Goal: Task Accomplishment & Management: Use online tool/utility

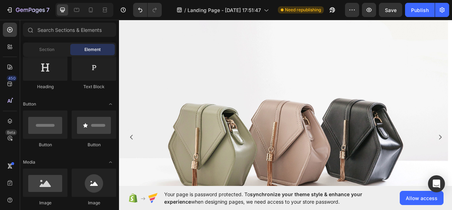
scroll to position [23, 0]
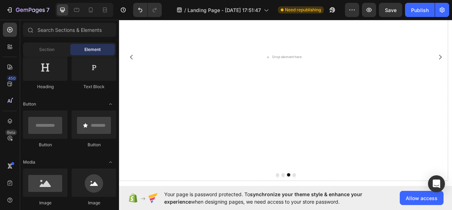
scroll to position [130, 0]
click at [135, 75] on button "Carousel Back Arrow" at bounding box center [135, 70] width 20 height 20
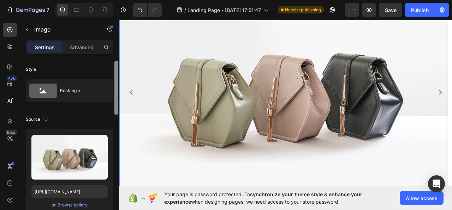
scroll to position [0, 0]
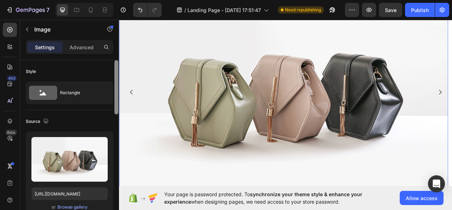
drag, startPoint x: 116, startPoint y: 101, endPoint x: 117, endPoint y: 87, distance: 14.5
click at [117, 87] on div at bounding box center [117, 87] width 4 height 54
click at [80, 48] on p "Advanced" at bounding box center [82, 46] width 24 height 7
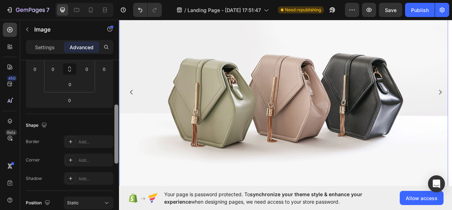
scroll to position [320, 0]
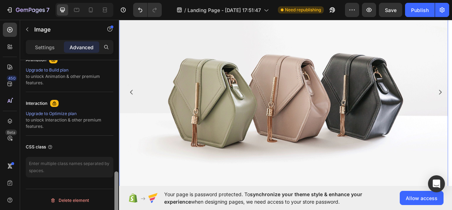
drag, startPoint x: 116, startPoint y: 84, endPoint x: 337, endPoint y: 206, distance: 252.8
click at [334, 0] on div "7 / Landing Page - Aug 22, 17:51:47 Need republishing Preview Save Publish 450 …" at bounding box center [226, 0] width 452 height 0
click at [246, 209] on img at bounding box center [328, 112] width 419 height 314
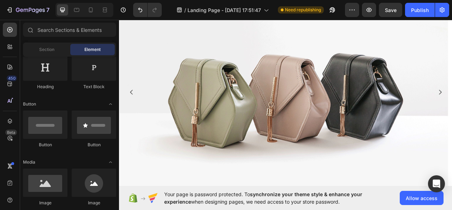
scroll to position [0, 0]
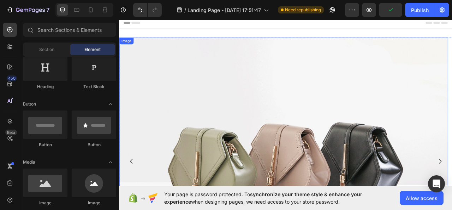
click at [202, 73] on img at bounding box center [328, 200] width 419 height 314
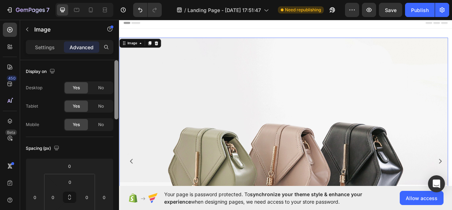
drag, startPoint x: 116, startPoint y: 72, endPoint x: 115, endPoint y: 52, distance: 20.9
click at [115, 52] on div "Settings Advanced Display on Desktop Yes No Tablet Yes No Mobile Yes No Spacing…" at bounding box center [69, 135] width 99 height 190
click at [36, 47] on p "Settings" at bounding box center [45, 46] width 20 height 7
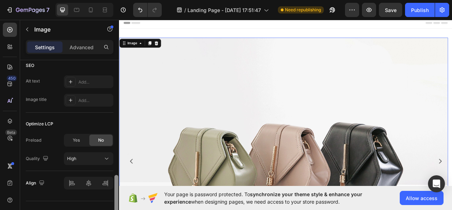
scroll to position [349, 0]
drag, startPoint x: 115, startPoint y: 100, endPoint x: 112, endPoint y: 212, distance: 111.4
click at [112, 0] on html "7 / Landing Page - Aug 22, 17:51:47 Need republishing Preview Save Publish 450 …" at bounding box center [226, 0] width 452 height 0
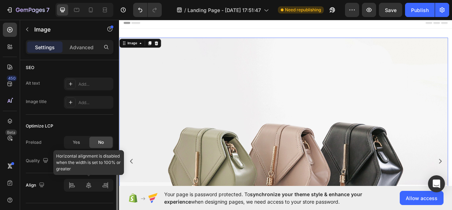
click at [89, 185] on div at bounding box center [88, 185] width 49 height 13
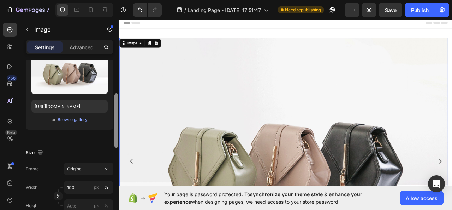
scroll to position [73, 0]
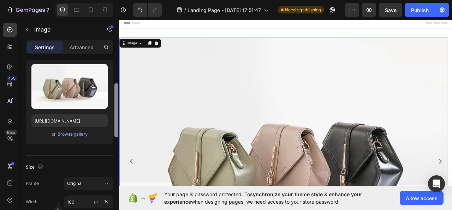
drag, startPoint x: 116, startPoint y: 178, endPoint x: 116, endPoint y: 67, distance: 111.0
click at [116, 83] on div at bounding box center [117, 110] width 4 height 54
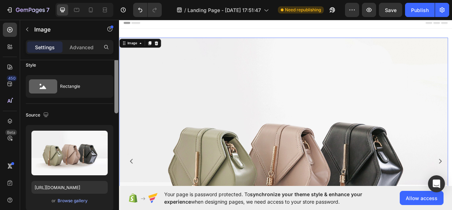
scroll to position [0, 0]
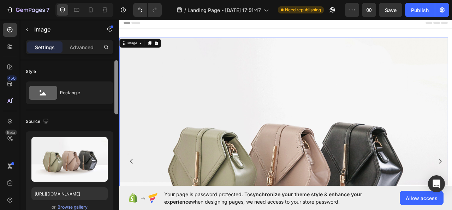
drag, startPoint x: 116, startPoint y: 83, endPoint x: 116, endPoint y: 61, distance: 21.9
click at [116, 61] on div at bounding box center [117, 87] width 4 height 54
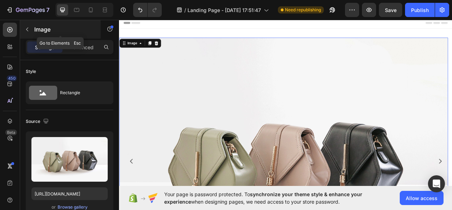
click at [23, 31] on button "button" at bounding box center [27, 29] width 11 height 11
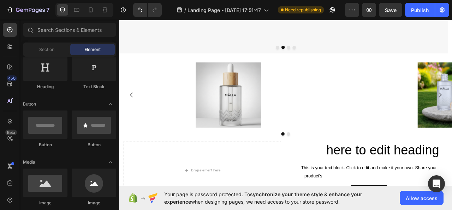
scroll to position [283, 0]
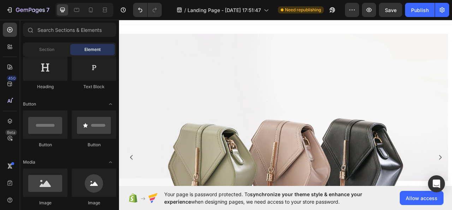
scroll to position [0, 0]
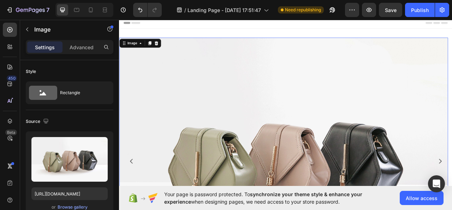
click at [218, 45] on img at bounding box center [328, 200] width 419 height 314
click at [199, 35] on div "Image Image 0 Drop element here Drop element here Carousel Row Section 1" at bounding box center [331, 199] width 424 height 337
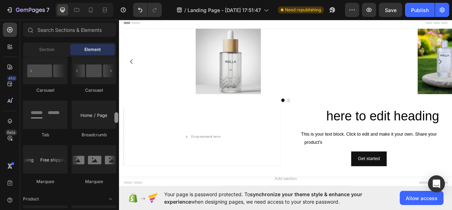
scroll to position [747, 0]
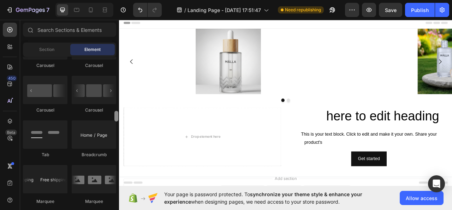
drag, startPoint x: 115, startPoint y: 71, endPoint x: 112, endPoint y: 116, distance: 45.3
click at [112, 116] on div "Layout Row Row Row Row Text Heading Text Block Button Button Button Media Image…" at bounding box center [69, 132] width 99 height 151
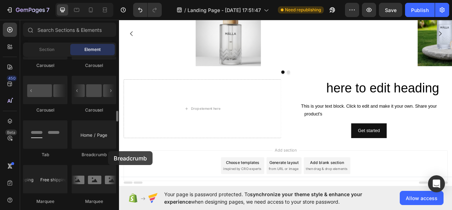
scroll to position [59, 0]
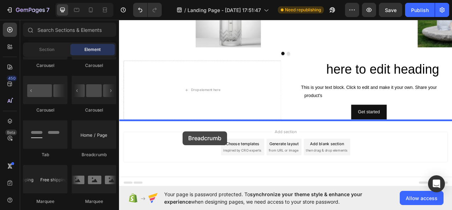
drag, startPoint x: 202, startPoint y: 153, endPoint x: 200, endPoint y: 162, distance: 8.7
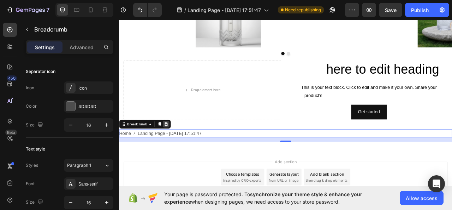
click at [179, 152] on icon at bounding box center [179, 152] width 5 height 5
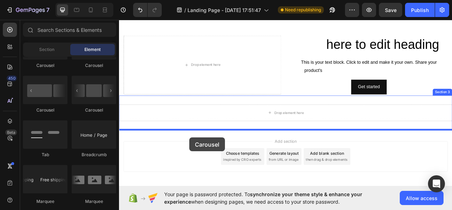
scroll to position [118, 0]
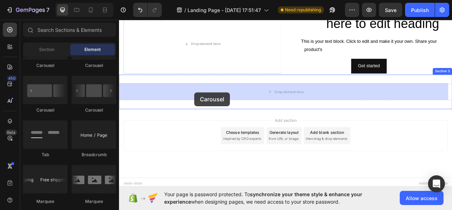
drag, startPoint x: 210, startPoint y: 114, endPoint x: 215, endPoint y: 112, distance: 5.5
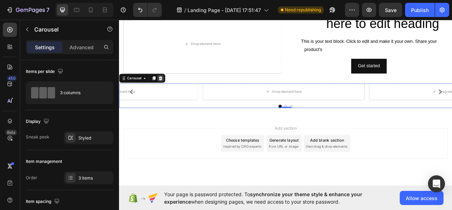
click at [169, 93] on icon at bounding box center [172, 95] width 6 height 6
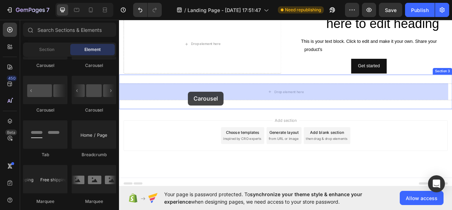
drag, startPoint x: 157, startPoint y: 113, endPoint x: 207, endPoint y: 111, distance: 49.5
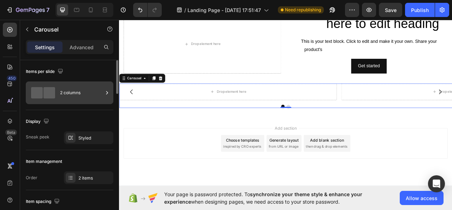
click at [90, 96] on div "2 columns" at bounding box center [81, 92] width 43 height 16
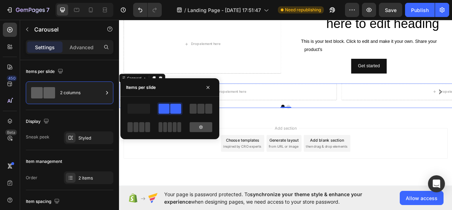
click at [199, 127] on icon at bounding box center [201, 127] width 6 height 6
click at [197, 124] on div at bounding box center [201, 127] width 23 height 10
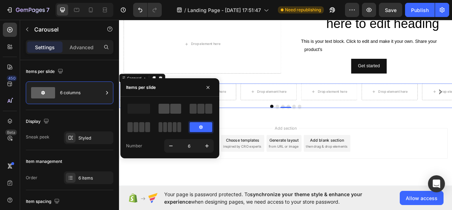
click at [173, 104] on span at bounding box center [175, 109] width 11 height 10
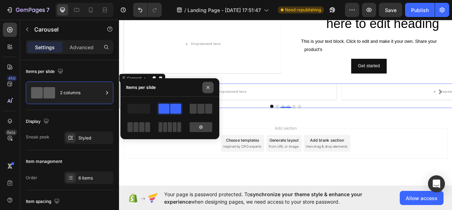
click at [208, 84] on icon "button" at bounding box center [208, 87] width 6 height 6
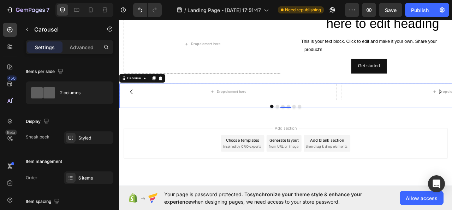
click at [173, 92] on icon at bounding box center [172, 95] width 6 height 6
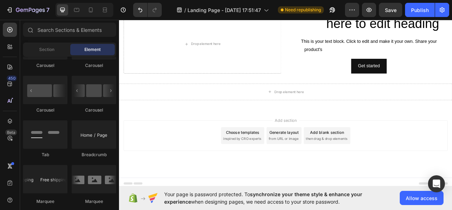
click at [112, 112] on div "Carousel Carousel Carousel Carousel Tab Breadcrumb Marquee" at bounding box center [69, 121] width 93 height 180
click at [112, 111] on div "Carousel" at bounding box center [94, 110] width 45 height 6
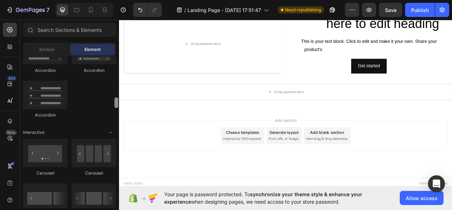
scroll to position [635, 0]
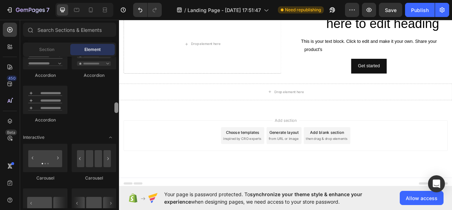
drag, startPoint x: 115, startPoint y: 116, endPoint x: 115, endPoint y: 108, distance: 8.1
click at [115, 108] on div at bounding box center [117, 107] width 4 height 11
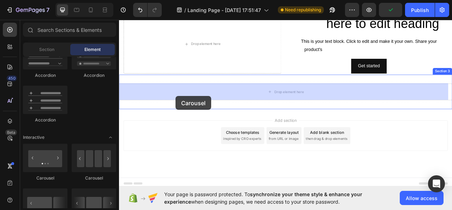
drag, startPoint x: 164, startPoint y: 176, endPoint x: 188, endPoint y: 122, distance: 58.7
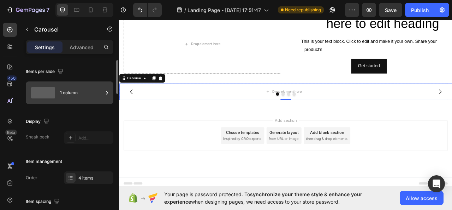
click at [66, 93] on div "1 column" at bounding box center [81, 92] width 43 height 16
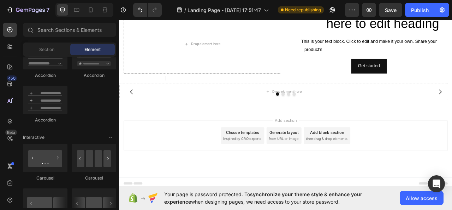
drag, startPoint x: 167, startPoint y: 204, endPoint x: 163, endPoint y: 200, distance: 6.3
click at [166, 204] on div "Add section Choose templates inspired by CRO experts Generate layout from URL o…" at bounding box center [331, 177] width 424 height 87
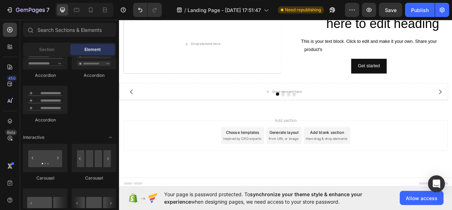
drag, startPoint x: 103, startPoint y: 125, endPoint x: 81, endPoint y: 105, distance: 30.1
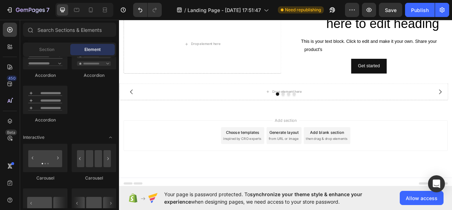
drag, startPoint x: 169, startPoint y: 186, endPoint x: 121, endPoint y: 128, distance: 75.3
click at [168, 185] on div "Add section Choose templates inspired by CRO experts Generate layout from URL o…" at bounding box center [331, 167] width 413 height 39
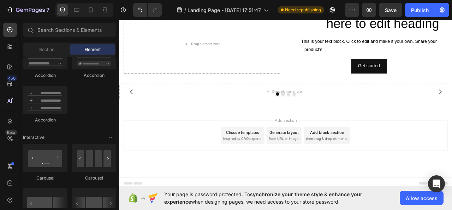
drag, startPoint x: 102, startPoint y: 113, endPoint x: 100, endPoint y: 140, distance: 26.2
drag, startPoint x: 102, startPoint y: 136, endPoint x: 101, endPoint y: 132, distance: 4.4
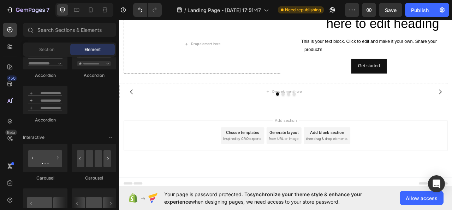
click at [102, 135] on div "Interactive" at bounding box center [69, 137] width 93 height 7
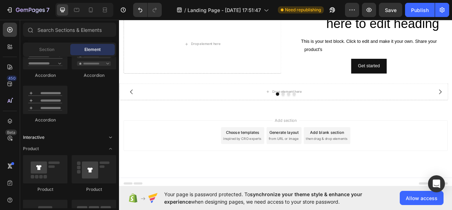
click at [100, 135] on div "Interactive" at bounding box center [69, 137] width 93 height 7
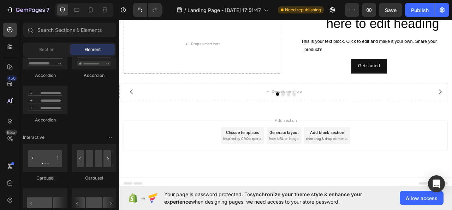
drag, startPoint x: 115, startPoint y: 121, endPoint x: 115, endPoint y: 109, distance: 12.0
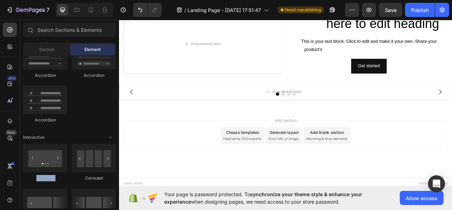
click at [8, 44] on icon at bounding box center [9, 46] width 7 height 7
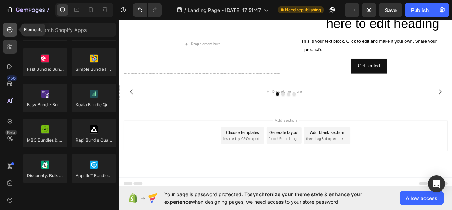
click at [8, 30] on icon at bounding box center [9, 29] width 7 height 7
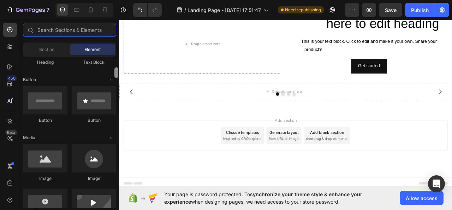
scroll to position [161, 0]
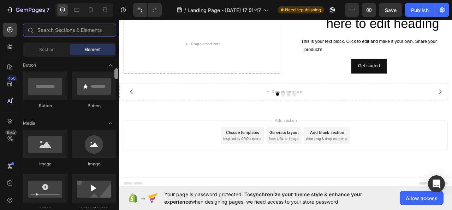
drag, startPoint x: 115, startPoint y: 106, endPoint x: 115, endPoint y: 71, distance: 34.3
click at [115, 71] on div at bounding box center [117, 73] width 4 height 11
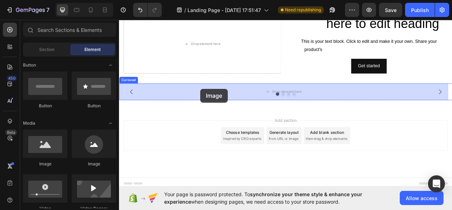
drag, startPoint x: 157, startPoint y: 168, endPoint x: 223, endPoint y: 108, distance: 88.8
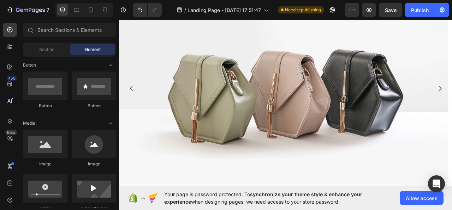
scroll to position [250, 0]
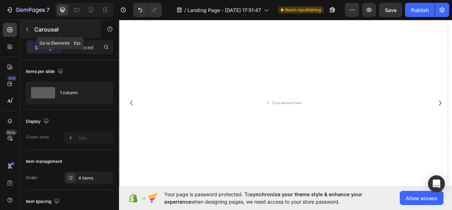
click at [28, 28] on icon "button" at bounding box center [27, 30] width 6 height 6
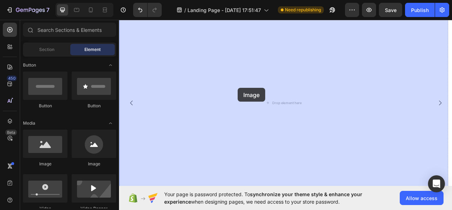
drag, startPoint x: 162, startPoint y: 162, endPoint x: 270, endPoint y: 107, distance: 120.9
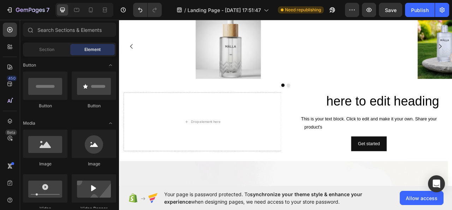
scroll to position [0, 0]
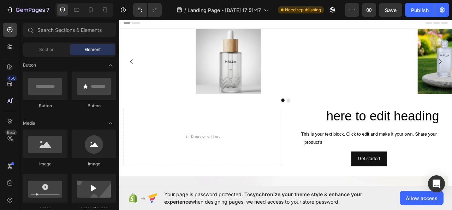
drag, startPoint x: 542, startPoint y: 119, endPoint x: 571, endPoint y: 28, distance: 95.4
click at [134, 74] on icon "Carousel Back Arrow" at bounding box center [134, 73] width 3 height 6
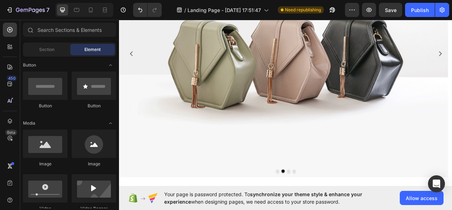
scroll to position [333, 0]
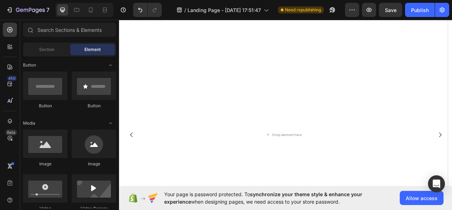
scroll to position [207, 0]
click at [413, 158] on div "Drop element here" at bounding box center [328, 169] width 419 height 314
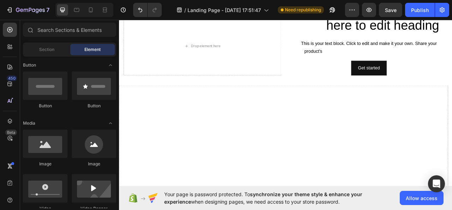
scroll to position [125, 0]
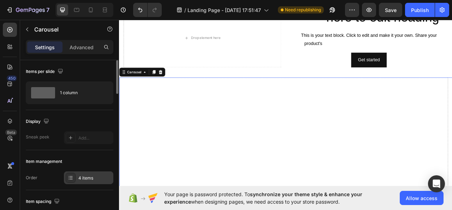
click at [69, 176] on icon at bounding box center [71, 178] width 6 height 6
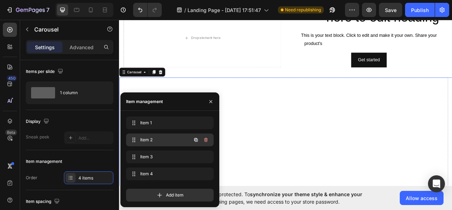
click at [151, 139] on span "Item 2" at bounding box center [160, 139] width 40 height 6
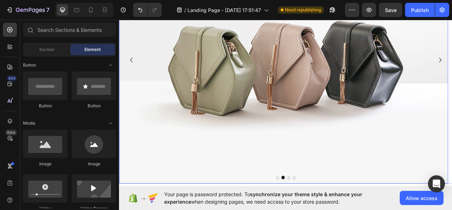
scroll to position [300, 0]
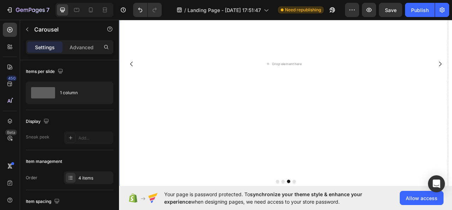
click at [134, 71] on button "Carousel Back Arrow" at bounding box center [135, 76] width 20 height 20
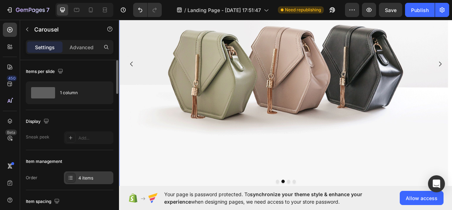
click at [74, 177] on div at bounding box center [71, 178] width 10 height 10
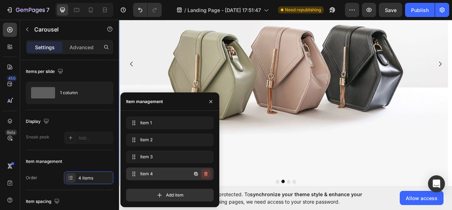
click at [205, 174] on icon "button" at bounding box center [206, 174] width 6 height 6
click at [205, 173] on div "Delete" at bounding box center [201, 173] width 13 height 6
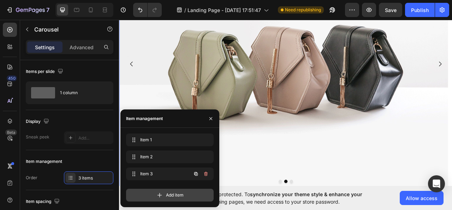
click at [204, 172] on icon "button" at bounding box center [206, 174] width 6 height 6
click at [204, 172] on div "Delete" at bounding box center [201, 173] width 13 height 6
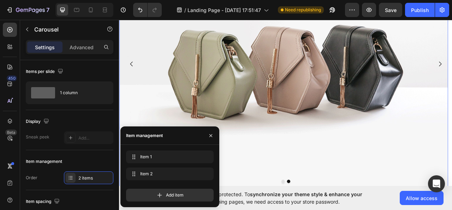
click at [452, 152] on img at bounding box center [328, 76] width 419 height 314
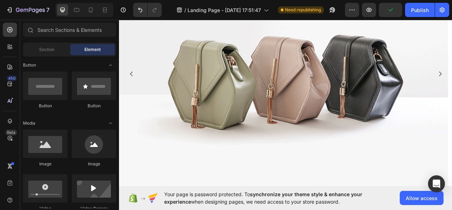
scroll to position [285, 0]
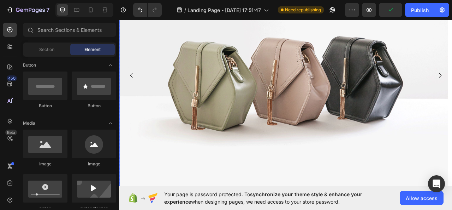
click at [131, 90] on icon "Carousel Back Arrow" at bounding box center [134, 90] width 8 height 8
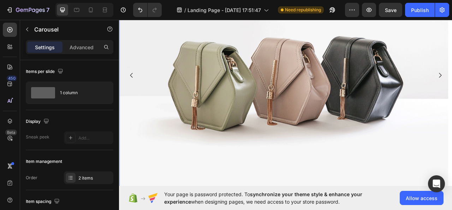
click at [212, 101] on img at bounding box center [328, 91] width 419 height 314
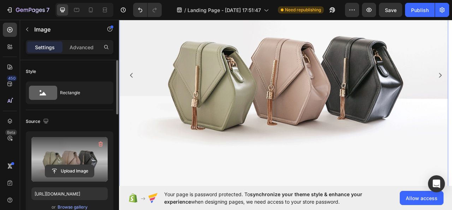
click at [71, 171] on input "file" at bounding box center [69, 171] width 49 height 12
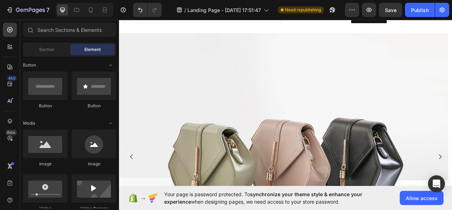
scroll to position [0, 0]
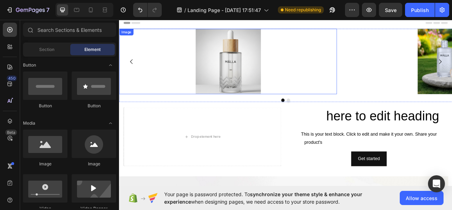
click at [251, 86] on img at bounding box center [257, 72] width 83 height 83
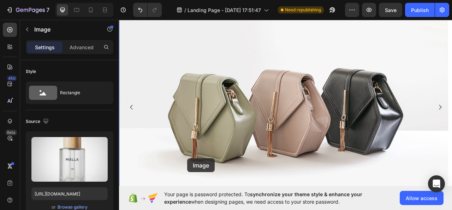
scroll to position [307, 0]
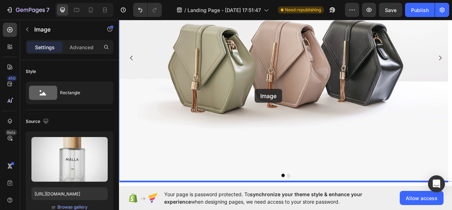
drag, startPoint x: 124, startPoint y: 41, endPoint x: 289, endPoint y: 105, distance: 176.8
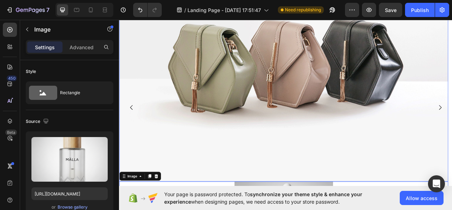
scroll to position [370, 0]
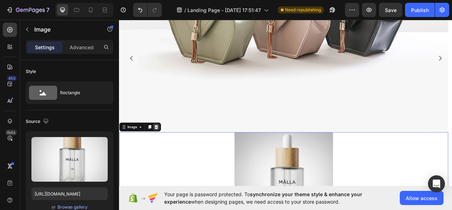
click at [168, 155] on icon at bounding box center [166, 156] width 5 height 5
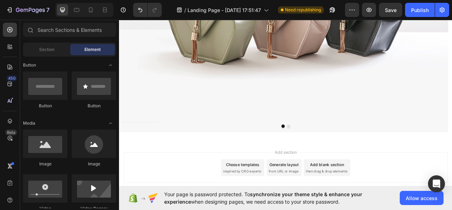
scroll to position [307, 0]
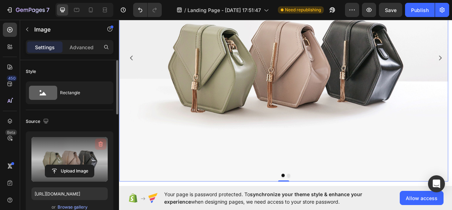
click at [100, 143] on icon "button" at bounding box center [100, 143] width 7 height 7
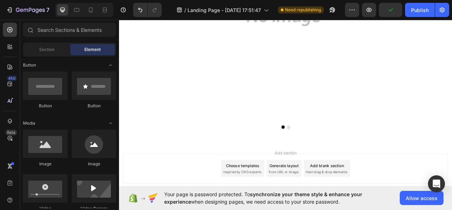
scroll to position [515, 0]
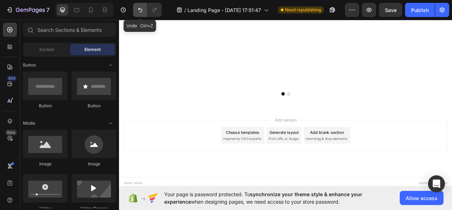
click at [137, 12] on icon "Undo/Redo" at bounding box center [140, 9] width 7 height 7
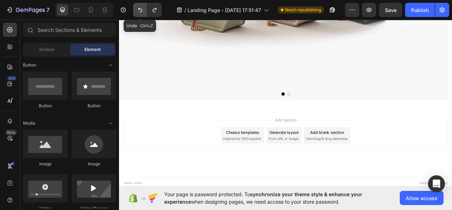
click at [137, 12] on icon "Undo/Redo" at bounding box center [140, 9] width 7 height 7
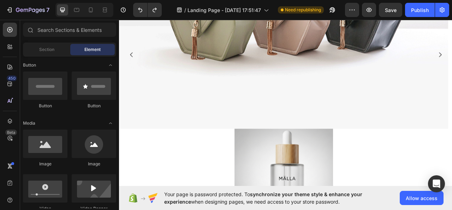
scroll to position [243, 0]
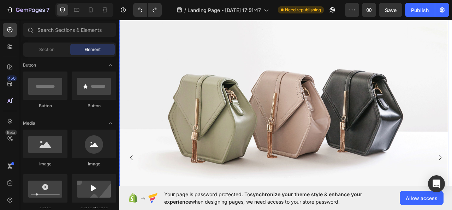
click at [404, 138] on img at bounding box center [328, 133] width 419 height 314
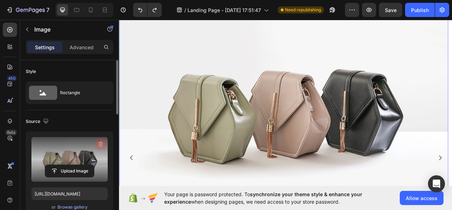
click at [98, 143] on icon "button" at bounding box center [100, 143] width 7 height 7
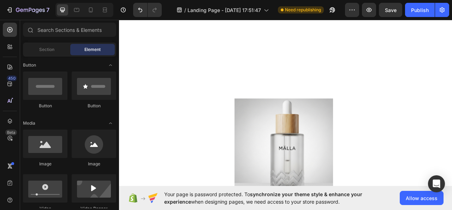
scroll to position [518, 0]
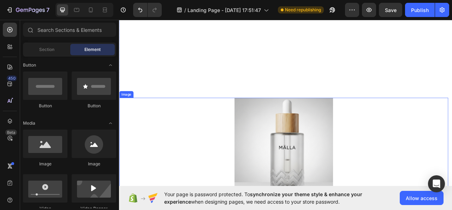
drag, startPoint x: 344, startPoint y: 164, endPoint x: 315, endPoint y: 150, distance: 32.3
click at [343, 163] on img at bounding box center [328, 181] width 125 height 125
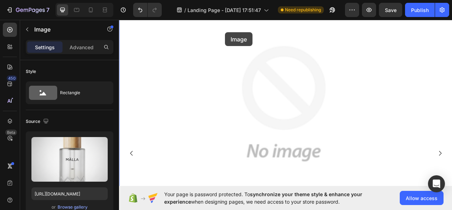
scroll to position [269, 0]
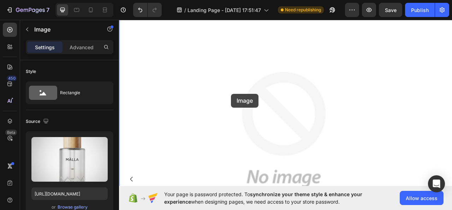
drag, startPoint x: 126, startPoint y: 115, endPoint x: 261, endPoint y: 112, distance: 134.7
click at [262, 114] on div "Header Image Image 0 Image 0 Image Carousel Section 3 Root Start with Sections …" at bounding box center [331, 177] width 424 height 859
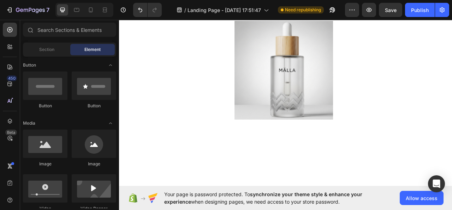
scroll to position [322, 0]
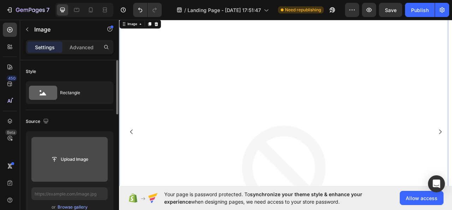
click at [71, 154] on input "file" at bounding box center [69, 159] width 49 height 12
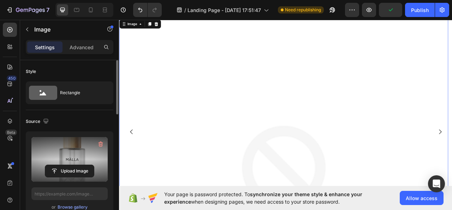
type input "https://cdn.shopify.com/s/files/1/0699/1373/9455/files/gempages_578628554720281…"
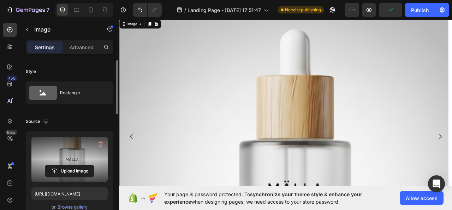
scroll to position [328, 0]
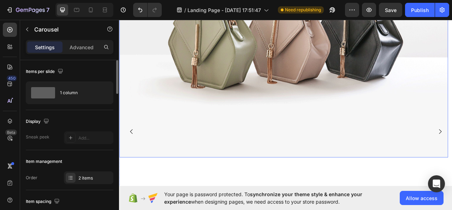
click at [348, 152] on img at bounding box center [328, 38] width 419 height 314
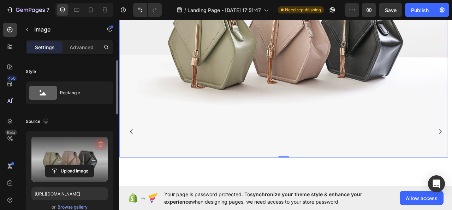
click at [100, 142] on icon "button" at bounding box center [101, 143] width 5 height 5
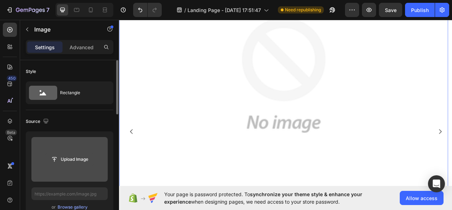
click at [74, 160] on input "file" at bounding box center [69, 159] width 49 height 12
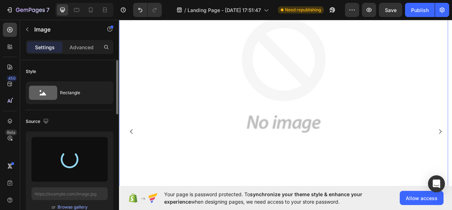
type input "https://cdn.shopify.com/s/files/1/0699/1373/9455/files/gempages_578628554720281…"
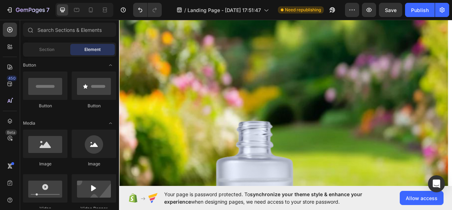
scroll to position [0, 0]
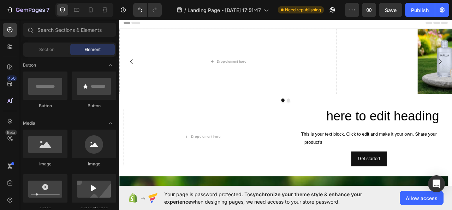
drag, startPoint x: 543, startPoint y: 122, endPoint x: 537, endPoint y: 17, distance: 105.1
click at [167, 35] on div "Drop element here" at bounding box center [257, 72] width 277 height 83
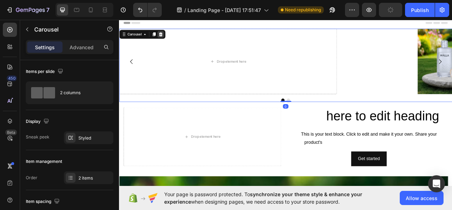
click at [172, 37] on icon at bounding box center [172, 38] width 5 height 5
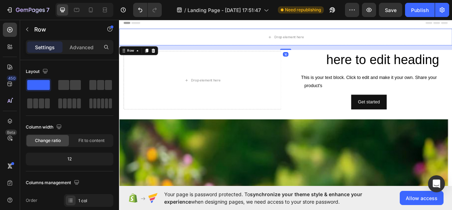
click at [162, 59] on icon at bounding box center [162, 59] width 5 height 5
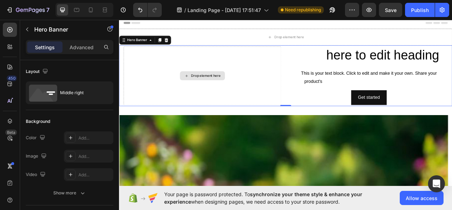
click at [162, 58] on div "Drop element here" at bounding box center [225, 91] width 201 height 74
click at [177, 46] on icon at bounding box center [179, 45] width 5 height 5
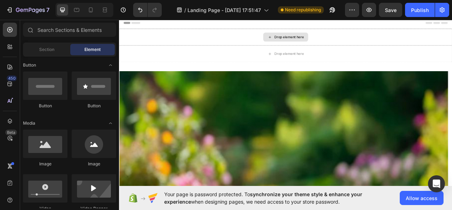
click at [177, 46] on div "Drop element here" at bounding box center [331, 41] width 424 height 21
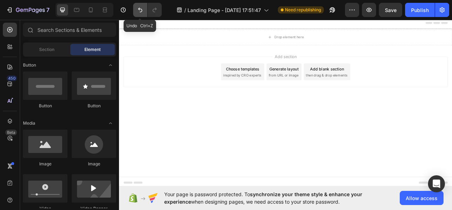
drag, startPoint x: 144, startPoint y: 16, endPoint x: 138, endPoint y: 8, distance: 9.6
click at [141, 12] on button "Undo/Redo" at bounding box center [140, 10] width 14 height 14
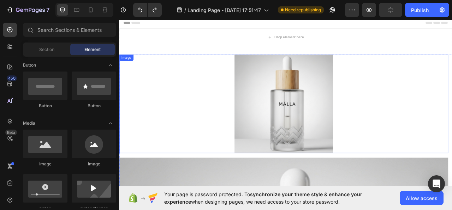
click at [452, 104] on div at bounding box center [328, 126] width 419 height 125
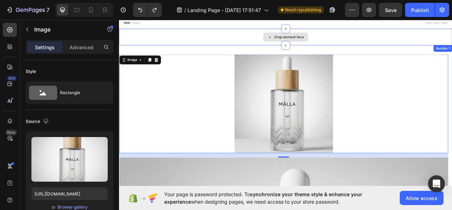
click at [187, 44] on div "Drop element here" at bounding box center [331, 41] width 424 height 21
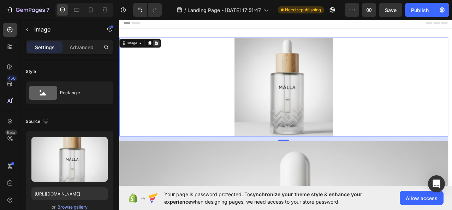
click at [168, 50] on icon at bounding box center [166, 49] width 5 height 5
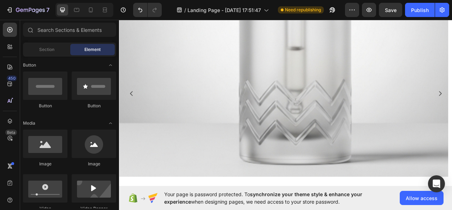
scroll to position [188, 0]
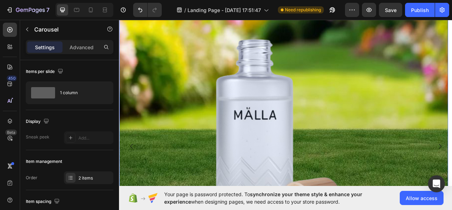
click at [452, 119] on img at bounding box center [328, 180] width 419 height 651
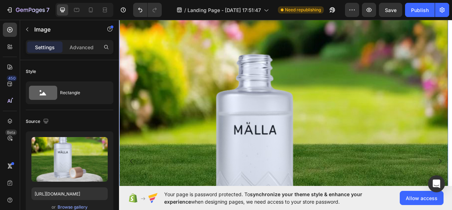
scroll to position [170, 0]
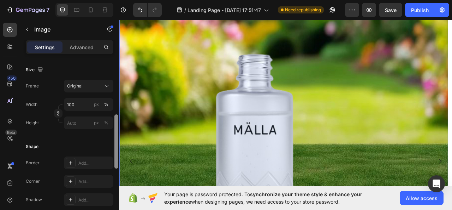
click at [114, 105] on div at bounding box center [116, 145] width 5 height 170
click at [94, 86] on div "Original" at bounding box center [84, 86] width 35 height 6
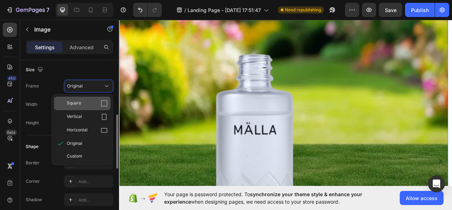
click at [101, 99] on div "Square" at bounding box center [82, 103] width 57 height 13
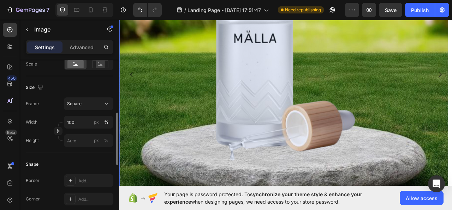
scroll to position [59, 0]
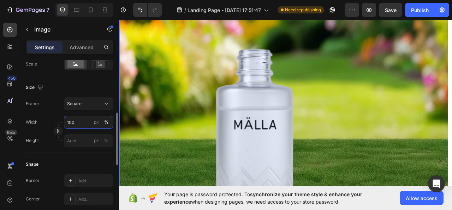
click at [81, 126] on input "100" at bounding box center [88, 122] width 49 height 13
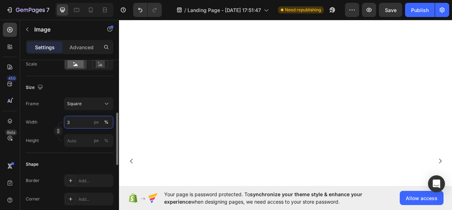
type input "30"
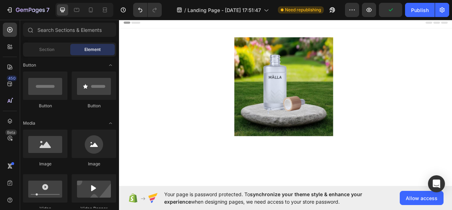
scroll to position [0, 0]
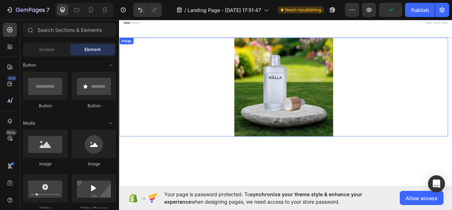
click at [439, 98] on div at bounding box center [328, 105] width 419 height 125
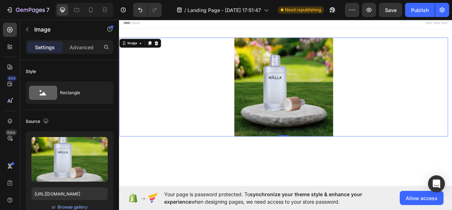
scroll to position [170, 0]
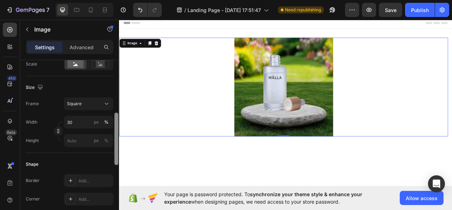
click at [114, 70] on div at bounding box center [116, 145] width 5 height 170
click at [118, 150] on div at bounding box center [117, 138] width 4 height 52
click at [81, 47] on p "Advanced" at bounding box center [82, 46] width 24 height 7
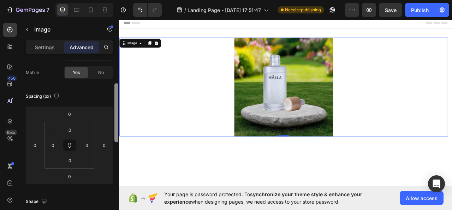
drag, startPoint x: 117, startPoint y: 139, endPoint x: 116, endPoint y: 98, distance: 40.7
click at [116, 98] on div at bounding box center [117, 112] width 4 height 59
click at [78, 129] on div "0" at bounding box center [70, 128] width 18 height 11
click at [76, 129] on input "0" at bounding box center [70, 128] width 14 height 11
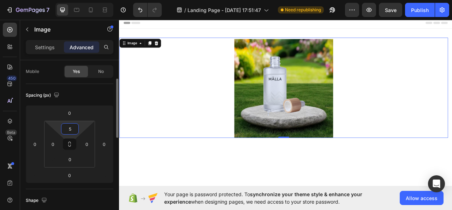
type input "50"
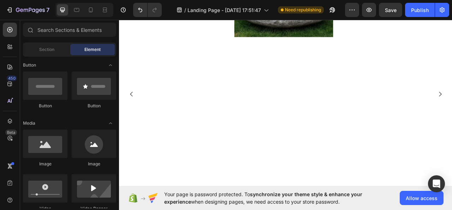
scroll to position [119, 0]
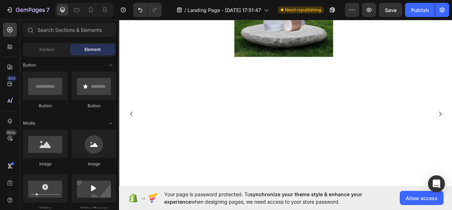
click at [452, 136] on div "Image" at bounding box center [328, 139] width 419 height 431
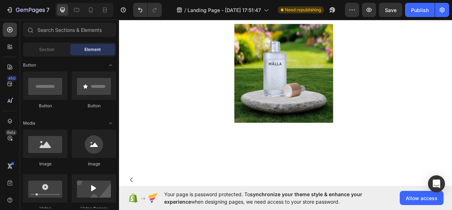
scroll to position [13, 0]
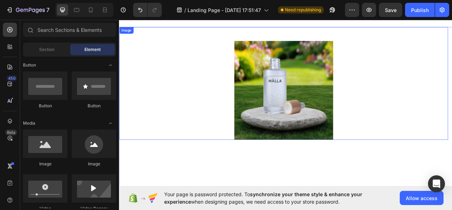
click at [438, 96] on div at bounding box center [328, 109] width 419 height 125
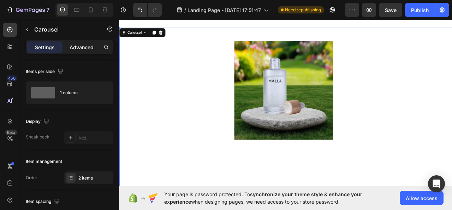
click at [81, 47] on p "Advanced" at bounding box center [82, 46] width 24 height 7
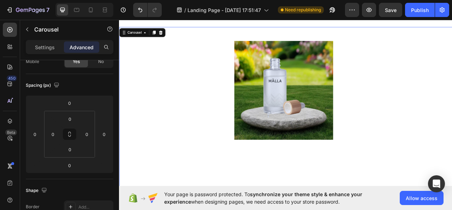
scroll to position [0, 0]
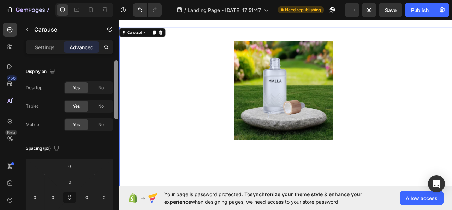
drag, startPoint x: 115, startPoint y: 95, endPoint x: 115, endPoint y: 66, distance: 29.0
click at [115, 66] on div at bounding box center [117, 89] width 4 height 59
click at [243, 101] on div at bounding box center [328, 109] width 419 height 125
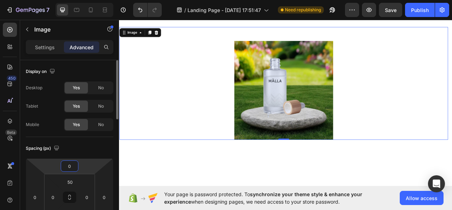
click at [75, 160] on input "0" at bounding box center [70, 165] width 14 height 11
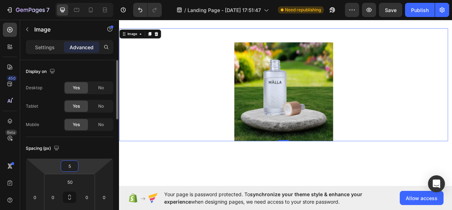
type input "50"
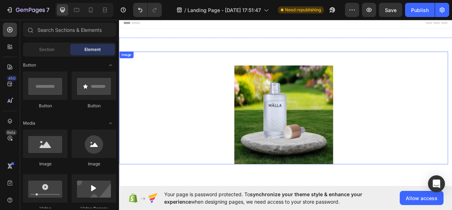
click at [452, 75] on div "Image" at bounding box center [328, 131] width 419 height 143
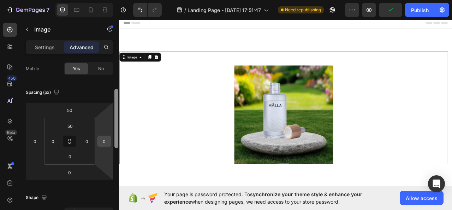
scroll to position [65, 0]
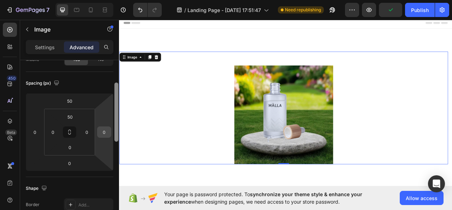
drag, startPoint x: 116, startPoint y: 111, endPoint x: 111, endPoint y: 133, distance: 23.2
click at [111, 133] on div "Display on Desktop Yes No Tablet Yes No Mobile Yes No Spacing (px) 50 0 0 0 50 …" at bounding box center [69, 145] width 99 height 170
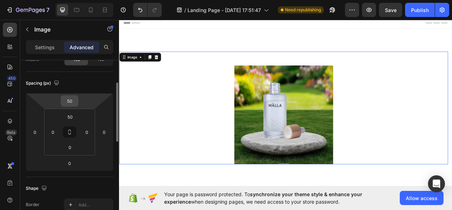
click at [78, 98] on div "50" at bounding box center [70, 100] width 18 height 11
click at [74, 98] on input "50" at bounding box center [70, 100] width 14 height 11
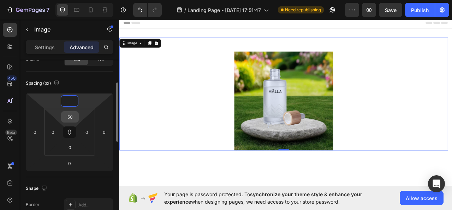
type input "0"
click at [74, 118] on input "50" at bounding box center [70, 116] width 14 height 11
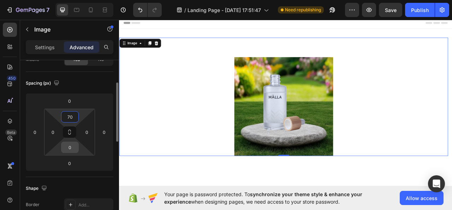
type input "70"
click at [73, 152] on input "0" at bounding box center [70, 147] width 14 height 11
type input "70"
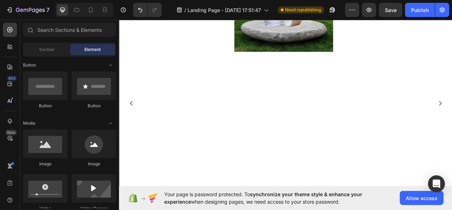
scroll to position [130, 0]
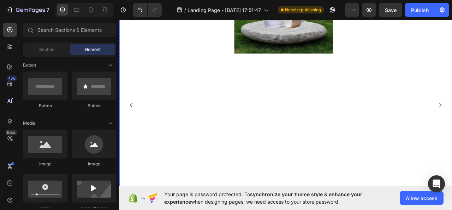
click at [452, 87] on div "Image" at bounding box center [328, 0] width 419 height 175
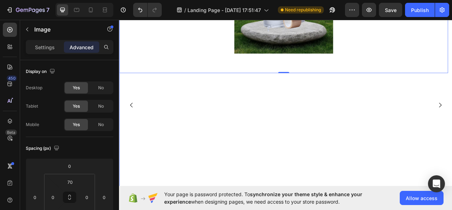
click at [449, 126] on div "Image 0" at bounding box center [328, 128] width 419 height 431
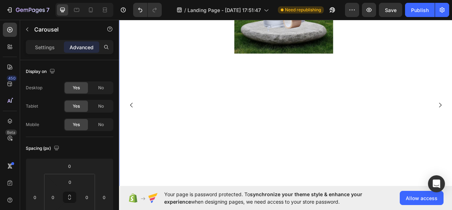
click at [422, 121] on div "Image Image" at bounding box center [331, 128] width 424 height 431
click at [428, 85] on div "Image" at bounding box center [328, 0] width 419 height 175
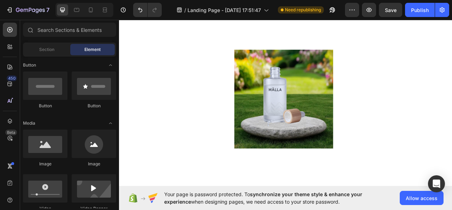
scroll to position [8, 0]
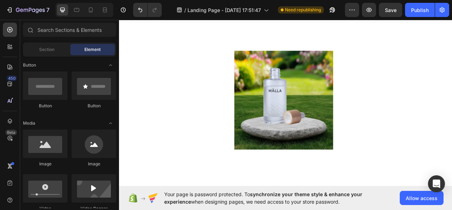
click at [452, 70] on div at bounding box center [328, 121] width 419 height 125
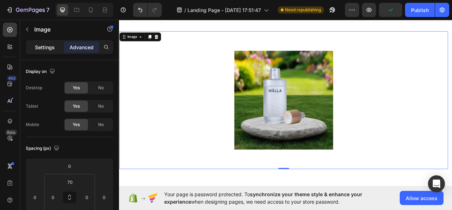
click at [50, 46] on p "Settings" at bounding box center [45, 46] width 20 height 7
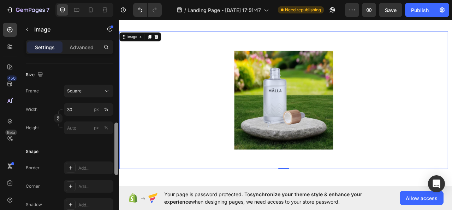
scroll to position [187, 0]
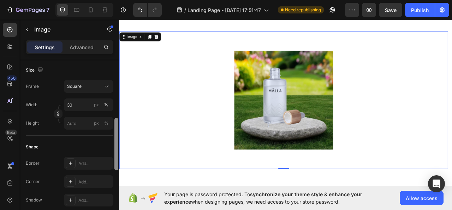
drag, startPoint x: 115, startPoint y: 77, endPoint x: 115, endPoint y: 135, distance: 58.0
click at [115, 135] on div at bounding box center [117, 144] width 4 height 52
click at [80, 106] on input "30" at bounding box center [88, 104] width 49 height 13
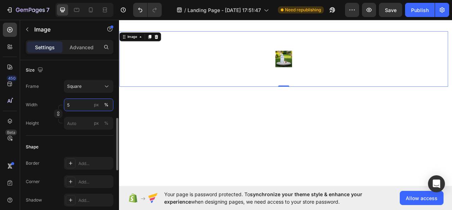
type input "50"
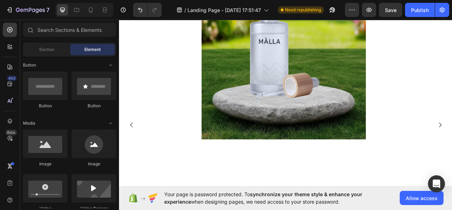
scroll to position [108, 0]
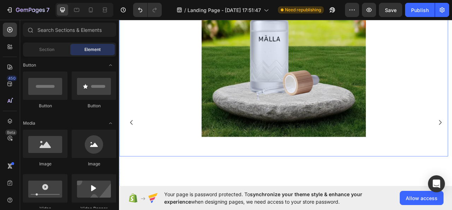
click at [270, 78] on img at bounding box center [328, 64] width 209 height 209
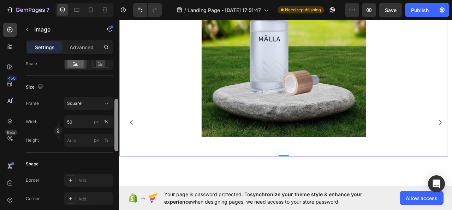
scroll to position [181, 0]
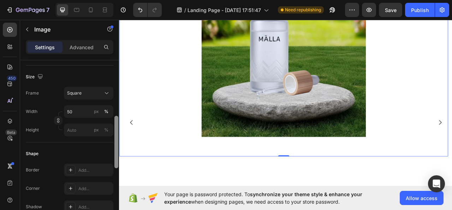
drag, startPoint x: 116, startPoint y: 93, endPoint x: 115, endPoint y: 148, distance: 55.9
click at [115, 148] on div at bounding box center [117, 142] width 4 height 52
click at [83, 109] on input "50" at bounding box center [88, 111] width 49 height 13
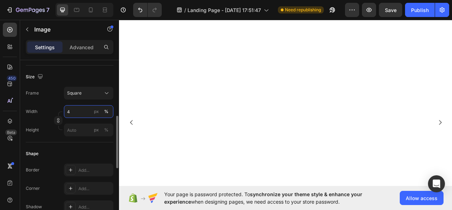
type input "45"
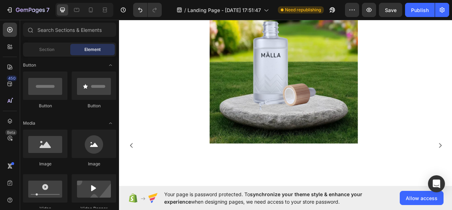
scroll to position [82, 0]
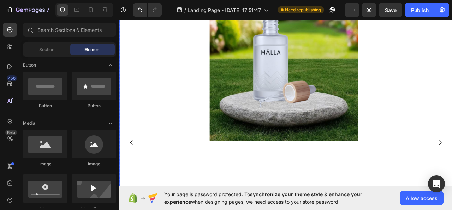
drag, startPoint x: 531, startPoint y: 184, endPoint x: 521, endPoint y: 181, distance: 10.2
click at [452, 186] on div "Image Image" at bounding box center [331, 175] width 424 height 431
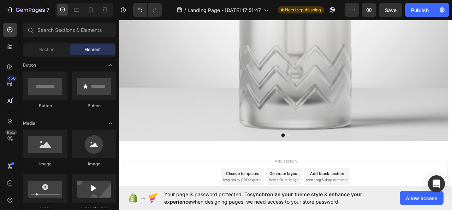
scroll to position [280, 0]
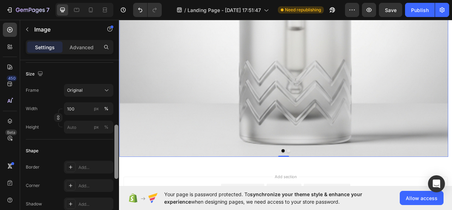
scroll to position [181, 0]
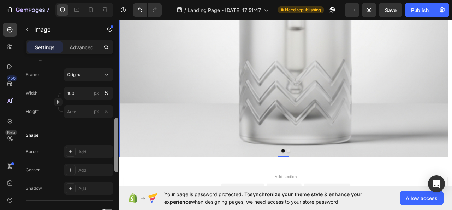
drag, startPoint x: 117, startPoint y: 63, endPoint x: 112, endPoint y: 121, distance: 58.2
click at [112, 121] on div "Style Rectangle Source Upload Image https://cdn.shopify.com/s/files/1/0699/1373…" at bounding box center [69, 145] width 99 height 170
click at [83, 72] on div "Original" at bounding box center [84, 74] width 35 height 6
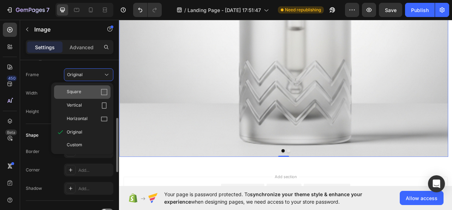
click at [106, 90] on icon at bounding box center [104, 91] width 7 height 7
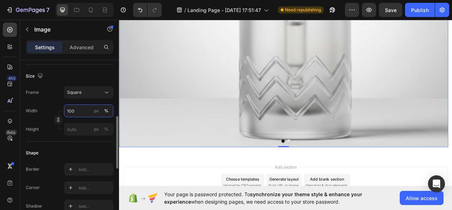
click at [88, 110] on input "100" at bounding box center [88, 110] width 49 height 13
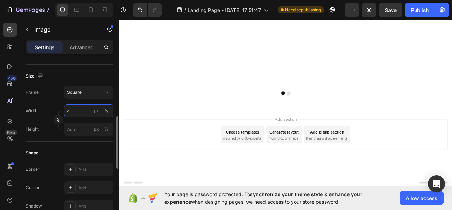
scroll to position [159, 0]
type input "45"
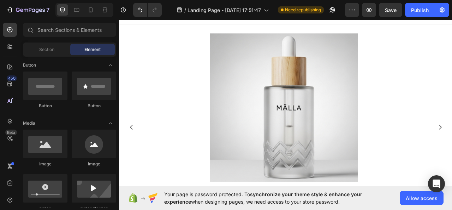
scroll to position [0, 0]
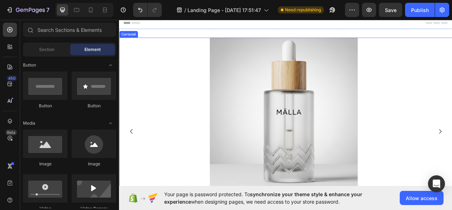
click at [133, 161] on icon "Carousel Back Arrow" at bounding box center [134, 162] width 3 height 6
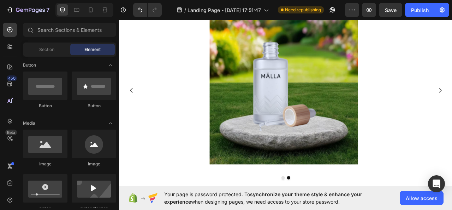
scroll to position [68, 0]
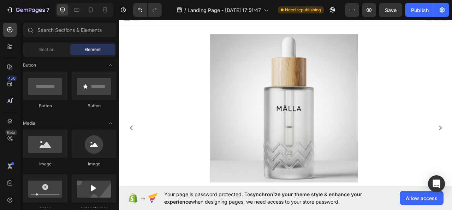
scroll to position [0, 0]
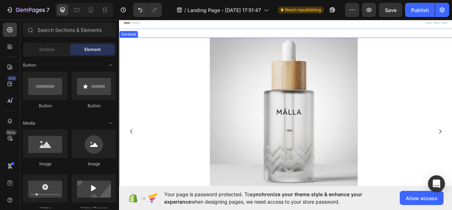
click at [134, 158] on icon "Carousel Back Arrow" at bounding box center [134, 162] width 8 height 8
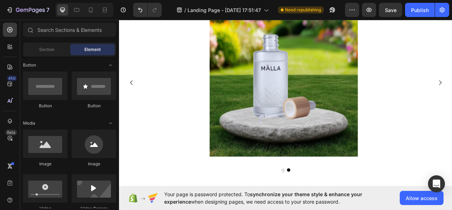
scroll to position [64, 0]
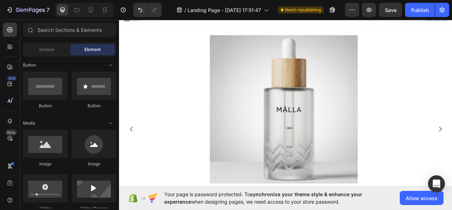
scroll to position [0, 0]
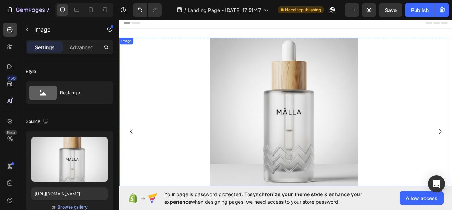
click at [441, 54] on div at bounding box center [328, 137] width 419 height 188
click at [85, 44] on p "Advanced" at bounding box center [82, 46] width 24 height 7
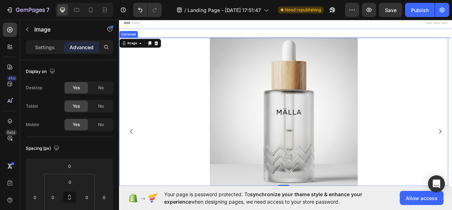
click at [133, 162] on icon "Carousel Back Arrow" at bounding box center [134, 162] width 3 height 6
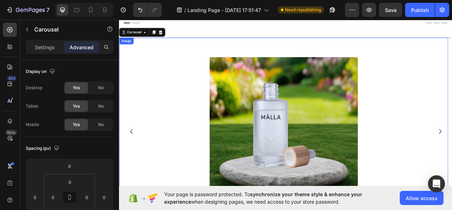
click at [289, 119] on img at bounding box center [328, 162] width 188 height 188
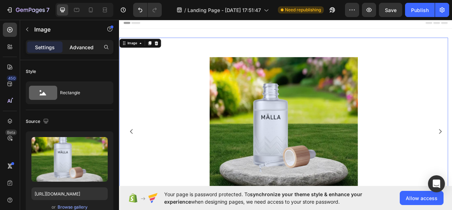
click at [89, 46] on p "Advanced" at bounding box center [82, 46] width 24 height 7
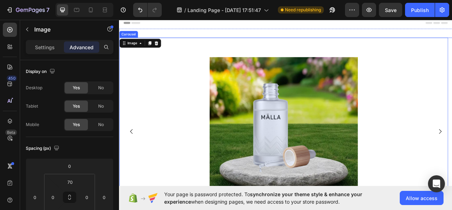
drag, startPoint x: 521, startPoint y: 154, endPoint x: 476, endPoint y: 148, distance: 45.7
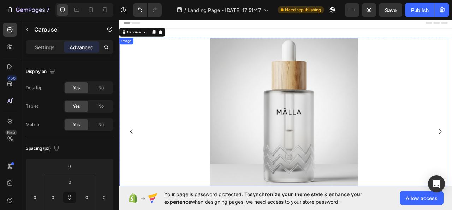
click at [363, 124] on img at bounding box center [328, 137] width 188 height 188
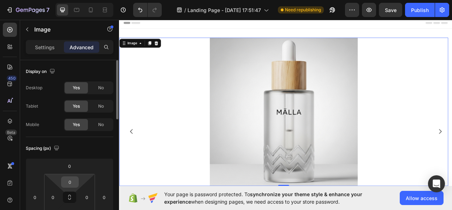
click at [71, 184] on input "0" at bounding box center [70, 181] width 14 height 11
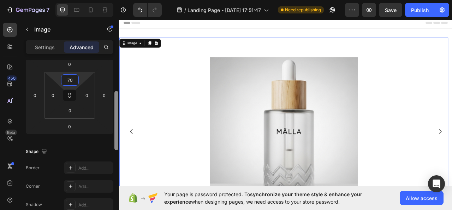
scroll to position [99, 0]
drag, startPoint x: 115, startPoint y: 110, endPoint x: 116, endPoint y: 145, distance: 34.3
click at [116, 145] on div at bounding box center [117, 123] width 4 height 59
type input "70"
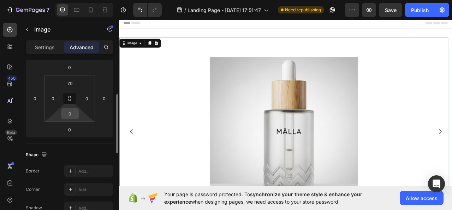
click at [77, 115] on div "0" at bounding box center [70, 113] width 18 height 11
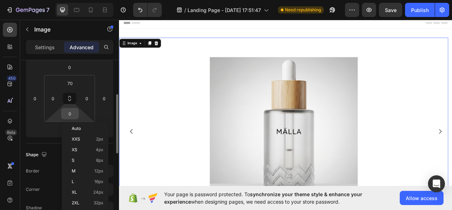
click at [74, 112] on input "0" at bounding box center [70, 113] width 14 height 11
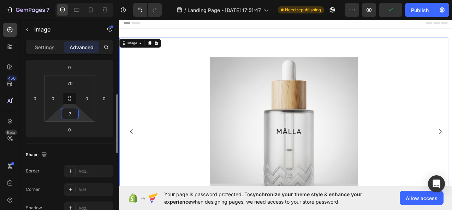
type input "70"
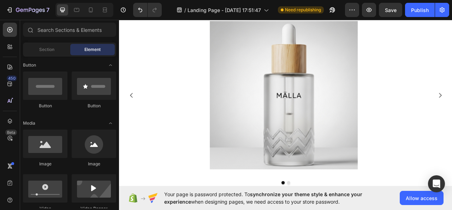
scroll to position [0, 0]
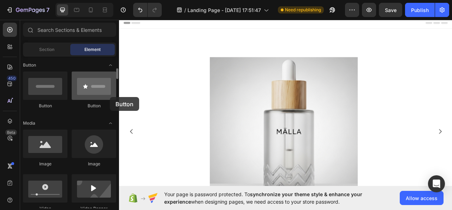
click at [110, 98] on div at bounding box center [94, 85] width 45 height 28
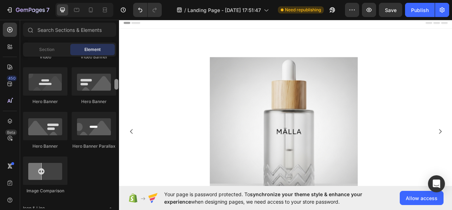
scroll to position [327, 0]
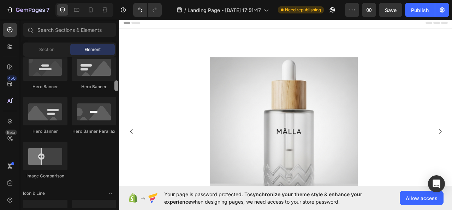
drag, startPoint x: 115, startPoint y: 72, endPoint x: 115, endPoint y: 84, distance: 12.0
click at [115, 84] on div at bounding box center [117, 85] width 4 height 11
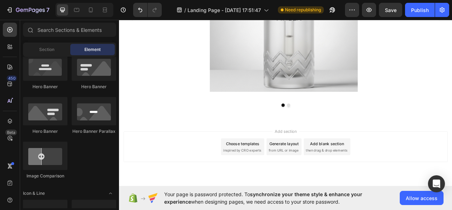
scroll to position [159, 0]
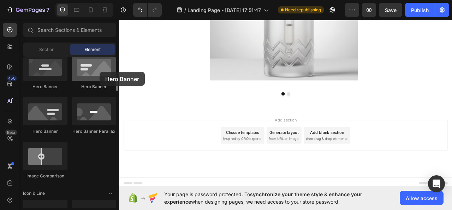
click at [100, 72] on div at bounding box center [94, 66] width 45 height 28
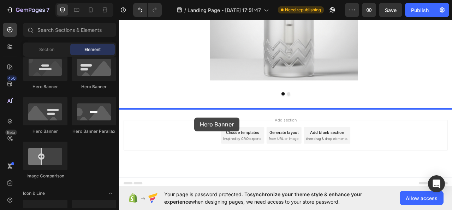
drag, startPoint x: 157, startPoint y: 131, endPoint x: 215, endPoint y: 144, distance: 59.9
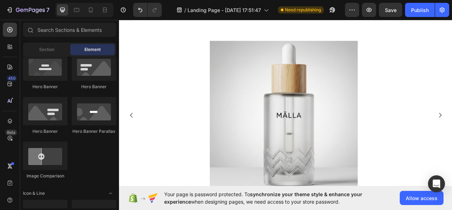
scroll to position [0, 0]
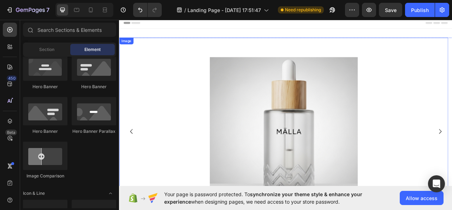
click at [179, 53] on div "Image" at bounding box center [328, 162] width 419 height 238
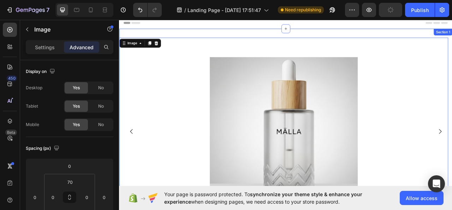
click at [180, 34] on div "Image 0 Image Carousel Section 1" at bounding box center [331, 161] width 424 height 261
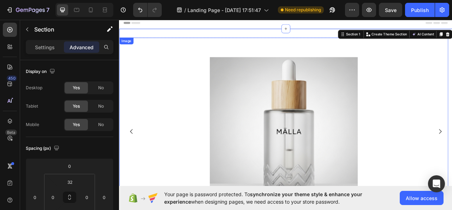
click at [176, 48] on div "Image" at bounding box center [328, 162] width 419 height 238
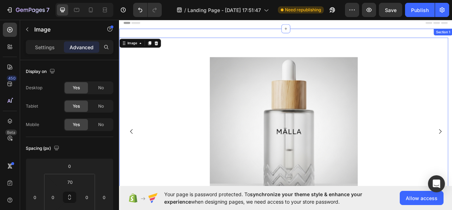
click at [178, 36] on div "Image 0 Image Carousel Section 1" at bounding box center [331, 161] width 424 height 261
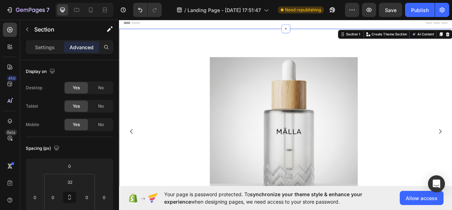
click at [178, 36] on div "Image Image Carousel Section 1 You can create reusable sections Create Theme Se…" at bounding box center [331, 161] width 424 height 261
click at [143, 63] on div "Image" at bounding box center [328, 162] width 419 height 238
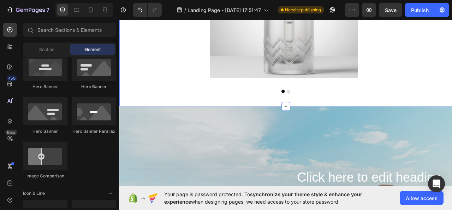
scroll to position [158, 0]
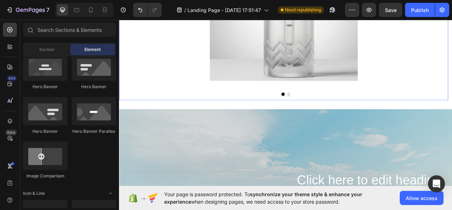
click at [452, 111] on div "Image" at bounding box center [328, 3] width 419 height 238
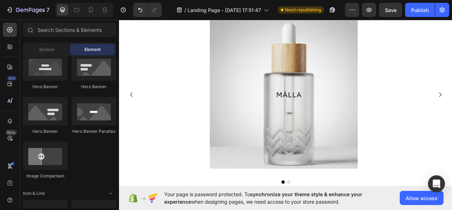
scroll to position [0, 0]
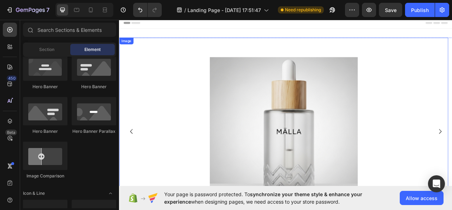
click at [452, 92] on div at bounding box center [328, 162] width 419 height 188
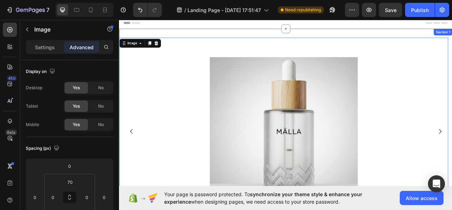
click at [452, 37] on div "Image 0 Image Carousel Section 1" at bounding box center [331, 161] width 424 height 261
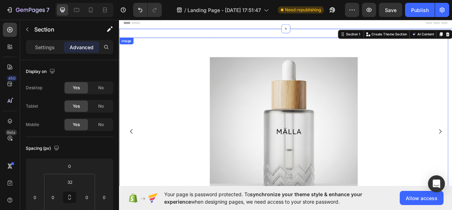
click at [192, 80] on div at bounding box center [328, 162] width 419 height 188
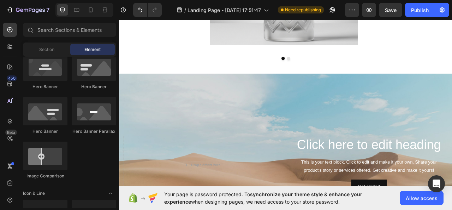
scroll to position [295, 0]
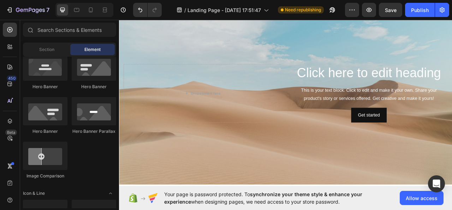
drag, startPoint x: 81, startPoint y: 170, endPoint x: 93, endPoint y: 153, distance: 20.8
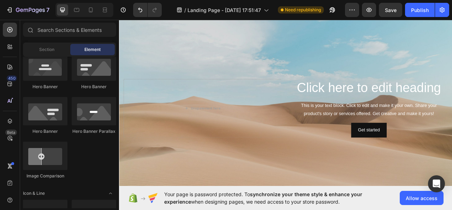
scroll to position [222, 0]
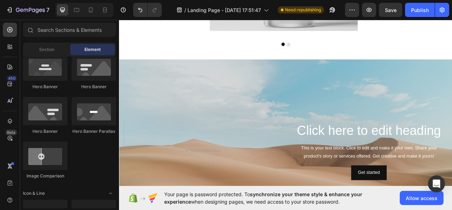
drag, startPoint x: 117, startPoint y: 183, endPoint x: 112, endPoint y: 171, distance: 13.2
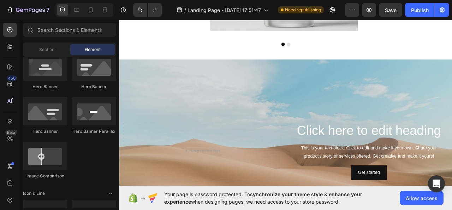
click at [48, 49] on span "Section" at bounding box center [46, 49] width 15 height 6
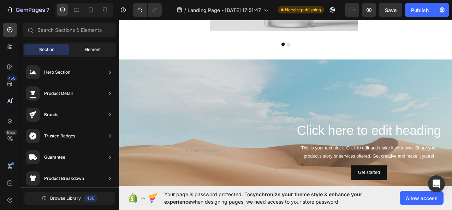
click at [78, 48] on div "Element" at bounding box center [92, 49] width 45 height 11
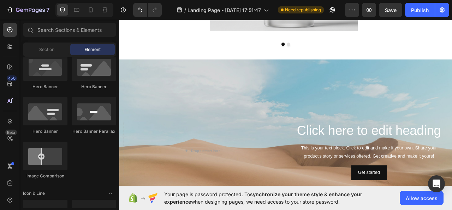
click at [10, 48] on icon at bounding box center [11, 48] width 2 height 2
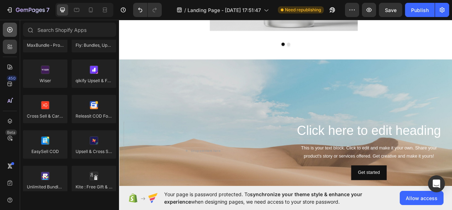
click at [10, 31] on icon at bounding box center [9, 29] width 7 height 7
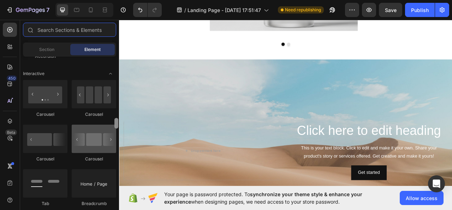
scroll to position [708, 0]
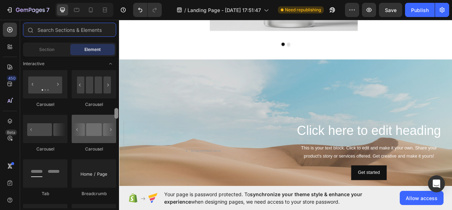
drag, startPoint x: 117, startPoint y: 87, endPoint x: 110, endPoint y: 114, distance: 28.5
click at [110, 114] on div "Layout Row Row Row Row Text Heading Text Block Button Button Button Media Image…" at bounding box center [69, 132] width 99 height 151
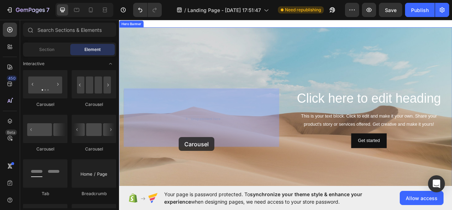
scroll to position [285, 0]
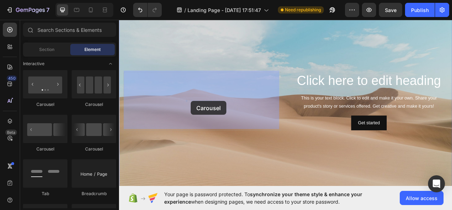
drag, startPoint x: 158, startPoint y: 104, endPoint x: 210, endPoint y: 122, distance: 55.6
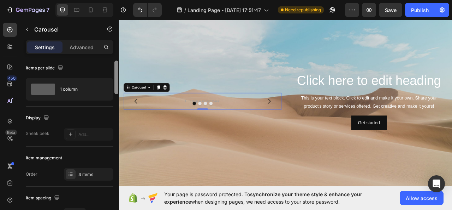
scroll to position [0, 0]
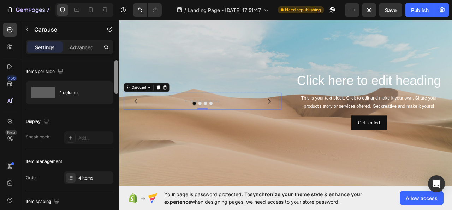
drag, startPoint x: 116, startPoint y: 77, endPoint x: 113, endPoint y: 72, distance: 6.3
click at [113, 72] on div "Items per slide 1 column Display Sneak peek Add... Item management Order 4 item…" at bounding box center [69, 145] width 99 height 170
click at [90, 175] on div "4 items" at bounding box center [94, 178] width 33 height 6
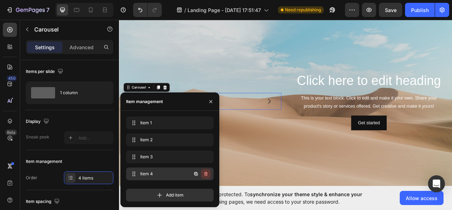
click at [207, 176] on icon "button" at bounding box center [206, 174] width 6 height 6
click at [207, 174] on div "Delete" at bounding box center [201, 173] width 13 height 6
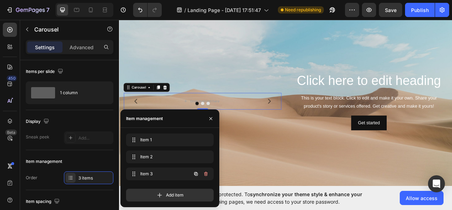
click at [207, 174] on icon "button" at bounding box center [206, 174] width 6 height 6
click at [206, 174] on div "Delete" at bounding box center [201, 173] width 13 height 6
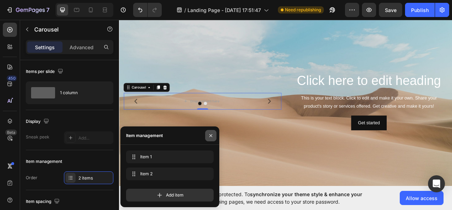
click at [212, 134] on icon "button" at bounding box center [211, 135] width 3 height 3
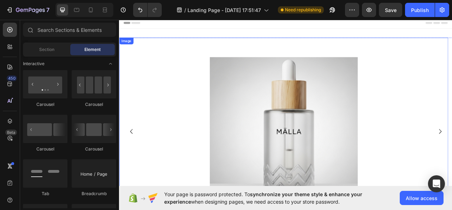
click at [192, 84] on div at bounding box center [328, 162] width 419 height 188
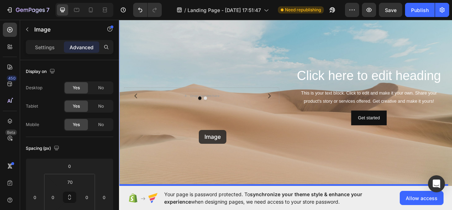
scroll to position [301, 0]
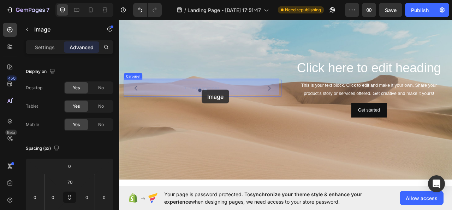
drag, startPoint x: 125, startPoint y: 51, endPoint x: 224, endPoint y: 109, distance: 115.0
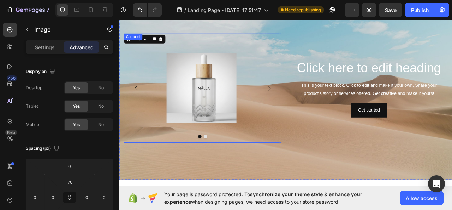
click at [309, 107] on icon "Carousel Next Arrow" at bounding box center [310, 107] width 8 height 8
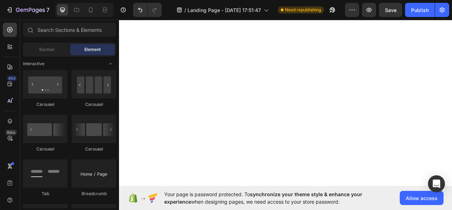
scroll to position [0, 0]
drag, startPoint x: 538, startPoint y: 130, endPoint x: 571, endPoint y: 25, distance: 110.7
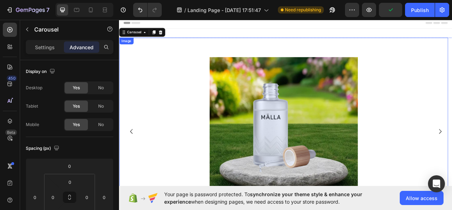
click at [258, 115] on img at bounding box center [328, 162] width 188 height 188
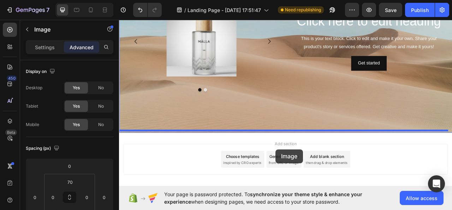
scroll to position [388, 0]
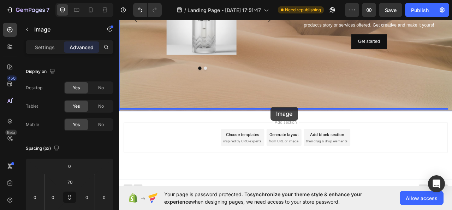
drag, startPoint x: 128, startPoint y: 52, endPoint x: 378, endPoint y: 123, distance: 260.0
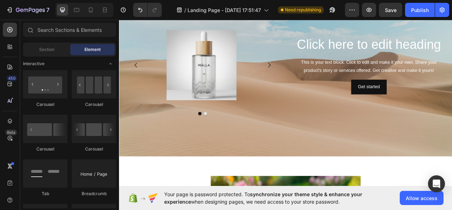
scroll to position [329, 0]
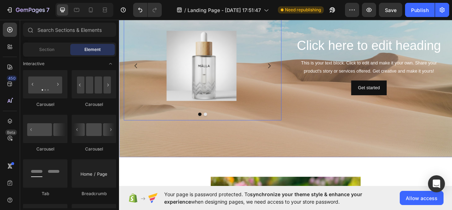
click at [307, 75] on icon "Carousel Next Arrow" at bounding box center [310, 79] width 8 height 8
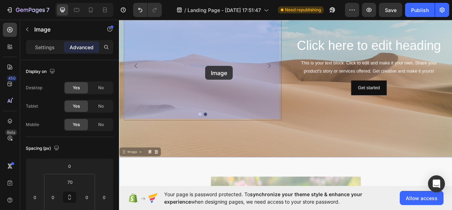
drag, startPoint x: 124, startPoint y: 186, endPoint x: 229, endPoint y: 79, distance: 150.0
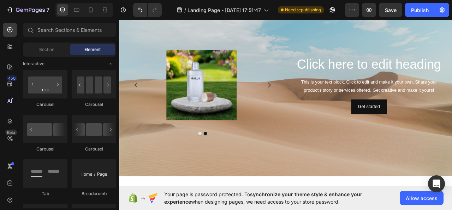
scroll to position [82, 0]
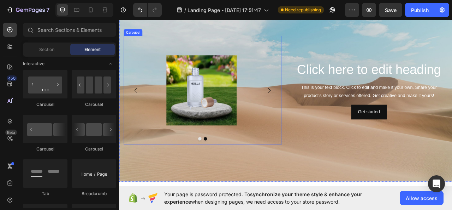
click at [309, 105] on icon "Carousel Next Arrow" at bounding box center [310, 109] width 8 height 8
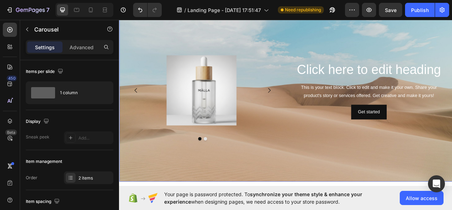
click at [258, 209] on div "Background Image" at bounding box center [331, 109] width 424 height 232
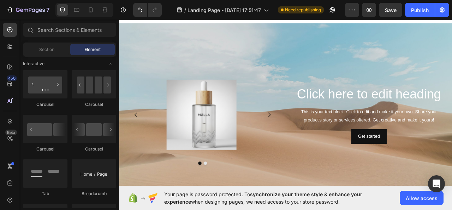
scroll to position [34, 0]
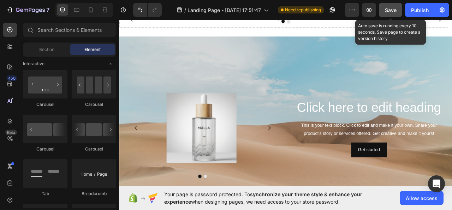
click at [395, 12] on span "Save" at bounding box center [391, 10] width 12 height 6
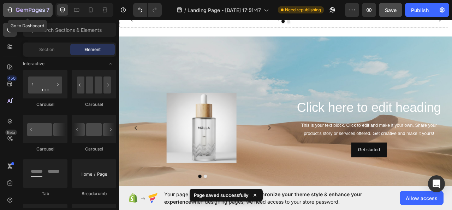
click at [13, 14] on button "7" at bounding box center [28, 10] width 50 height 14
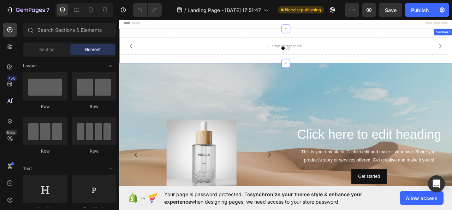
click at [452, 40] on div "Drop element here Drop element here Carousel Section 1" at bounding box center [331, 53] width 424 height 44
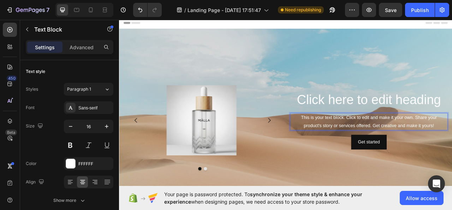
click at [344, 142] on p "This is your text block. Click to edit and make it your own. Share your product…" at bounding box center [437, 149] width 199 height 21
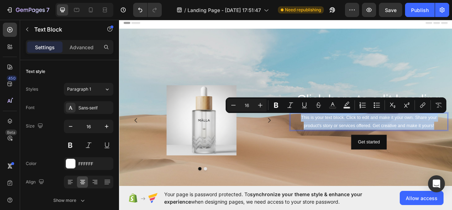
drag, startPoint x: 344, startPoint y: 142, endPoint x: 520, endPoint y: 156, distance: 176.3
click at [452, 156] on p "This is your text block. Click to edit and make it your own. Share your product…" at bounding box center [437, 149] width 199 height 21
drag, startPoint x: 520, startPoint y: 156, endPoint x: 276, endPoint y: 180, distance: 244.7
click at [276, 180] on div at bounding box center [224, 147] width 198 height 89
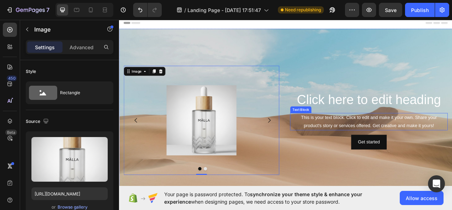
click at [347, 143] on p "This is your text block. Click to edit and make it your own. Share your product…" at bounding box center [437, 149] width 199 height 21
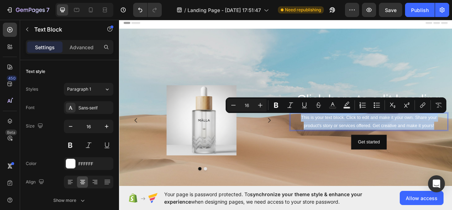
drag, startPoint x: 345, startPoint y: 143, endPoint x: 520, endPoint y: 151, distance: 175.5
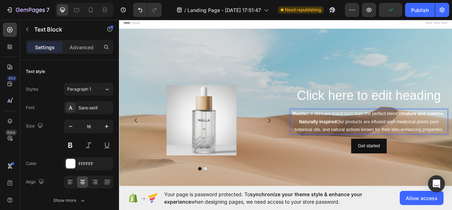
click at [445, 140] on p "Maella is a skincare brand born from the perfect blend of nature and science." at bounding box center [437, 139] width 199 height 10
click at [424, 147] on p "Naturally inspired Our products are infused wiyh medicinal plants pure botanica…" at bounding box center [437, 155] width 199 height 21
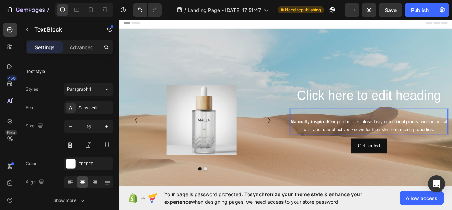
click at [436, 150] on p "Naturally inspired Our product are infused wiyh medicinal plants pure botanical…" at bounding box center [437, 155] width 199 height 21
click at [433, 150] on p "Naturally inspired Our product are infused wiyh medicinal plants pure botanical…" at bounding box center [437, 155] width 199 height 21
click at [351, 140] on p "Rich Text Editor. Editing area: main" at bounding box center [437, 139] width 199 height 10
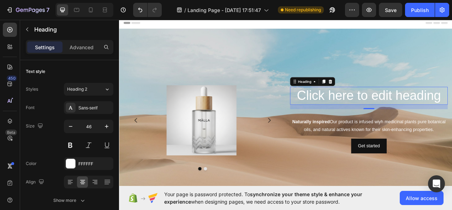
click at [339, 113] on p "Click here to edit heading" at bounding box center [437, 116] width 199 height 21
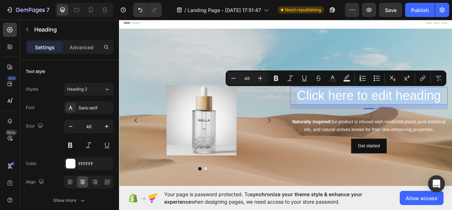
drag, startPoint x: 339, startPoint y: 113, endPoint x: 510, endPoint y: 117, distance: 171.1
click at [452, 117] on p "Click here to edit heading" at bounding box center [437, 116] width 199 height 21
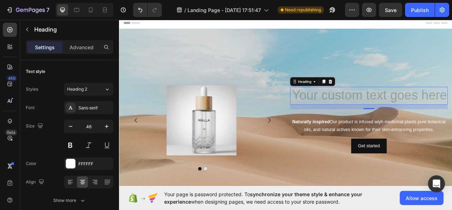
click at [452, 125] on p "Rich Text Editor. Editing area: main" at bounding box center [437, 116] width 199 height 21
click at [378, 116] on p "Glowing Serum" at bounding box center [437, 116] width 199 height 21
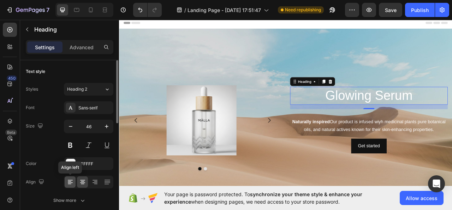
click at [70, 182] on icon at bounding box center [70, 181] width 7 height 7
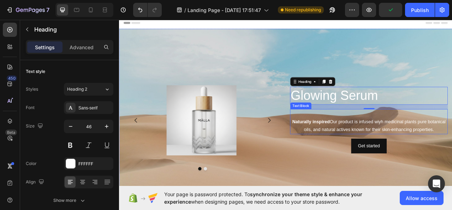
click at [368, 158] on p "Naturally inspired Our product is infused wiyh medicinal plants pure botanical …" at bounding box center [437, 155] width 199 height 21
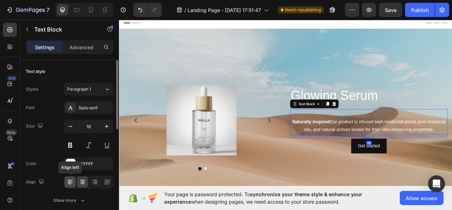
click at [65, 182] on div at bounding box center [70, 181] width 11 height 11
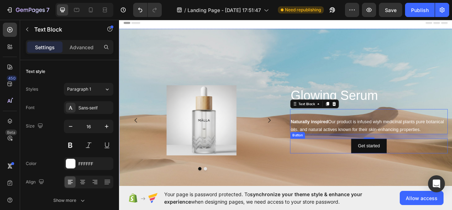
click at [384, 182] on div "Get started Button" at bounding box center [437, 180] width 201 height 19
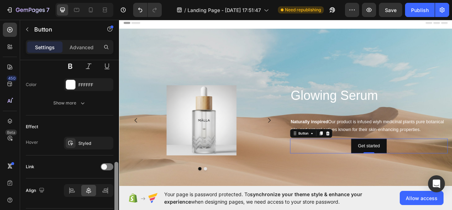
scroll to position [335, 0]
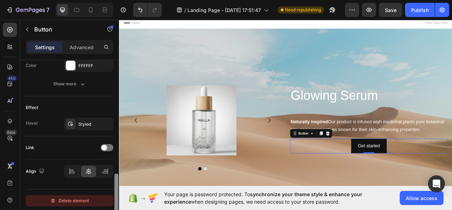
drag, startPoint x: 115, startPoint y: 75, endPoint x: 99, endPoint y: 203, distance: 128.9
click at [100, 203] on div "Size Width Auto Height Auto Padding 12, 24, 12, 24 Background Color 121212 Imag…" at bounding box center [69, 145] width 99 height 170
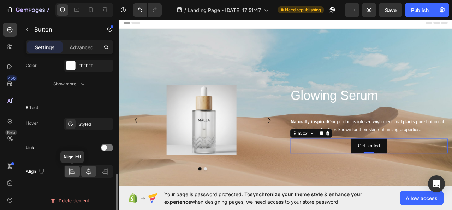
click at [75, 172] on icon at bounding box center [72, 171] width 7 height 7
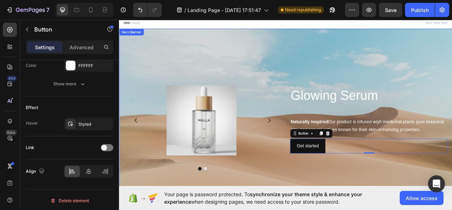
click at [452, 61] on div "Background Image" at bounding box center [331, 147] width 424 height 232
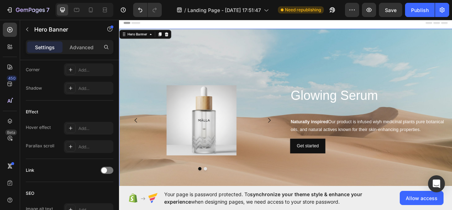
scroll to position [0, 0]
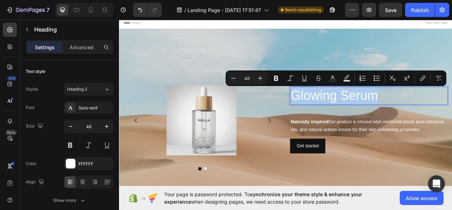
drag, startPoint x: 335, startPoint y: 115, endPoint x: 449, endPoint y: 115, distance: 113.8
click at [452, 116] on p "Glowing Serum" at bounding box center [437, 116] width 199 height 21
click at [331, 81] on rect "Editor contextual toolbar" at bounding box center [333, 81] width 7 height 2
type input "FFFFFF"
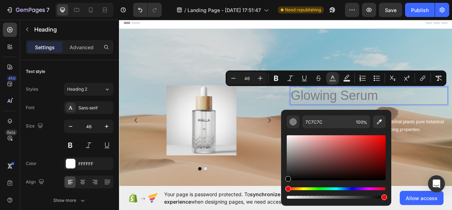
type input "000000"
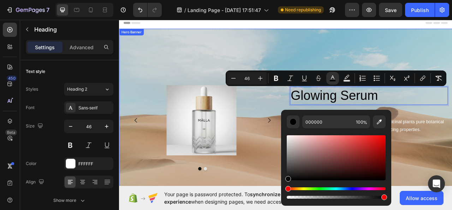
drag, startPoint x: 408, startPoint y: 153, endPoint x: 306, endPoint y: 217, distance: 120.5
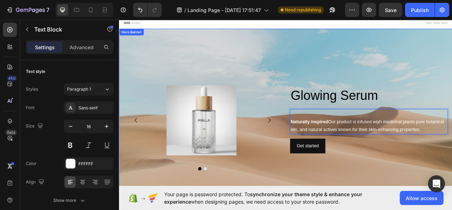
click at [332, 150] on div "⁠⁠⁠⁠⁠⁠⁠ Glowing Serum Heading Naturally inspired Our product is infused wiyh me…" at bounding box center [331, 147] width 424 height 141
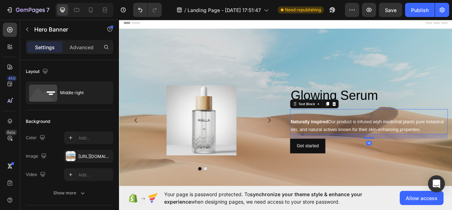
click at [337, 147] on div "Naturally inspired Our product is infused wiyh medicinal plants pure botanical …" at bounding box center [437, 150] width 201 height 32
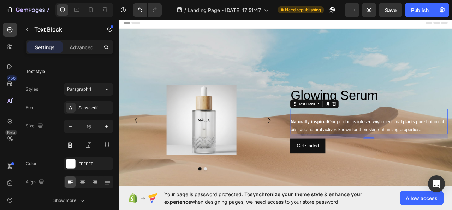
click at [338, 148] on strong "Naturally inspired" at bounding box center [362, 149] width 48 height 6
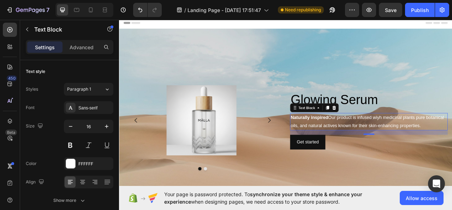
click at [337, 143] on div "Naturally inspired Our product is infused wiyh medicinal plants pure botanical …" at bounding box center [437, 150] width 201 height 22
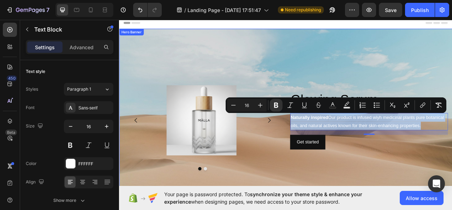
drag, startPoint x: 334, startPoint y: 143, endPoint x: 537, endPoint y: 164, distance: 204.0
click at [452, 164] on div "⁠⁠⁠⁠⁠⁠⁠ Glowing Serum Heading Naturally inspired Our product is infused wiyh me…" at bounding box center [331, 147] width 424 height 141
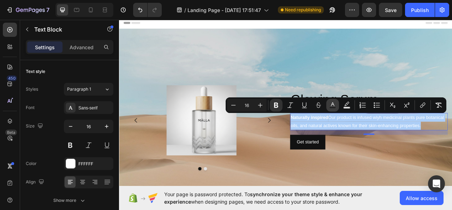
click at [333, 102] on icon "Editor contextual toolbar" at bounding box center [332, 104] width 7 height 7
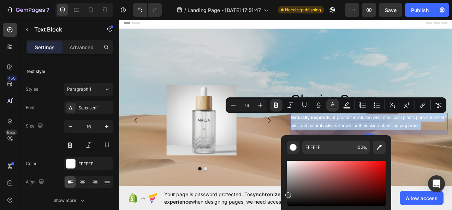
type input "424242"
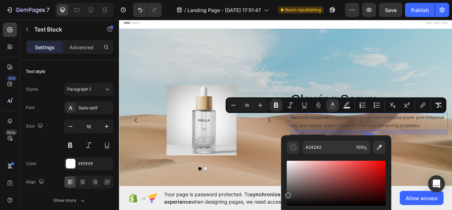
drag, startPoint x: 289, startPoint y: 162, endPoint x: 285, endPoint y: 193, distance: 32.1
click at [285, 193] on div "424242 100 %" at bounding box center [336, 180] width 110 height 90
click at [297, 207] on div at bounding box center [225, 209] width 201 height 4
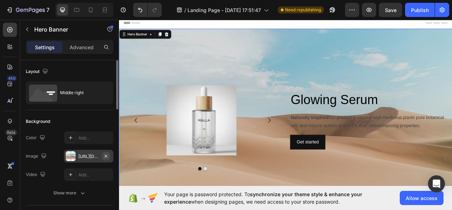
click at [107, 157] on icon "button" at bounding box center [106, 156] width 6 height 6
type input "Auto"
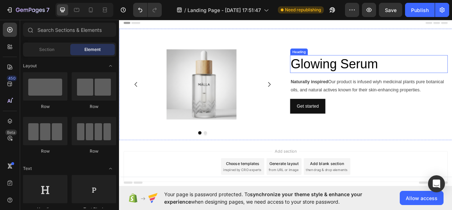
click at [338, 78] on span "Glowing Serum" at bounding box center [393, 76] width 111 height 18
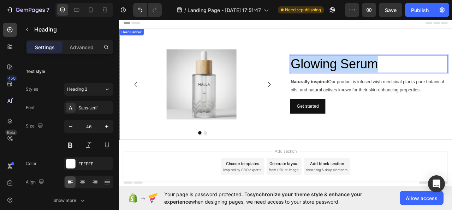
drag, startPoint x: 335, startPoint y: 78, endPoint x: 475, endPoint y: 89, distance: 140.8
click at [452, 89] on div "Glowing Serum Heading 16 Naturally inspired Our product is infused wiyh medicin…" at bounding box center [437, 102] width 201 height 139
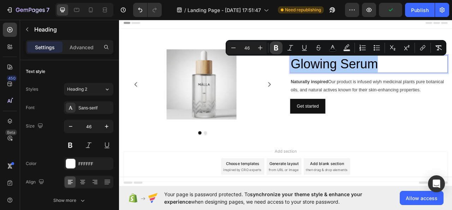
click at [277, 46] on icon "Editor contextual toolbar" at bounding box center [276, 47] width 4 height 5
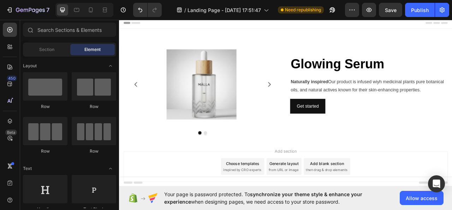
click at [452, 190] on div "Add section Choose templates inspired by CRO experts Generate layout from URL o…" at bounding box center [331, 206] width 413 height 39
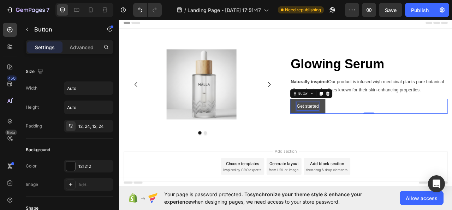
click at [371, 131] on button "Get started" at bounding box center [359, 130] width 45 height 19
click at [371, 127] on button "Get started" at bounding box center [359, 130] width 45 height 19
click at [368, 126] on p "Get started" at bounding box center [359, 130] width 28 height 10
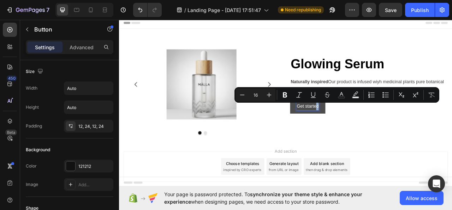
click at [370, 130] on p "Get started" at bounding box center [359, 130] width 28 height 10
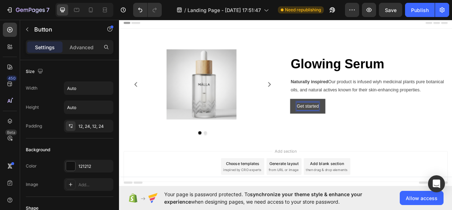
click at [337, 121] on button "Get started" at bounding box center [359, 130] width 45 height 19
click at [337, 121] on button "Get started Shop" at bounding box center [367, 130] width 60 height 19
click at [372, 132] on p "Get started Shop now" at bounding box center [372, 130] width 55 height 10
click at [372, 129] on p "Get started Shop now" at bounding box center [372, 130] width 55 height 10
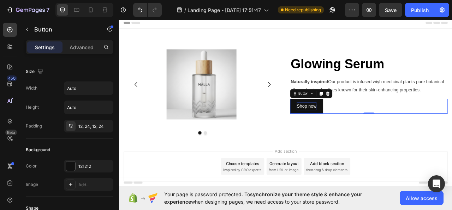
click at [381, 133] on div "Shop now Button 0" at bounding box center [437, 130] width 201 height 19
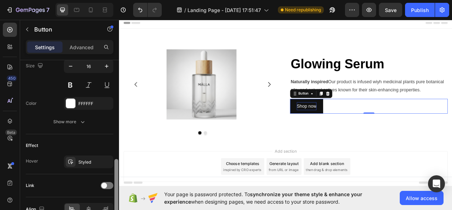
scroll to position [297, 0]
drag, startPoint x: 118, startPoint y: 79, endPoint x: 112, endPoint y: 177, distance: 98.1
click at [113, 179] on div "Size Width Auto Height Auto Padding 12, 24, 12, 24 Background Color 121212 Imag…" at bounding box center [69, 145] width 99 height 170
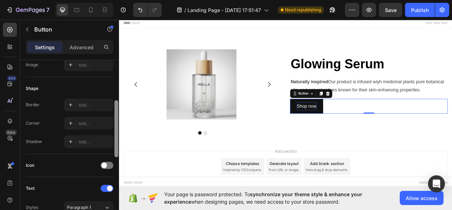
scroll to position [117, 0]
drag, startPoint x: 116, startPoint y: 169, endPoint x: 117, endPoint y: 109, distance: 60.4
click at [117, 109] on div at bounding box center [117, 127] width 4 height 57
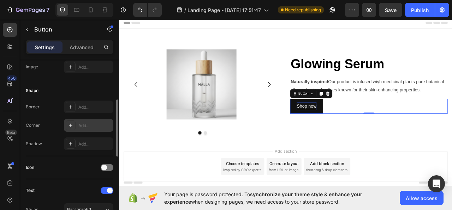
click at [83, 124] on div "Add..." at bounding box center [94, 125] width 33 height 6
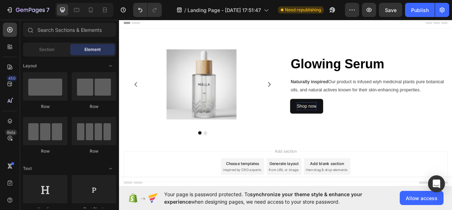
click at [452, 193] on div "Add section Choose templates inspired by CRO experts Generate layout from URL o…" at bounding box center [331, 206] width 413 height 39
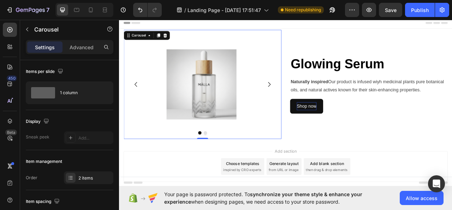
click at [309, 101] on icon "Carousel Next Arrow" at bounding box center [310, 102] width 3 height 6
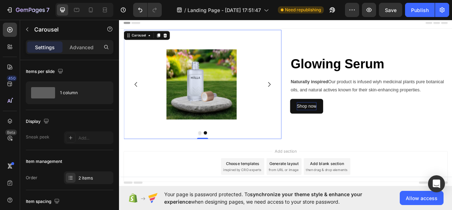
click at [307, 97] on button "Carousel Next Arrow" at bounding box center [310, 102] width 20 height 20
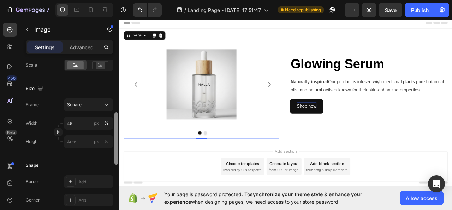
scroll to position [178, 0]
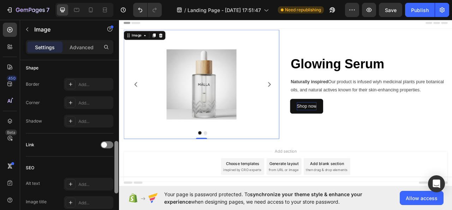
drag, startPoint x: 118, startPoint y: 89, endPoint x: 113, endPoint y: 169, distance: 80.1
click at [113, 170] on div "Style Rectangle Source Upload Image https://cdn.shopify.com/s/files/1/0699/1373…" at bounding box center [69, 145] width 99 height 170
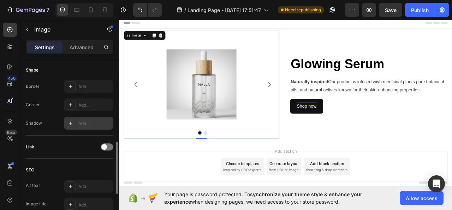
click at [101, 123] on div "Add..." at bounding box center [94, 123] width 33 height 6
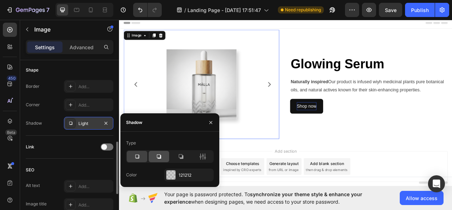
click at [159, 157] on icon at bounding box center [159, 156] width 4 height 4
click at [175, 156] on div at bounding box center [181, 156] width 21 height 11
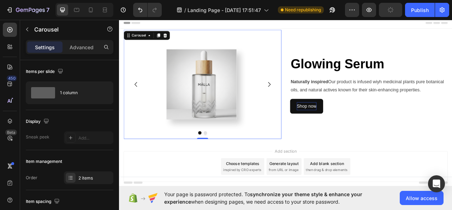
click at [306, 100] on icon "Carousel Next Arrow" at bounding box center [310, 102] width 8 height 8
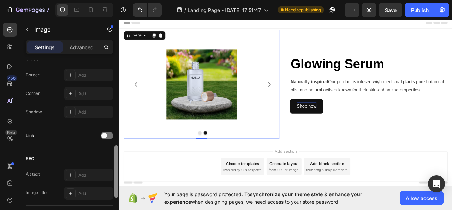
scroll to position [259, 0]
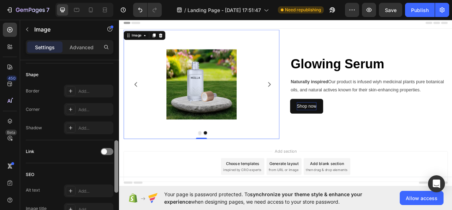
drag, startPoint x: 116, startPoint y: 91, endPoint x: 108, endPoint y: 171, distance: 80.0
click at [108, 171] on div "Style Rectangle Source Upload Image https://cdn.shopify.com/s/files/1/0699/1373…" at bounding box center [69, 145] width 99 height 170
click at [105, 127] on div "Add..." at bounding box center [94, 128] width 33 height 6
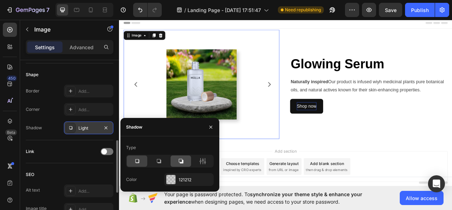
click at [185, 158] on div at bounding box center [181, 160] width 21 height 11
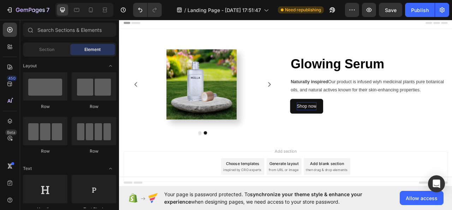
click at [452, 204] on div "Add section Choose templates inspired by CRO experts Generate layout from URL o…" at bounding box center [331, 206] width 413 height 39
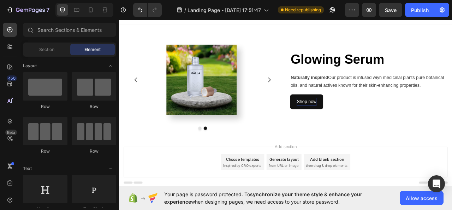
scroll to position [0, 0]
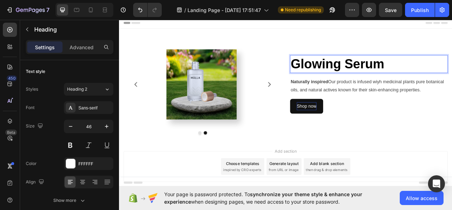
click at [399, 74] on strong "Glowing Serum" at bounding box center [397, 76] width 119 height 18
click at [452, 197] on div "Add section Choose templates inspired by CRO experts Generate layout from URL o…" at bounding box center [331, 206] width 413 height 39
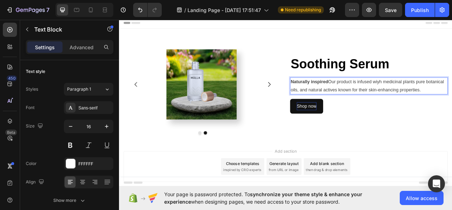
click at [452, 110] on span "Naturally inspired Our product is infused wiyh medicinal plants pure botanical …" at bounding box center [435, 104] width 195 height 16
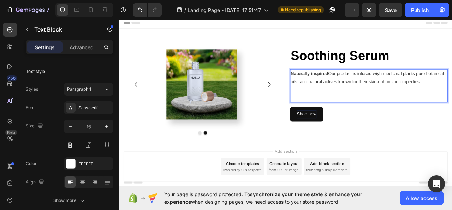
click at [338, 115] on p "Rich Text Editor. Editing area: main" at bounding box center [437, 119] width 199 height 10
click at [338, 114] on p "Rich Text Editor. Editing area: main" at bounding box center [437, 109] width 199 height 10
click at [356, 107] on p "Rich Text Editor. Editing area: main" at bounding box center [437, 109] width 199 height 10
click at [346, 115] on p "Rich Text Editor. Editing area: main" at bounding box center [437, 119] width 199 height 10
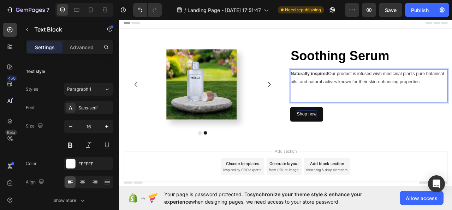
click at [345, 113] on p "Rich Text Editor. Editing area: main" at bounding box center [437, 109] width 199 height 10
click at [345, 115] on div "Naturally inspired Our product is infused wiyh medicinal plants pure botanical …" at bounding box center [437, 104] width 201 height 42
click at [346, 119] on p "Rich Text Editor. Editing area: main" at bounding box center [437, 119] width 199 height 10
click at [338, 112] on p "Rich Text Editor. Editing area: main" at bounding box center [437, 109] width 199 height 10
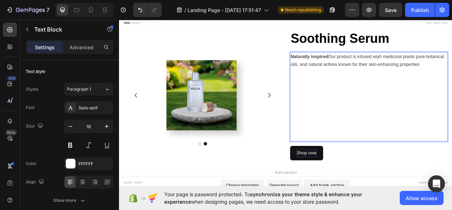
click at [357, 146] on p "More than just skincare, this serum offers a true sensory experience: blending …" at bounding box center [437, 153] width 199 height 21
click at [357, 144] on p "More than just skincare, this serum offers a true sensory experience: blending …" at bounding box center [437, 153] width 199 height 21
click at [358, 144] on p "More than just skincare, this serum offers a true sensory experience: blending …" at bounding box center [437, 153] width 199 height 21
click at [360, 144] on p "More than just skincare, this serum offers a true sensory experience: blending …" at bounding box center [437, 153] width 199 height 21
click at [452, 78] on span "Naturally inspired Our product is infused wiyh medicinal plants pure botanical …" at bounding box center [435, 72] width 195 height 16
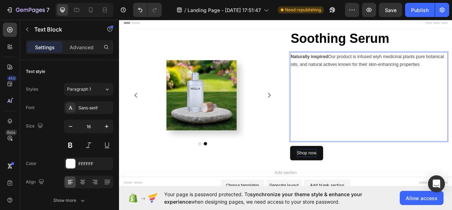
click at [364, 161] on p "More than just skincare, this serum offers a true sensory experience: blending …" at bounding box center [437, 153] width 199 height 21
click at [364, 161] on p "More than just skinc softness to reveal clearer, brighter, and calmer skin day …" at bounding box center [437, 153] width 199 height 21
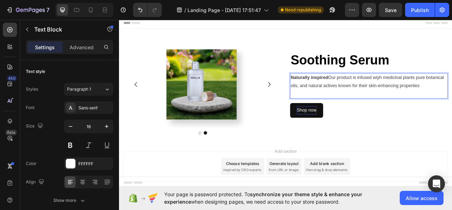
click at [452, 104] on p "Naturally inspired Our product is infused wiyh medicinal plants pure botanical …" at bounding box center [437, 99] width 199 height 21
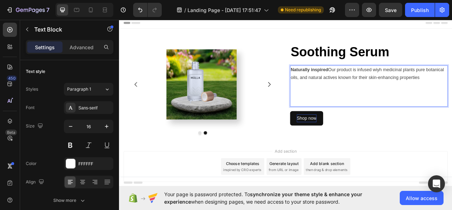
click at [338, 113] on p "Rich Text Editor. Editing area: main" at bounding box center [437, 114] width 199 height 10
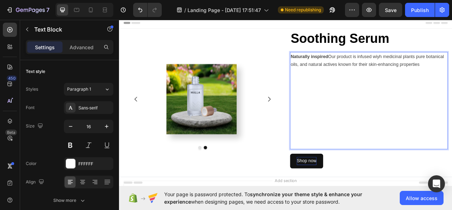
click at [340, 90] on p "Rich Text Editor. Editing area: main" at bounding box center [437, 87] width 199 height 10
click at [338, 97] on p "Enriched with Zinc PCA to regulate excess sebum, and plant-based [MEDICAL_DATA]…" at bounding box center [437, 112] width 199 height 41
drag, startPoint x: 337, startPoint y: 96, endPoint x: 388, endPoint y: 100, distance: 51.1
click at [388, 100] on p "Enriched with Zinc PCA to regulate excess sebum, and plant-based [MEDICAL_DATA]…" at bounding box center [437, 112] width 199 height 41
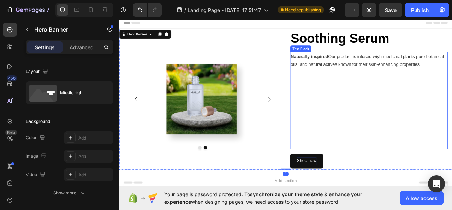
click at [338, 97] on p "Enriched with Zinc PCA to regulate excess sebum, and plant-based [MEDICAL_DATA]…" at bounding box center [437, 112] width 199 height 41
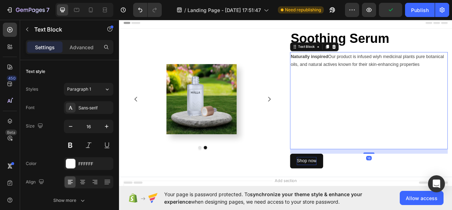
click at [338, 99] on p "Enriched with Zinc PCA to regulate excess sebum, and plant-based [MEDICAL_DATA]…" at bounding box center [437, 112] width 199 height 41
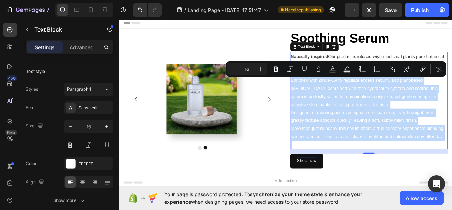
drag, startPoint x: 335, startPoint y: 99, endPoint x: 502, endPoint y: 183, distance: 186.4
click at [452, 183] on div "Naturally inspired Our product is infused wiyh medicinal plants pure botanical …" at bounding box center [437, 123] width 201 height 124
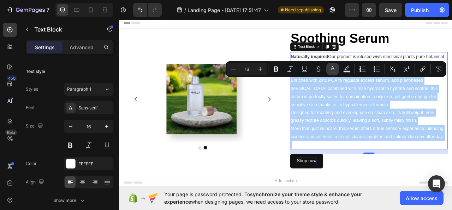
click at [329, 69] on button "color" at bounding box center [333, 69] width 13 height 13
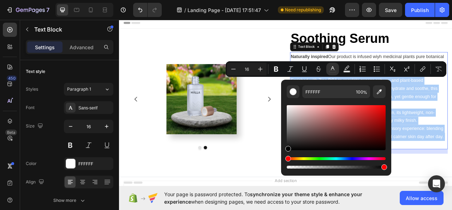
drag, startPoint x: 288, startPoint y: 106, endPoint x: 286, endPoint y: 153, distance: 47.5
click at [286, 153] on div "FFFFFF 100 %" at bounding box center [336, 125] width 110 height 90
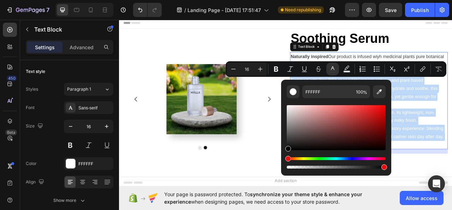
type input "000000"
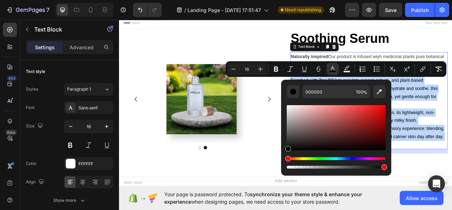
drag, startPoint x: 287, startPoint y: 148, endPoint x: 287, endPoint y: 154, distance: 6.0
click at [287, 154] on div "Editor contextual toolbar" at bounding box center [336, 137] width 99 height 66
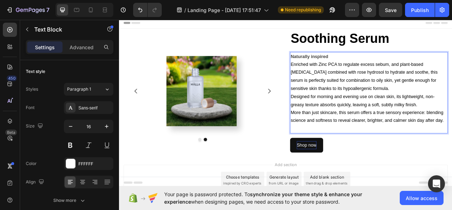
click at [452, 127] on p "Designed for morning and evening use on clean skin, its lightweight, non-greasy…" at bounding box center [437, 123] width 199 height 21
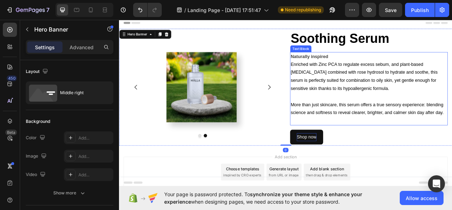
click at [338, 127] on span "More than just skincare, this serum offers a true sensory experience: blending …" at bounding box center [435, 133] width 195 height 16
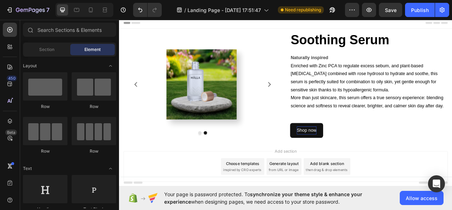
drag, startPoint x: 481, startPoint y: 195, endPoint x: 540, endPoint y: 158, distance: 69.1
click at [452, 194] on div "Add section Choose templates inspired by CRO experts Generate layout from URL o…" at bounding box center [331, 206] width 413 height 39
drag, startPoint x: 537, startPoint y: 180, endPoint x: 543, endPoint y: 152, distance: 28.6
click at [452, 152] on html "Header ⁠⁠⁠⁠⁠⁠⁠ Soothing Serum Heading Naturally inspired Enriched with Zinc PCA…" at bounding box center [331, 138] width 424 height 243
click at [452, 203] on div "Add section Choose templates inspired by CRO experts Generate layout from URL o…" at bounding box center [331, 206] width 413 height 39
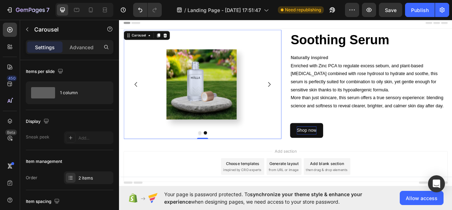
click at [139, 94] on button "Carousel Back Arrow" at bounding box center [140, 102] width 20 height 20
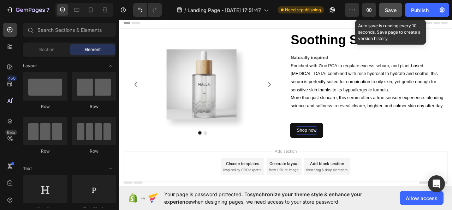
click at [393, 6] on button "Save" at bounding box center [390, 10] width 23 height 14
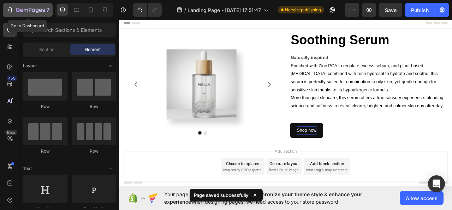
click at [21, 4] on button "7" at bounding box center [28, 10] width 50 height 14
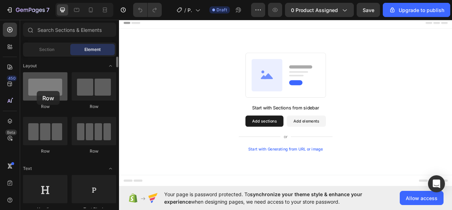
click at [37, 91] on div at bounding box center [45, 86] width 45 height 28
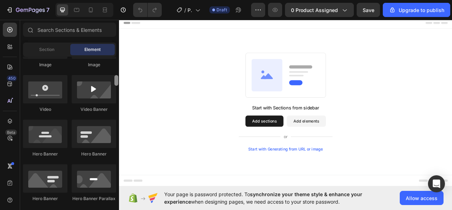
scroll to position [270, 0]
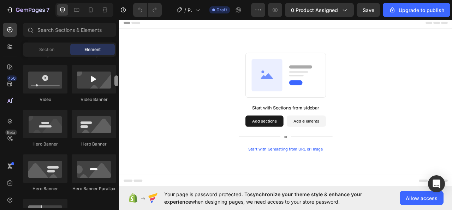
drag, startPoint x: 116, startPoint y: 61, endPoint x: 115, endPoint y: 80, distance: 19.1
click at [115, 80] on div at bounding box center [117, 80] width 4 height 11
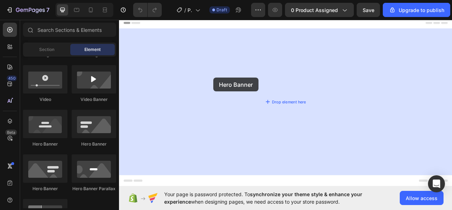
drag, startPoint x: 205, startPoint y: 147, endPoint x: 239, endPoint y: 94, distance: 63.3
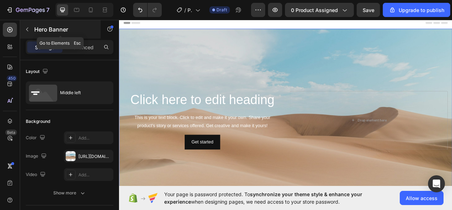
click at [30, 30] on icon "button" at bounding box center [27, 30] width 6 height 6
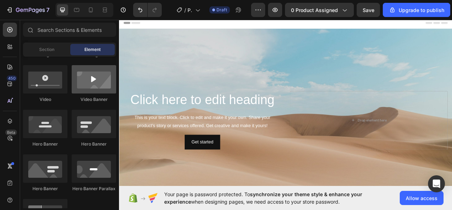
click at [115, 71] on div "Layout Row Row Row Row Text Heading Text Block Button Button Button Media Image…" at bounding box center [69, 132] width 99 height 151
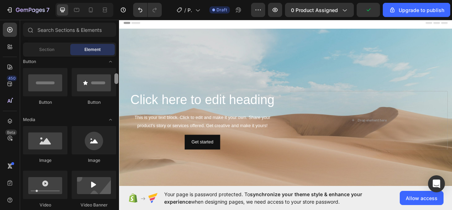
scroll to position [140, 0]
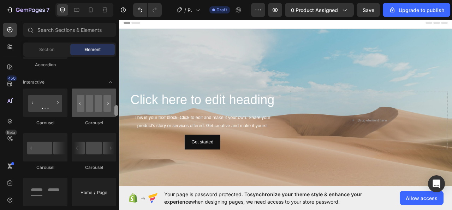
drag, startPoint x: 117, startPoint y: 83, endPoint x: 105, endPoint y: 109, distance: 28.5
click at [108, 112] on div "Layout Row Row Row Row Text Heading Text Block Button Button Button Media Image…" at bounding box center [69, 132] width 99 height 151
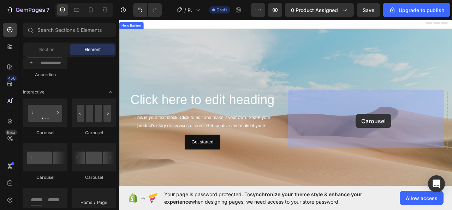
drag, startPoint x: 164, startPoint y: 132, endPoint x: 420, endPoint y: 140, distance: 256.8
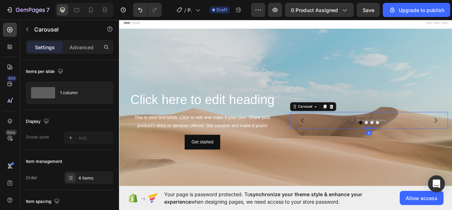
click at [452, 148] on div at bounding box center [437, 150] width 201 height 4
click at [99, 176] on div "4 items" at bounding box center [94, 178] width 33 height 6
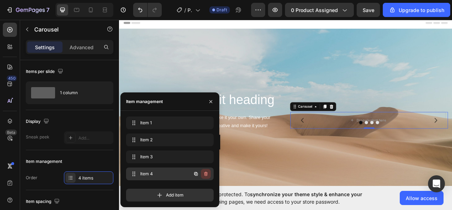
click at [206, 173] on icon "button" at bounding box center [206, 174] width 6 height 6
click at [209, 98] on button "button" at bounding box center [210, 101] width 11 height 11
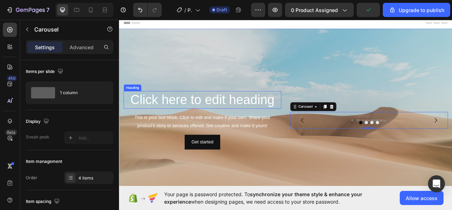
click at [127, 122] on h2 "Click here to edit heading" at bounding box center [225, 122] width 201 height 23
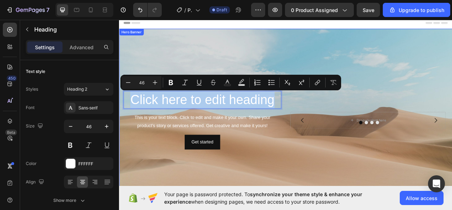
drag, startPoint x: 134, startPoint y: 118, endPoint x: 332, endPoint y: 119, distance: 198.7
click at [332, 119] on div "Click here to edit heading Heading 16 This is your text block. Click to edit an…" at bounding box center [331, 147] width 424 height 77
click at [224, 80] on button "Text Color" at bounding box center [227, 82] width 13 height 13
type input "FFFFFF"
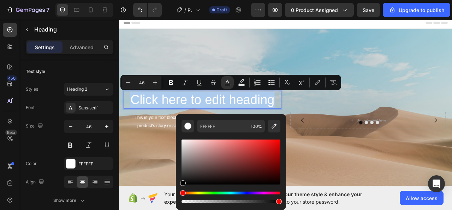
type input "000000"
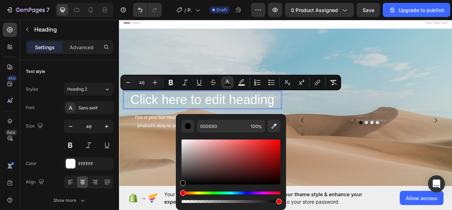
drag, startPoint x: 183, startPoint y: 142, endPoint x: 176, endPoint y: 200, distance: 59.1
click at [176, 200] on div "000000 100 %" at bounding box center [231, 159] width 110 height 90
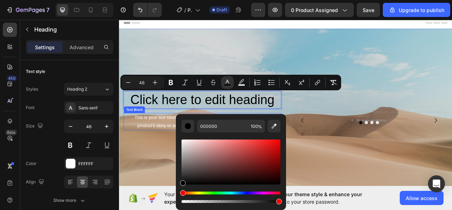
click at [142, 144] on div "This is your text block. Click to edit and make it your own. Share your product…" at bounding box center [225, 150] width 201 height 22
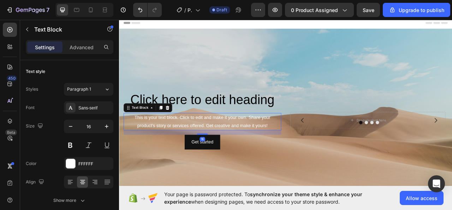
click at [135, 141] on div "This is your text block. Click to edit and make it your own. Share your product…" at bounding box center [225, 150] width 201 height 22
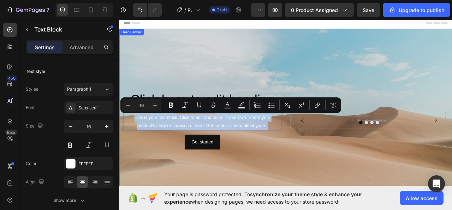
drag, startPoint x: 135, startPoint y: 141, endPoint x: 308, endPoint y: 160, distance: 174.3
click at [308, 160] on div "⁠⁠⁠⁠⁠⁠⁠ Click here to edit heading Heading This is your text block. Click to ed…" at bounding box center [225, 148] width 201 height 74
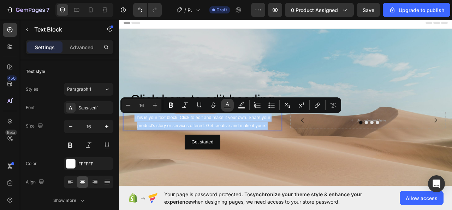
click at [232, 105] on button "Text Color" at bounding box center [227, 105] width 13 height 13
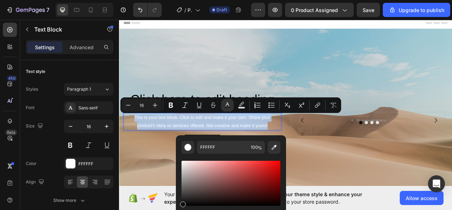
drag, startPoint x: 183, startPoint y: 161, endPoint x: 180, endPoint y: 203, distance: 41.8
click at [180, 203] on div "FFFFFF 100 %" at bounding box center [231, 180] width 110 height 90
type input "0F0F0F"
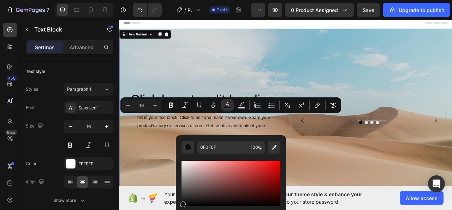
click at [390, 209] on div "Background Image" at bounding box center [331, 147] width 424 height 232
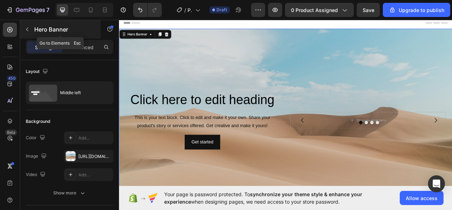
click at [30, 29] on icon "button" at bounding box center [27, 30] width 6 height 6
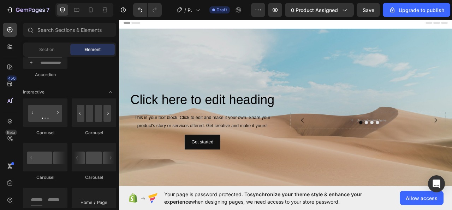
drag, startPoint x: 103, startPoint y: 72, endPoint x: 45, endPoint y: 45, distance: 64.3
click at [6, 49] on icon at bounding box center [9, 46] width 7 height 7
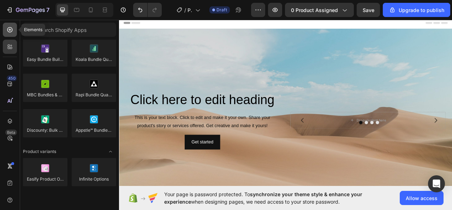
click at [11, 32] on icon at bounding box center [9, 29] width 7 height 7
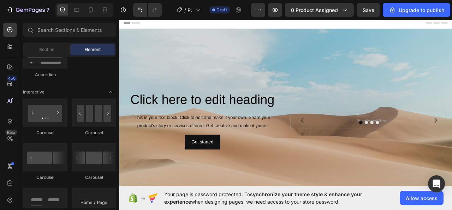
scroll to position [529, 0]
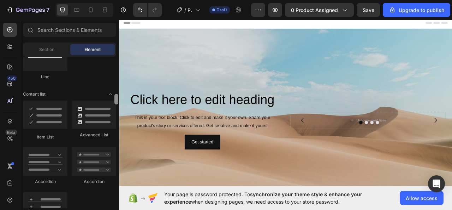
click at [115, 106] on div at bounding box center [116, 132] width 5 height 151
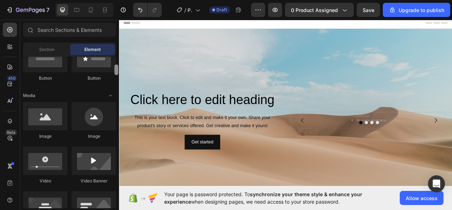
scroll to position [184, 0]
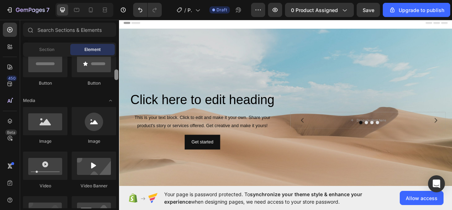
drag, startPoint x: 117, startPoint y: 97, endPoint x: 117, endPoint y: 73, distance: 24.4
click at [117, 73] on div at bounding box center [117, 74] width 4 height 11
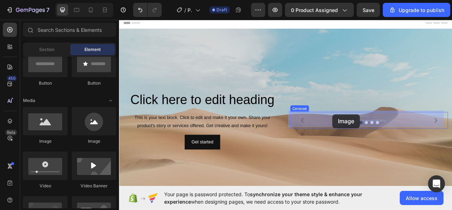
drag, startPoint x: 160, startPoint y: 138, endPoint x: 391, endPoint y: 140, distance: 231.2
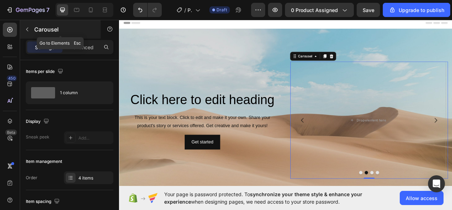
click at [30, 32] on button "button" at bounding box center [27, 29] width 11 height 11
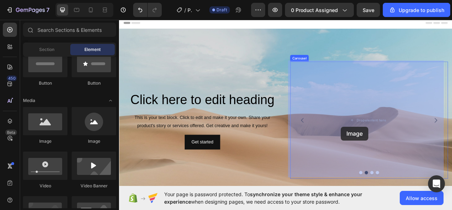
drag, startPoint x: 192, startPoint y: 143, endPoint x: 423, endPoint y: 154, distance: 231.8
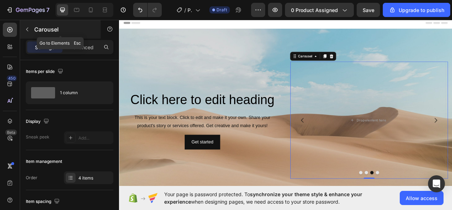
click at [28, 30] on icon "button" at bounding box center [27, 30] width 6 height 6
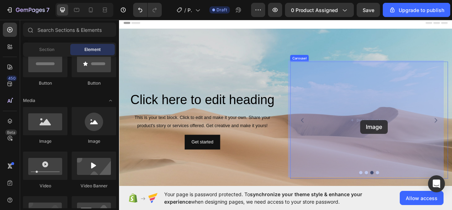
drag, startPoint x: 229, startPoint y: 145, endPoint x: 426, endPoint y: 147, distance: 196.9
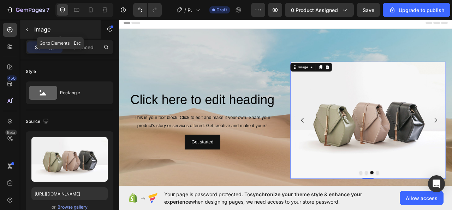
click at [31, 26] on button "button" at bounding box center [27, 29] width 11 height 11
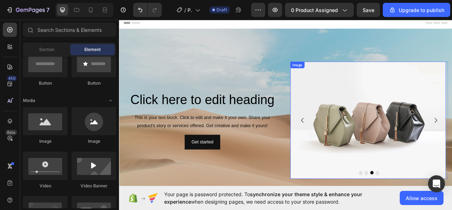
click at [414, 80] on img at bounding box center [436, 147] width 198 height 148
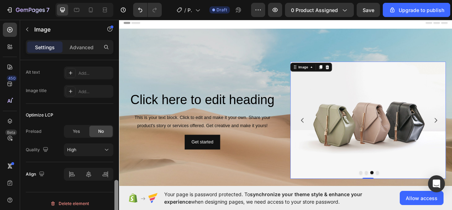
scroll to position [363, 0]
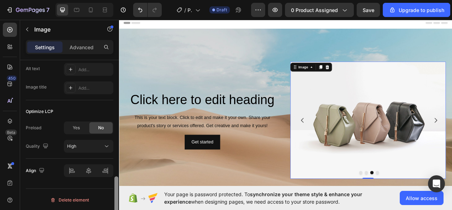
drag, startPoint x: 117, startPoint y: 68, endPoint x: 115, endPoint y: 188, distance: 119.9
click at [115, 188] on div at bounding box center [117, 203] width 4 height 54
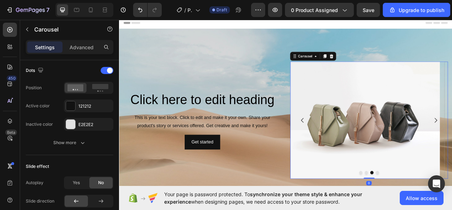
scroll to position [0, 0]
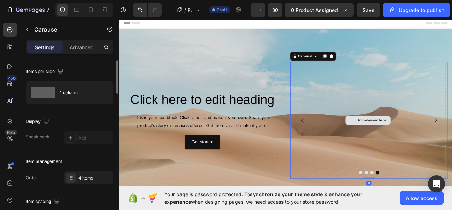
click at [452, 120] on div "Drop element here" at bounding box center [436, 147] width 198 height 148
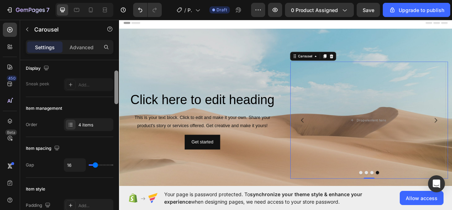
drag, startPoint x: 115, startPoint y: 84, endPoint x: 117, endPoint y: 97, distance: 12.5
click at [117, 97] on div at bounding box center [117, 87] width 4 height 34
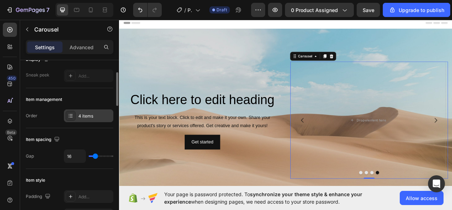
click at [98, 115] on div "4 items" at bounding box center [94, 116] width 33 height 6
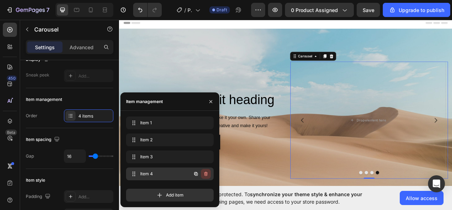
click at [206, 172] on icon "button" at bounding box center [206, 173] width 4 height 4
click at [206, 172] on div "Delete" at bounding box center [201, 173] width 13 height 6
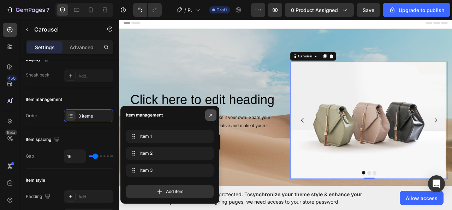
click at [214, 112] on button "button" at bounding box center [210, 114] width 11 height 11
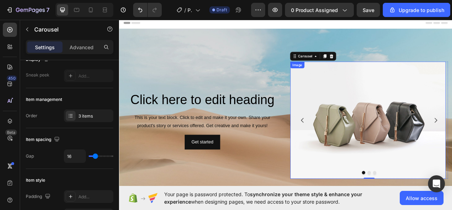
click at [444, 146] on img at bounding box center [436, 147] width 198 height 148
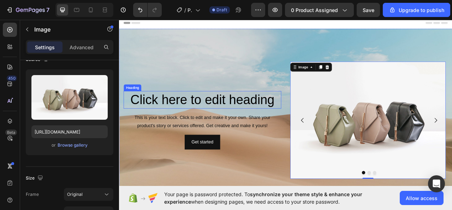
scroll to position [0, 0]
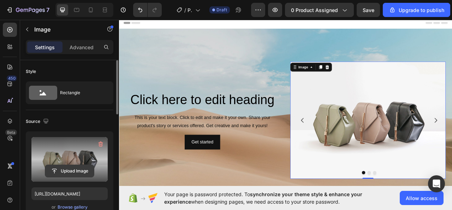
click at [75, 165] on input "file" at bounding box center [69, 171] width 49 height 12
click at [80, 168] on input "file" at bounding box center [69, 171] width 49 height 12
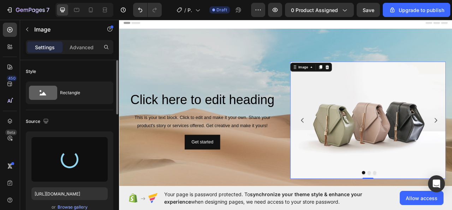
type input "https://cdn.shopify.com/s/files/1/0699/1373/9455/files/gempages_578628554720281…"
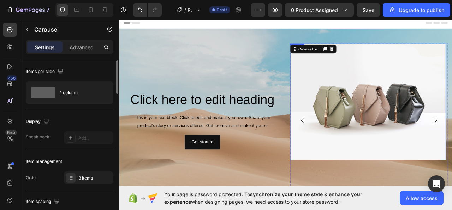
click at [419, 171] on img at bounding box center [436, 124] width 198 height 148
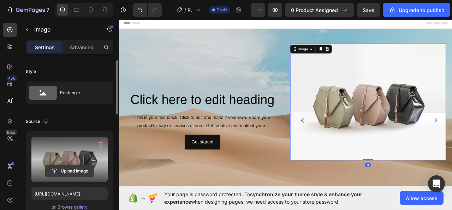
click at [75, 171] on input "file" at bounding box center [69, 171] width 49 height 12
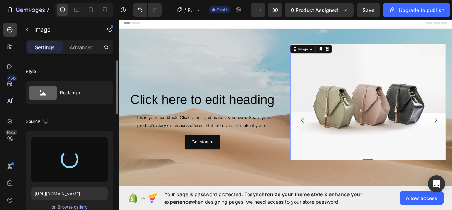
type input "https://cdn.shopify.com/s/files/1/0699/1373/9455/files/gempages_578628554720281…"
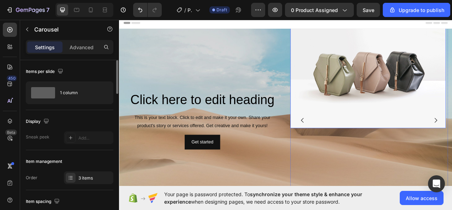
click at [432, 128] on img at bounding box center [436, 83] width 198 height 148
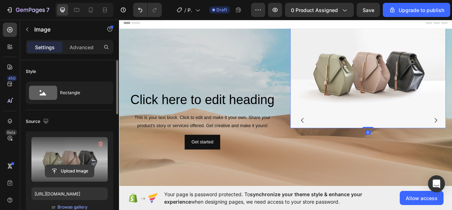
click at [66, 172] on input "file" at bounding box center [69, 171] width 49 height 12
click at [87, 167] on input "file" at bounding box center [69, 171] width 49 height 12
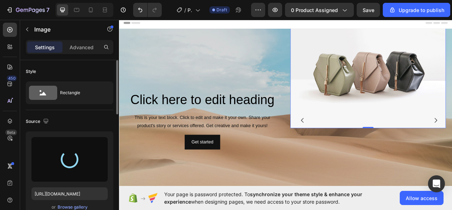
type input "https://cdn.shopify.com/s/files/1/0699/1373/9455/files/gempages_578628554720281…"
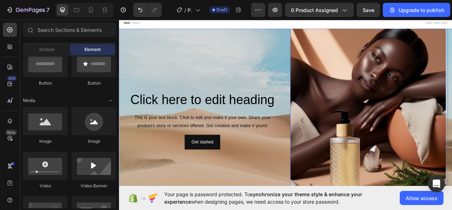
click at [348, 145] on icon "Carousel Back Arrow" at bounding box center [352, 148] width 8 height 8
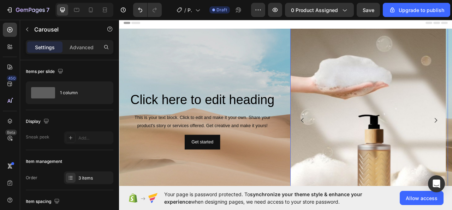
click at [350, 145] on icon "Carousel Back Arrow" at bounding box center [352, 148] width 8 height 8
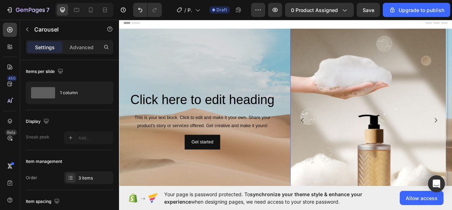
click at [349, 140] on button "Carousel Back Arrow" at bounding box center [353, 148] width 20 height 20
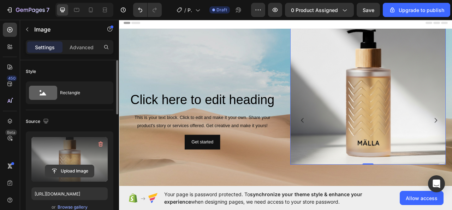
click at [75, 172] on input "file" at bounding box center [69, 171] width 49 height 12
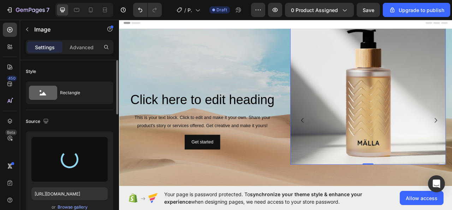
type input "https://cdn.shopify.com/s/files/1/0699/1373/9455/files/gempages_578628554720281…"
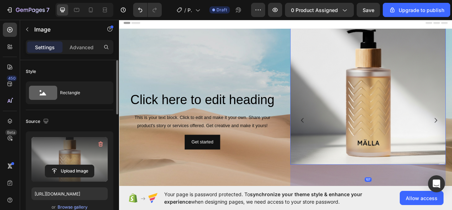
drag, startPoint x: 428, startPoint y: 202, endPoint x: 429, endPoint y: 237, distance: 35.4
click at [429, 209] on html "Header ⁠⁠⁠⁠⁠⁠⁠ Click here to edit heading Heading This is your text block. Clic…" at bounding box center [331, 191] width 424 height 349
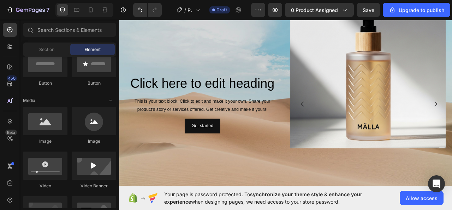
scroll to position [15, 0]
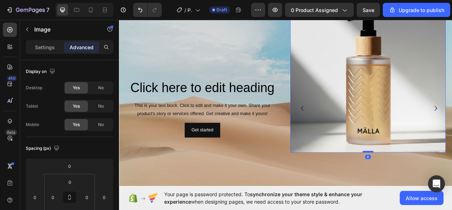
drag, startPoint x: 432, startPoint y: 221, endPoint x: 438, endPoint y: 185, distance: 36.9
click at [438, 187] on div at bounding box center [436, 188] width 14 height 2
type input "0"
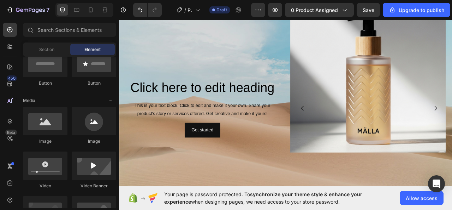
scroll to position [0, 0]
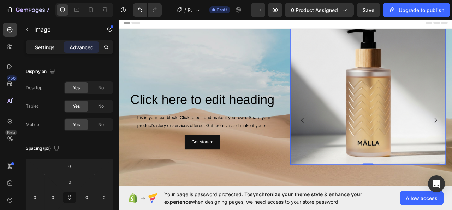
click at [43, 47] on p "Settings" at bounding box center [45, 46] width 20 height 7
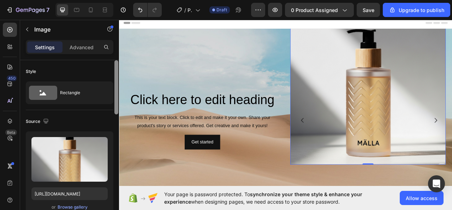
scroll to position [170, 0]
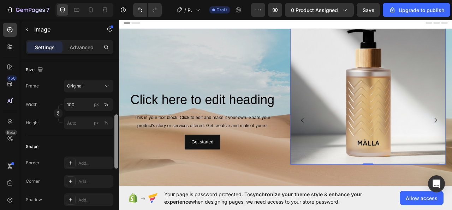
drag, startPoint x: 114, startPoint y: 90, endPoint x: 115, endPoint y: 94, distance: 4.3
click at [115, 94] on div at bounding box center [116, 145] width 5 height 170
click at [100, 84] on div "Original" at bounding box center [84, 86] width 35 height 6
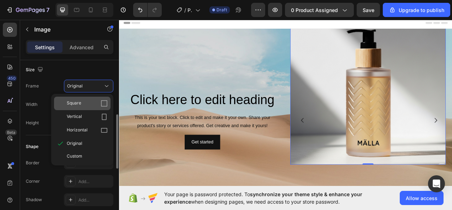
click at [101, 100] on icon at bounding box center [104, 103] width 6 height 6
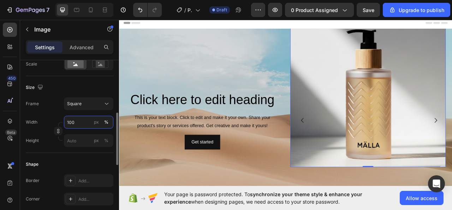
click at [86, 123] on input "100" at bounding box center [88, 122] width 49 height 13
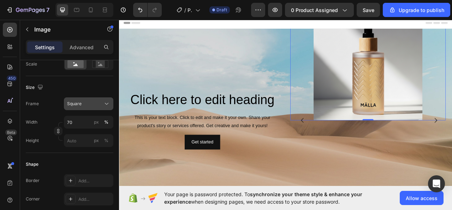
click at [76, 101] on span "Square" at bounding box center [74, 103] width 14 height 6
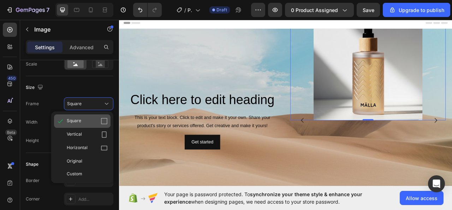
click at [81, 117] on span "Square" at bounding box center [74, 120] width 14 height 7
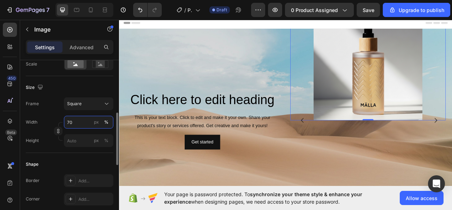
click at [81, 122] on input "70" at bounding box center [88, 122] width 49 height 13
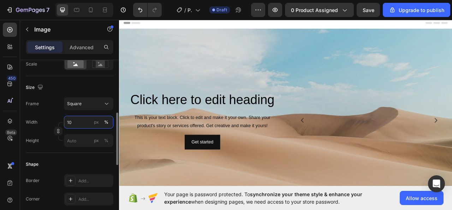
type input "1"
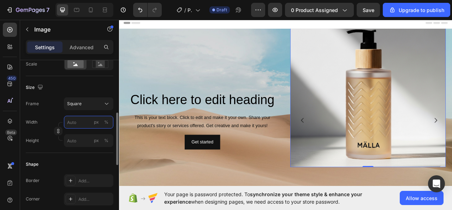
type input "1"
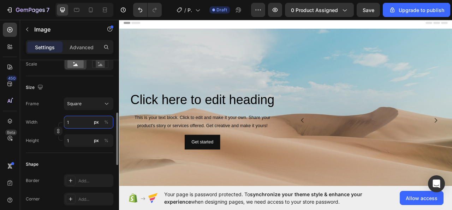
type input "10"
type input "106"
type input "10"
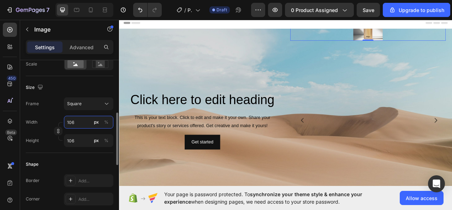
type input "10"
type input "1"
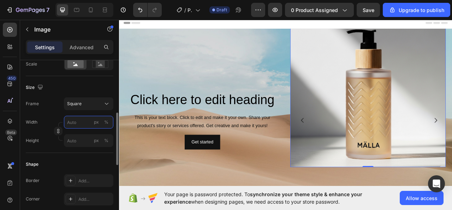
type input "3"
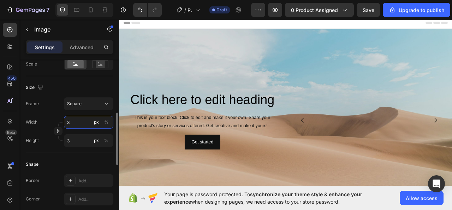
type input "30"
type input "300"
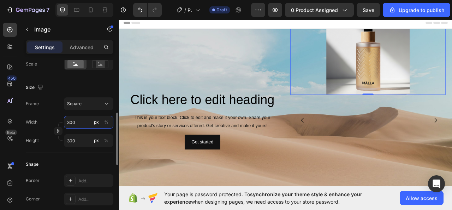
type input "30"
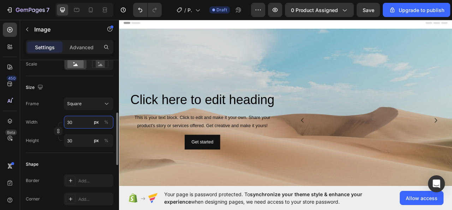
type input "3"
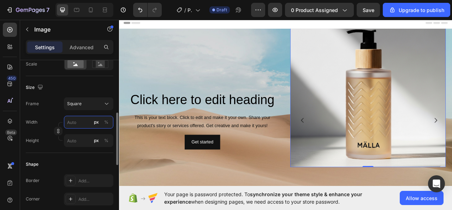
type input "3"
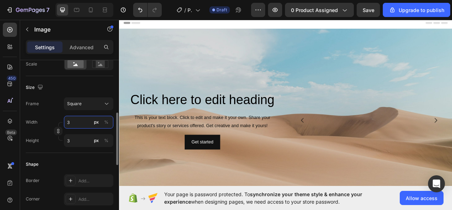
type input "31"
type input "310"
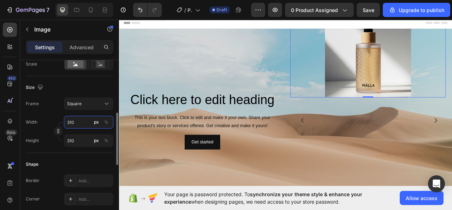
type input "3100"
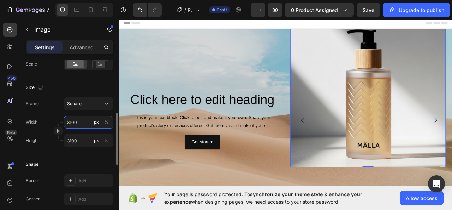
type input "310"
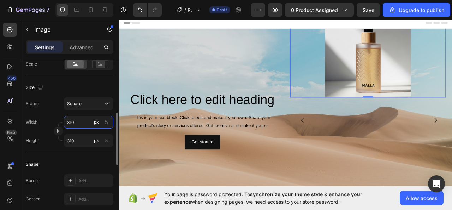
type input "31"
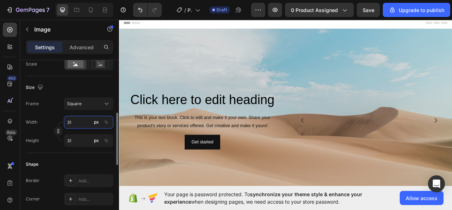
type input "3"
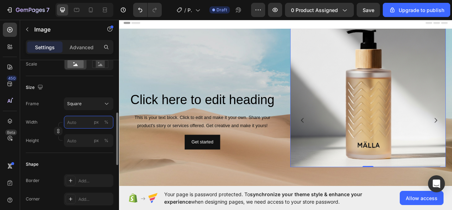
type input "3"
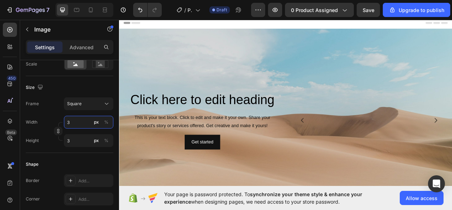
type input "3"
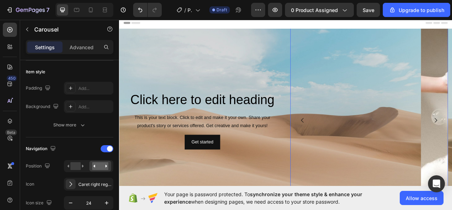
scroll to position [0, 0]
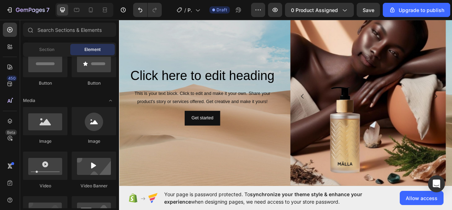
scroll to position [28, 0]
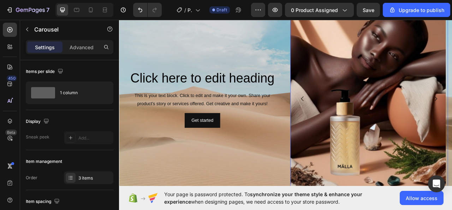
click at [350, 116] on icon "Carousel Back Arrow" at bounding box center [352, 120] width 8 height 8
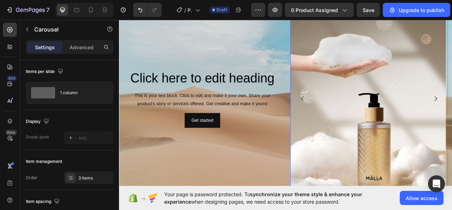
click at [347, 113] on button "Carousel Back Arrow" at bounding box center [353, 120] width 20 height 20
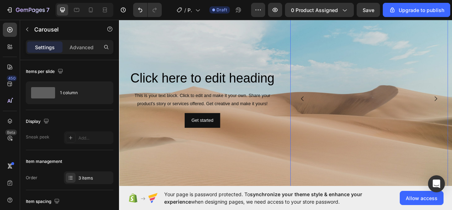
click at [435, 127] on div "Image" at bounding box center [436, 120] width 198 height 277
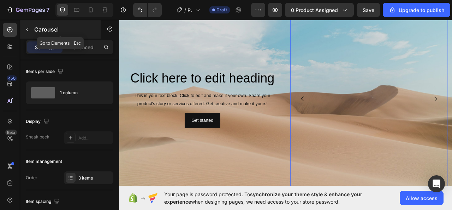
click at [27, 30] on icon "button" at bounding box center [27, 30] width 2 height 4
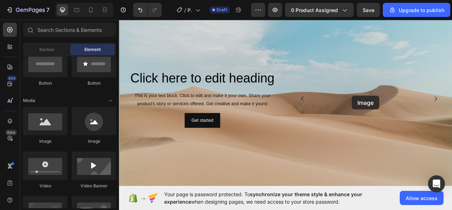
drag, startPoint x: 220, startPoint y: 138, endPoint x: 416, endPoint y: 116, distance: 197.4
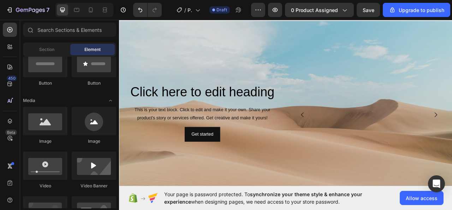
scroll to position [0, 0]
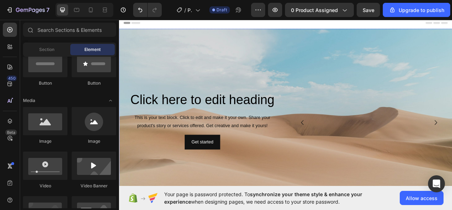
click at [451, 6] on img at bounding box center [437, 6] width 201 height 0
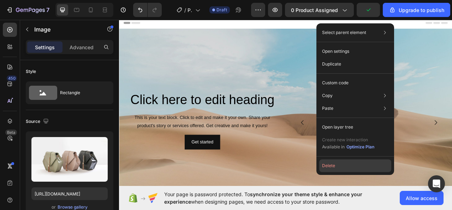
click at [345, 167] on button "Delete" at bounding box center [356, 165] width 72 height 13
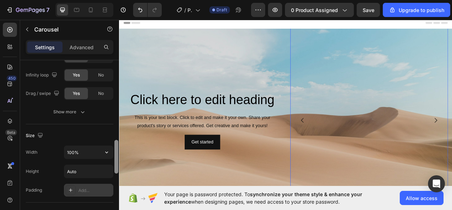
scroll to position [523, 0]
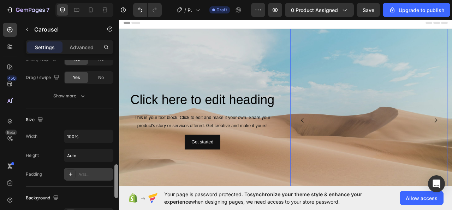
drag, startPoint x: 116, startPoint y: 75, endPoint x: 108, endPoint y: 179, distance: 104.6
click at [108, 179] on div "Items per slide 1 column Display Sneak peek Add... Item management Order 3 item…" at bounding box center [69, 145] width 99 height 170
click at [84, 156] on input "Auto" at bounding box center [88, 155] width 49 height 13
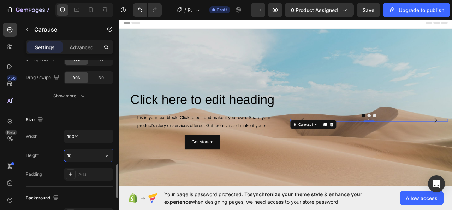
type input "1"
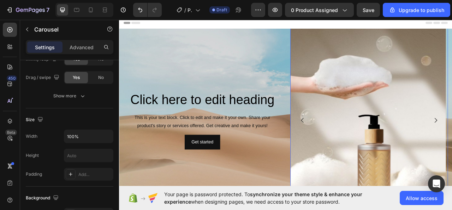
click at [351, 145] on icon "Carousel Back Arrow" at bounding box center [352, 148] width 8 height 8
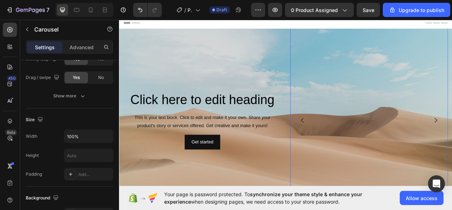
click at [398, 144] on div "Image" at bounding box center [436, 147] width 198 height 277
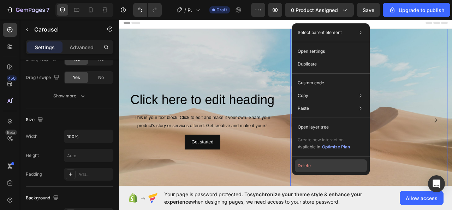
click at [305, 166] on button "Delete" at bounding box center [331, 165] width 72 height 13
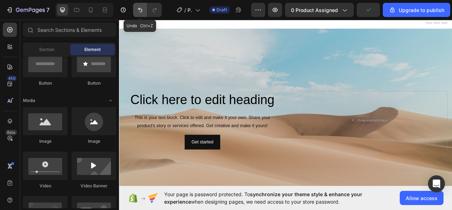
click at [136, 7] on button "Undo/Redo" at bounding box center [140, 10] width 14 height 14
click at [138, 8] on icon "Undo/Redo" at bounding box center [140, 9] width 7 height 7
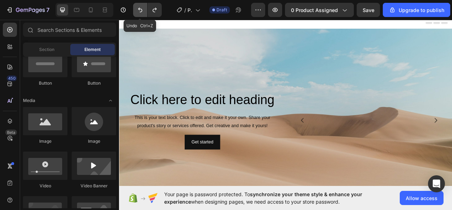
click at [138, 8] on icon "Undo/Redo" at bounding box center [140, 9] width 7 height 7
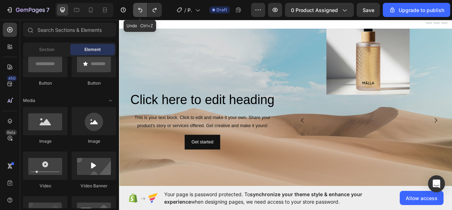
click at [138, 8] on icon "Undo/Redo" at bounding box center [140, 9] width 7 height 7
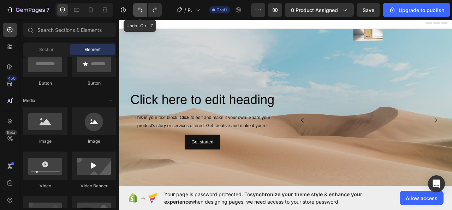
click at [138, 8] on icon "Undo/Redo" at bounding box center [140, 9] width 7 height 7
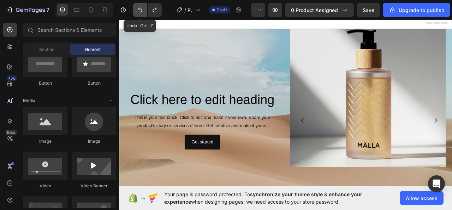
click at [138, 8] on icon "Undo/Redo" at bounding box center [140, 9] width 7 height 7
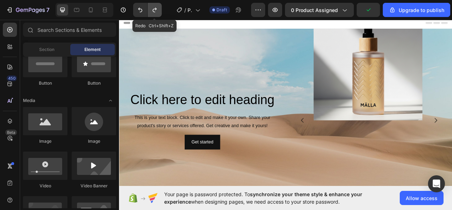
click at [158, 13] on icon "Undo/Redo" at bounding box center [154, 9] width 7 height 7
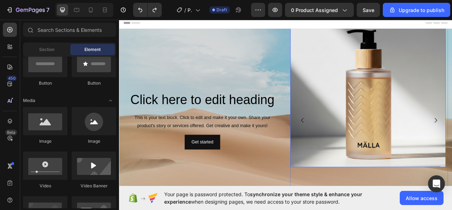
click at [450, 174] on img at bounding box center [436, 108] width 198 height 198
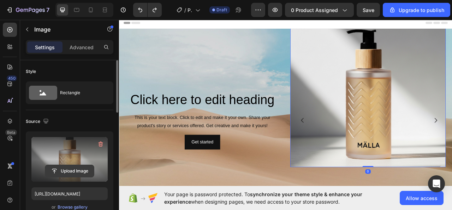
click at [66, 169] on input "file" at bounding box center [69, 171] width 49 height 12
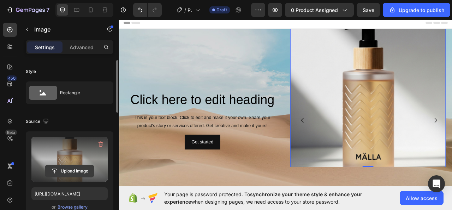
click at [85, 167] on input "file" at bounding box center [69, 171] width 49 height 12
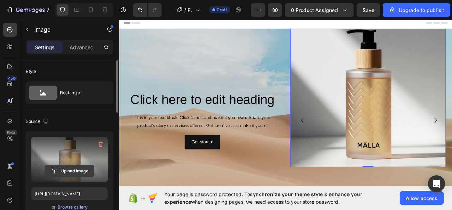
click at [66, 173] on input "file" at bounding box center [69, 171] width 49 height 12
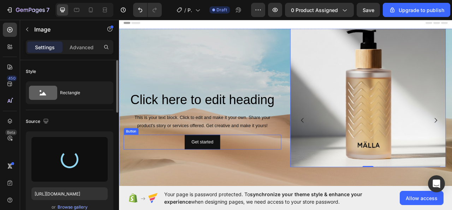
type input "https://cdn.shopify.com/s/files/1/0699/1373/9455/files/gempages_578628554720281…"
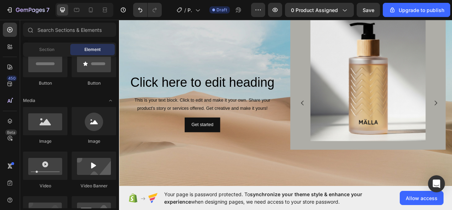
scroll to position [0, 0]
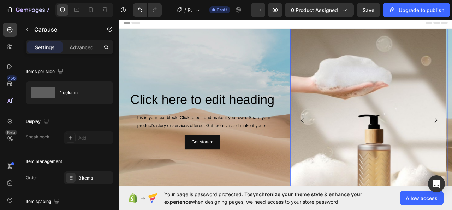
click at [349, 144] on icon "Carousel Back Arrow" at bounding box center [352, 148] width 8 height 8
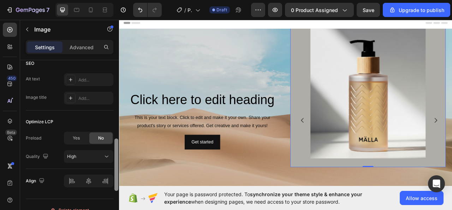
scroll to position [381, 0]
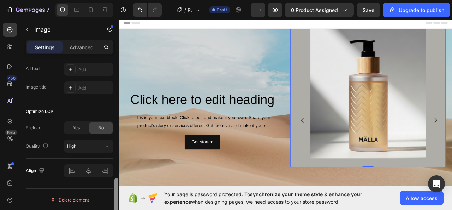
drag, startPoint x: 116, startPoint y: 94, endPoint x: 116, endPoint y: 223, distance: 129.7
click at [116, 0] on html "7 / Product Page - Aug 26, 18:48:33 Draft Preview 0 product assigned Save Upgra…" at bounding box center [226, 0] width 452 height 0
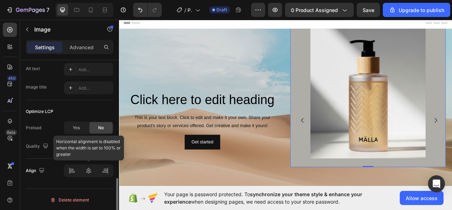
click at [90, 173] on div at bounding box center [88, 170] width 49 height 13
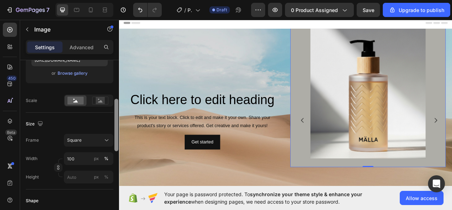
scroll to position [132, 0]
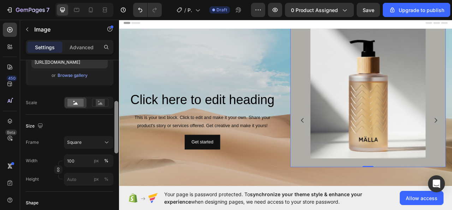
drag, startPoint x: 115, startPoint y: 205, endPoint x: 118, endPoint y: 128, distance: 77.1
click at [118, 128] on div at bounding box center [116, 145] width 5 height 170
click at [81, 161] on input "100" at bounding box center [88, 160] width 49 height 13
type input "70"
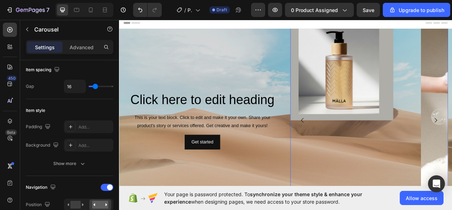
scroll to position [0, 0]
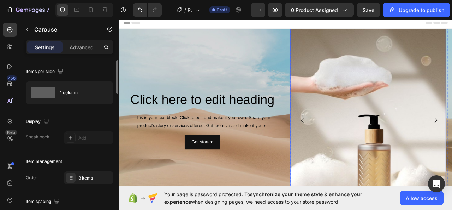
click at [452, 160] on img at bounding box center [436, 147] width 198 height 277
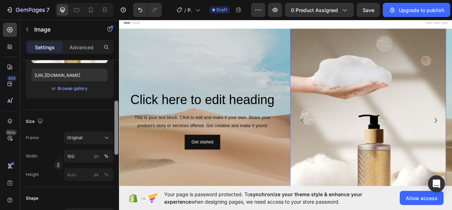
scroll to position [121, 0]
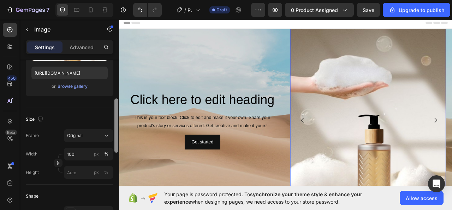
drag, startPoint x: 116, startPoint y: 107, endPoint x: 116, endPoint y: 145, distance: 38.5
click at [116, 145] on div at bounding box center [117, 125] width 4 height 54
click at [107, 138] on icon at bounding box center [106, 135] width 7 height 7
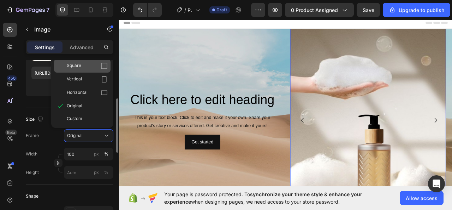
click at [107, 65] on icon at bounding box center [104, 66] width 6 height 6
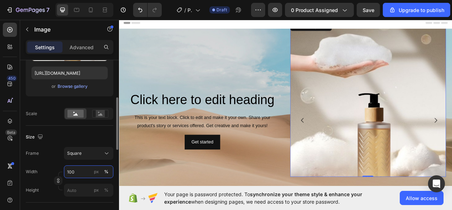
click at [80, 175] on input "100" at bounding box center [88, 171] width 49 height 13
type input "70"
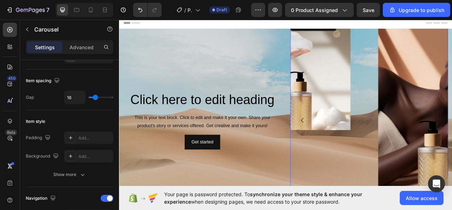
scroll to position [0, 0]
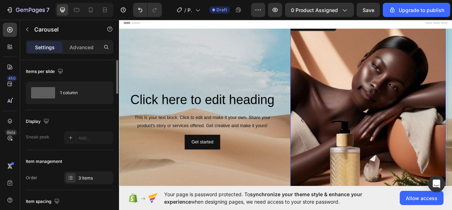
click at [452, 150] on img at bounding box center [436, 148] width 198 height 252
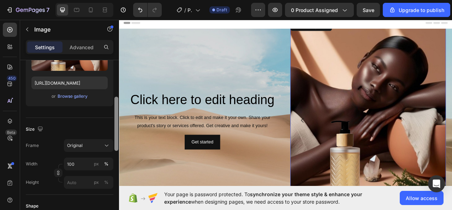
scroll to position [112, 0]
drag, startPoint x: 115, startPoint y: 104, endPoint x: 115, endPoint y: 140, distance: 35.7
click at [115, 140] on div at bounding box center [117, 122] width 4 height 54
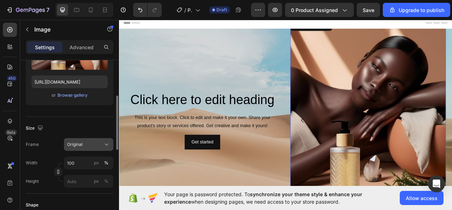
click at [104, 143] on icon at bounding box center [106, 144] width 7 height 7
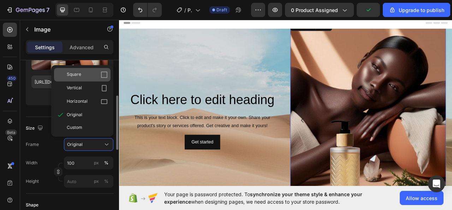
click at [106, 74] on icon at bounding box center [104, 74] width 7 height 7
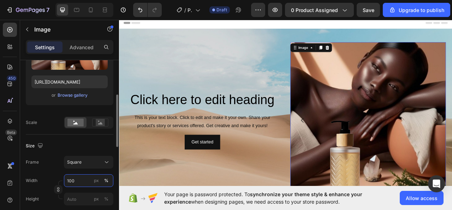
click at [84, 181] on input "100" at bounding box center [88, 180] width 49 height 13
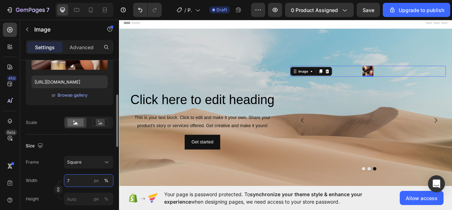
type input "70"
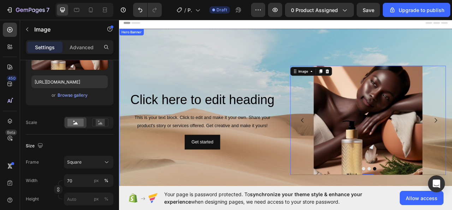
click at [375, 209] on div "Background Image" at bounding box center [331, 147] width 424 height 232
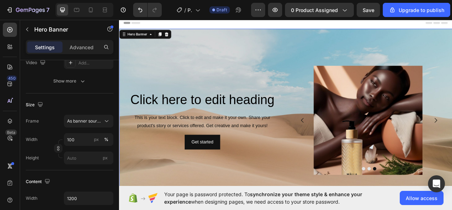
scroll to position [0, 0]
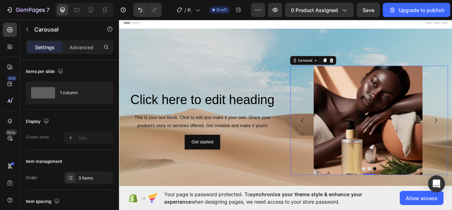
click at [350, 144] on icon "Carousel Back Arrow" at bounding box center [352, 148] width 8 height 8
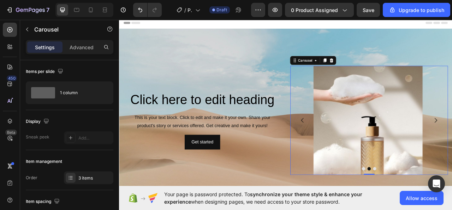
click at [349, 144] on icon "Carousel Back Arrow" at bounding box center [352, 148] width 8 height 8
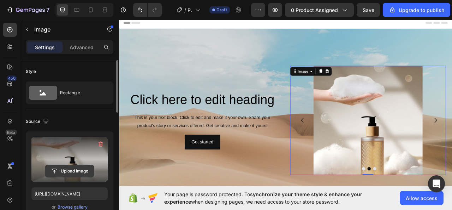
click at [74, 172] on input "file" at bounding box center [69, 171] width 49 height 12
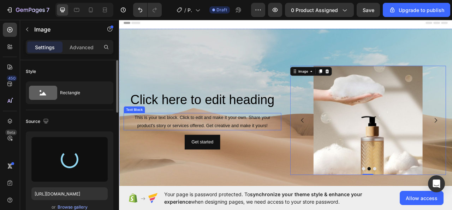
type input "https://cdn.shopify.com/s/files/1/0699/1373/9455/files/gempages_578628554720281…"
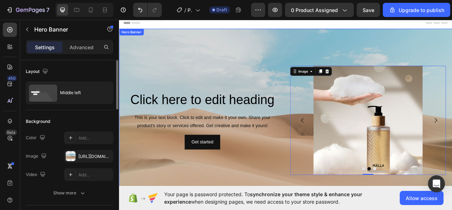
click at [425, 209] on div "Background Image" at bounding box center [331, 147] width 424 height 232
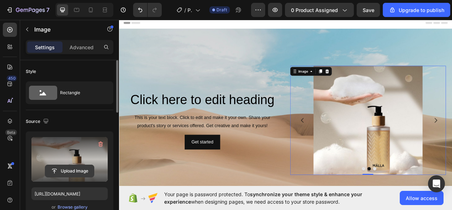
click at [62, 167] on input "file" at bounding box center [69, 171] width 49 height 12
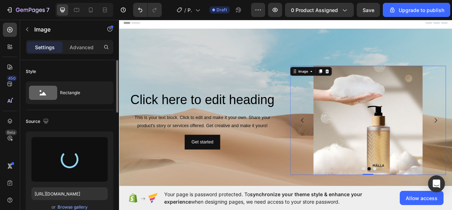
type input "https://cdn.shopify.com/s/files/1/0699/1373/9455/files/gempages_578628554720281…"
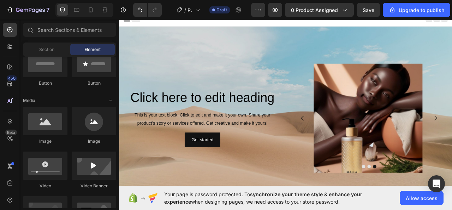
scroll to position [4, 0]
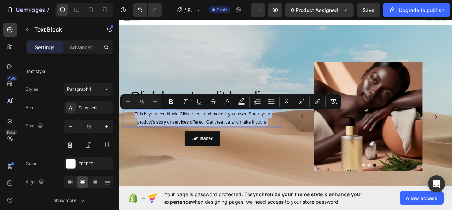
drag, startPoint x: 135, startPoint y: 138, endPoint x: 314, endPoint y: 150, distance: 178.5
click at [314, 150] on p "This is your text block. Click to edit and make it your own. Share your product…" at bounding box center [224, 145] width 199 height 21
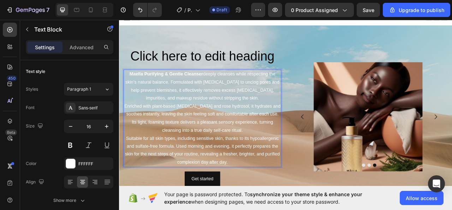
click at [149, 87] on strong "Maella Purifying & Gentle Cleanser" at bounding box center [179, 89] width 94 height 6
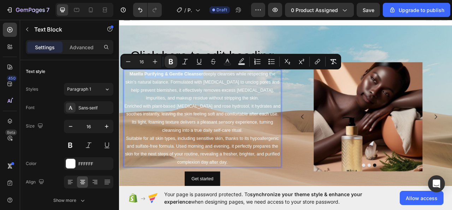
drag, startPoint x: 149, startPoint y: 87, endPoint x: 215, endPoint y: 88, distance: 65.8
click at [215, 88] on strong "Maella Purifying & Gentle Cleanser" at bounding box center [179, 89] width 94 height 6
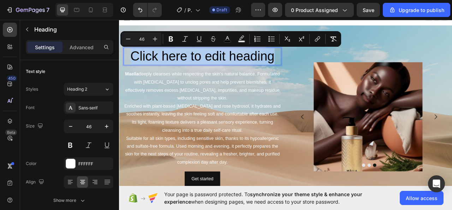
drag, startPoint x: 132, startPoint y: 64, endPoint x: 314, endPoint y: 65, distance: 181.3
click at [314, 65] on span "Click here to edit heading" at bounding box center [224, 66] width 183 height 18
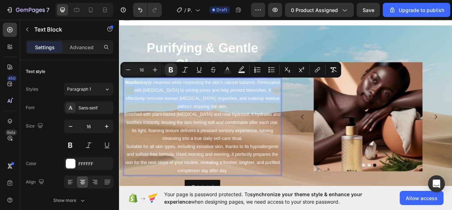
drag, startPoint x: 135, startPoint y: 98, endPoint x: 254, endPoint y: 127, distance: 121.9
click at [254, 127] on p "Maella deeply cleanses while respecting the skin’s natural balance. Formulated …" at bounding box center [224, 115] width 199 height 41
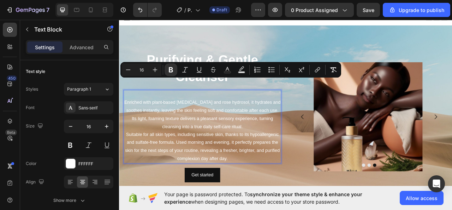
scroll to position [19, 0]
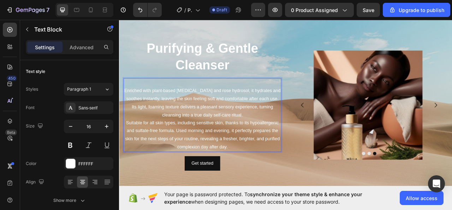
click at [127, 110] on p "Enriched with plant-based glycerin and rose hydrosol, it hydrates and soothes i…" at bounding box center [224, 125] width 199 height 41
click at [126, 108] on p "Enriched with plant-based glycerin and rose hydrosol, it hydrates and soothes i…" at bounding box center [224, 125] width 199 height 41
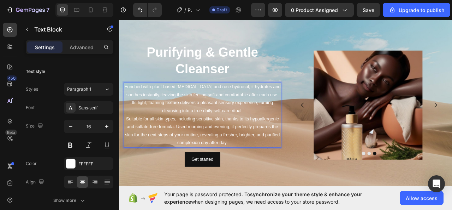
scroll to position [24, 0]
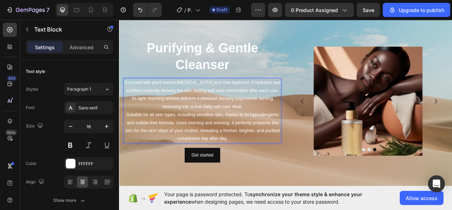
click at [126, 99] on p "Enriched with plant-based glycerin and rose hydrosol, it hydrates and soothes i…" at bounding box center [224, 115] width 199 height 41
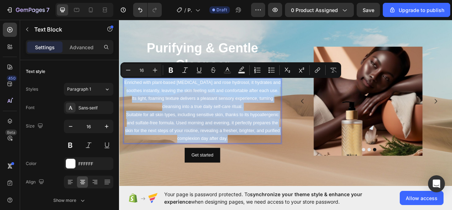
drag, startPoint x: 126, startPoint y: 99, endPoint x: 279, endPoint y: 168, distance: 168.0
click at [279, 168] on div "Enriched with plant-based glycerin and rose hydrosol, it hydrates and soothes i…" at bounding box center [225, 135] width 201 height 83
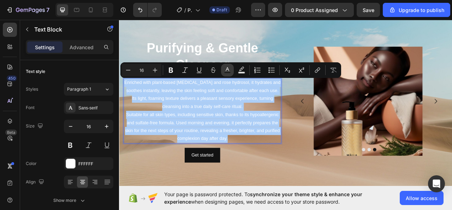
click at [230, 72] on rect "Editor contextual toolbar" at bounding box center [227, 73] width 7 height 2
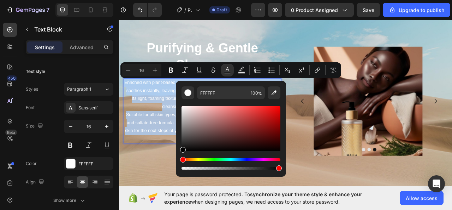
type input "000000"
drag, startPoint x: 183, startPoint y: 109, endPoint x: 181, endPoint y: 154, distance: 45.7
click at [181, 154] on div "000000 100 %" at bounding box center [231, 126] width 110 height 90
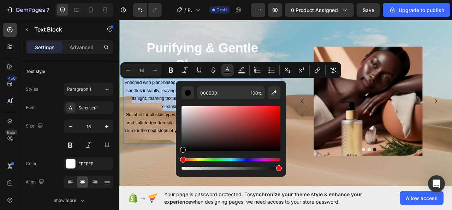
click at [159, 209] on div "Background Image" at bounding box center [331, 123] width 424 height 232
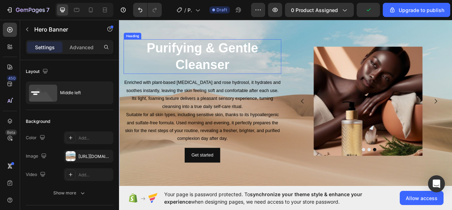
click at [162, 66] on p "⁠⁠⁠⁠⁠⁠⁠ Purifying & Gentle Cleanser" at bounding box center [224, 67] width 199 height 42
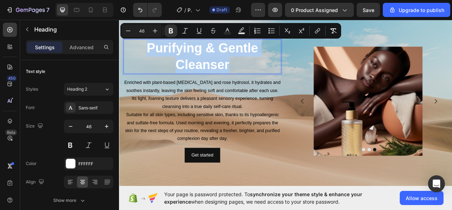
drag, startPoint x: 150, startPoint y: 55, endPoint x: 280, endPoint y: 80, distance: 132.6
click at [229, 32] on icon "Editor contextual toolbar" at bounding box center [227, 30] width 7 height 7
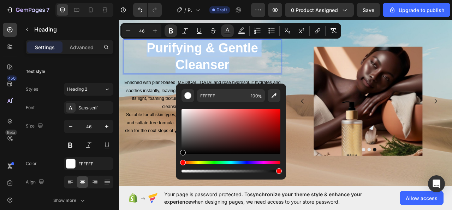
drag, startPoint x: 182, startPoint y: 110, endPoint x: 180, endPoint y: 157, distance: 47.0
click at [180, 157] on div "FFFFFF 100 %" at bounding box center [231, 128] width 110 height 90
type input "000000"
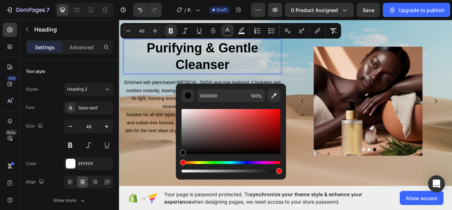
click at [151, 204] on div "Background Image" at bounding box center [331, 123] width 424 height 232
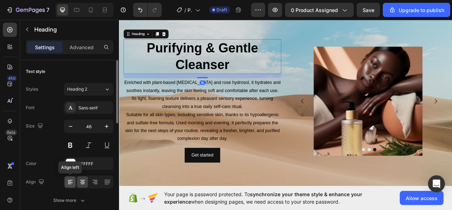
click at [71, 183] on icon at bounding box center [70, 181] width 7 height 7
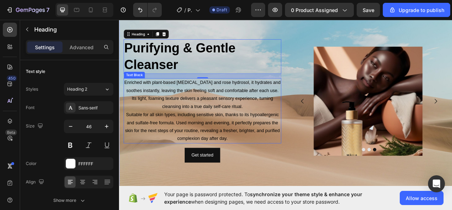
click at [136, 113] on p "Enriched with plant-based glycerin and rose hydrosol, it hydrates and soothes i…" at bounding box center [224, 115] width 199 height 41
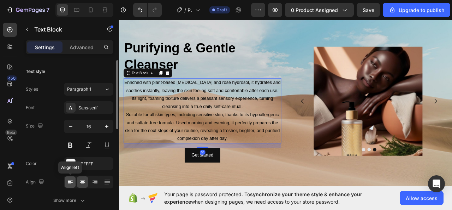
click at [70, 180] on icon at bounding box center [70, 181] width 7 height 7
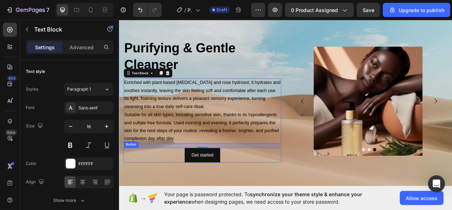
click at [191, 192] on div "Get started Button" at bounding box center [225, 192] width 201 height 19
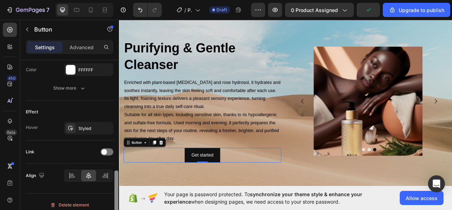
scroll to position [335, 0]
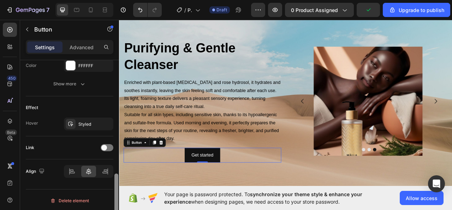
drag, startPoint x: 116, startPoint y: 105, endPoint x: 116, endPoint y: 223, distance: 118.1
click at [116, 0] on html "7 / Product Page - Aug 26, 18:48:33 Draft Preview 0 product assigned Upgrade to…" at bounding box center [226, 0] width 452 height 0
click at [75, 171] on icon at bounding box center [72, 172] width 5 height 2
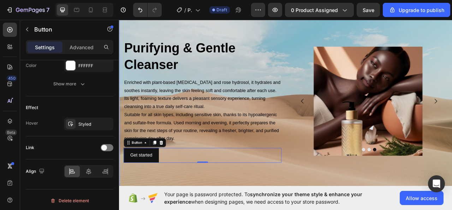
click at [435, 209] on div "Background Image" at bounding box center [331, 123] width 424 height 232
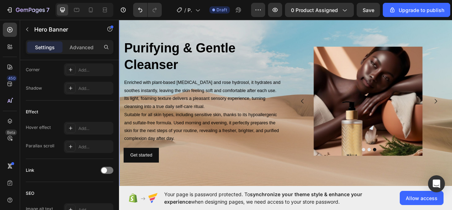
scroll to position [0, 0]
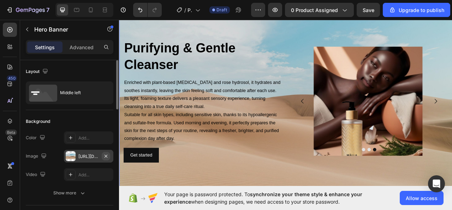
click at [104, 156] on icon "button" at bounding box center [106, 156] width 6 height 6
type input "Auto"
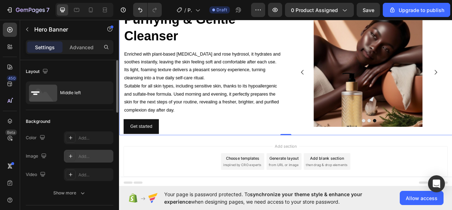
click at [186, 209] on div "Add section Choose templates inspired by CRO experts Generate layout from URL o…" at bounding box center [331, 200] width 413 height 39
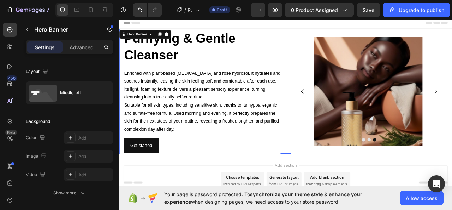
click at [221, 170] on div "⁠⁠⁠⁠⁠⁠⁠ Purifying & Gentle Cleanser Heading Enriched with plant-based glycerin …" at bounding box center [225, 111] width 201 height 157
click at [220, 176] on div "Get started Button" at bounding box center [225, 180] width 201 height 19
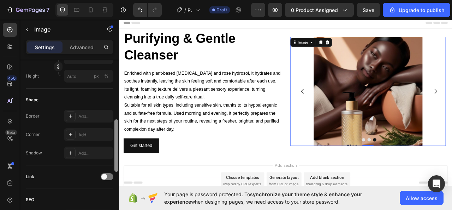
scroll to position [243, 0]
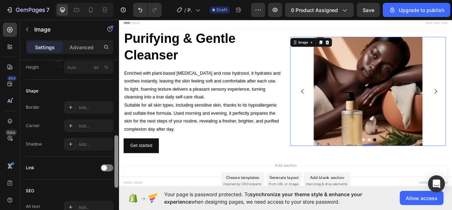
drag, startPoint x: 115, startPoint y: 98, endPoint x: 113, endPoint y: 173, distance: 75.3
click at [113, 173] on div "Style Rectangle Source Upload Image https://cdn.shopify.com/s/files/1/0699/1373…" at bounding box center [69, 145] width 99 height 170
click at [81, 145] on div "Add..." at bounding box center [94, 144] width 33 height 6
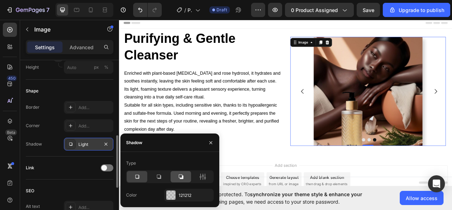
click at [178, 176] on icon at bounding box center [180, 176] width 7 height 7
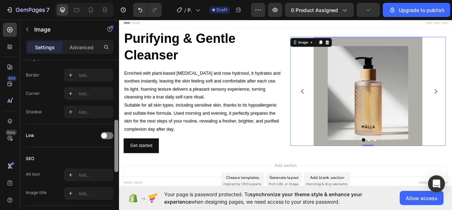
scroll to position [256, 0]
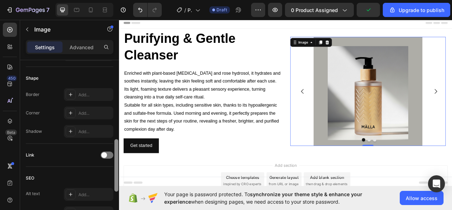
drag, startPoint x: 115, startPoint y: 110, endPoint x: 117, endPoint y: 189, distance: 79.2
click at [117, 189] on div at bounding box center [117, 165] width 4 height 52
click at [76, 130] on div "Add..." at bounding box center [88, 131] width 49 height 13
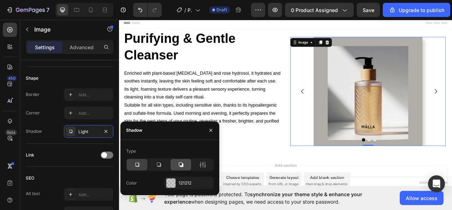
click at [181, 168] on icon at bounding box center [180, 164] width 7 height 7
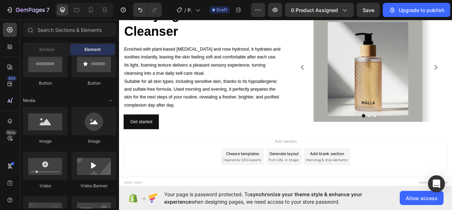
scroll to position [16, 0]
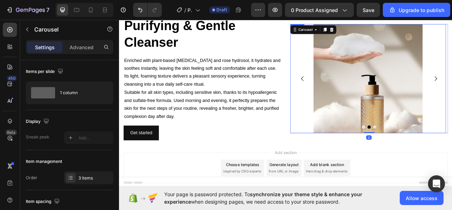
click at [452, 116] on img at bounding box center [436, 94] width 139 height 139
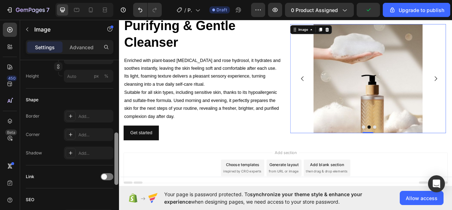
scroll to position [242, 0]
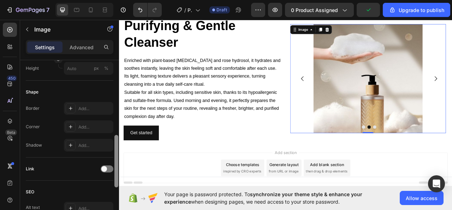
drag, startPoint x: 116, startPoint y: 96, endPoint x: 116, endPoint y: 171, distance: 74.9
click at [116, 171] on div at bounding box center [117, 161] width 4 height 52
click at [95, 146] on div "Add..." at bounding box center [94, 145] width 33 height 6
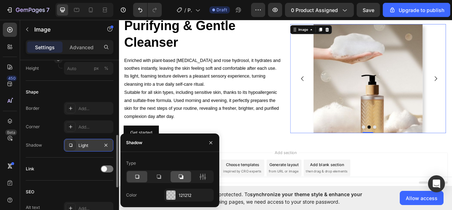
click at [176, 177] on div at bounding box center [181, 176] width 21 height 11
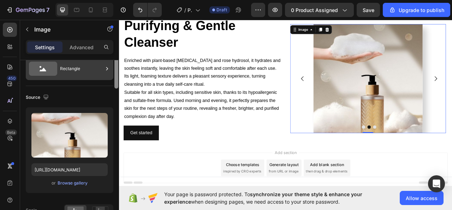
scroll to position [0, 0]
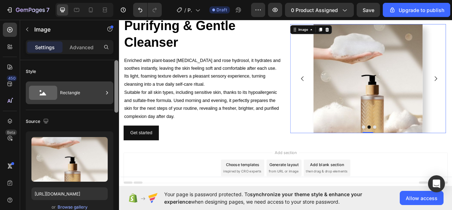
drag, startPoint x: 115, startPoint y: 107, endPoint x: 110, endPoint y: 98, distance: 10.1
click at [110, 98] on div "Style Rectangle Source Upload Image https://cdn.shopify.com/s/files/1/0699/1373…" at bounding box center [69, 145] width 99 height 170
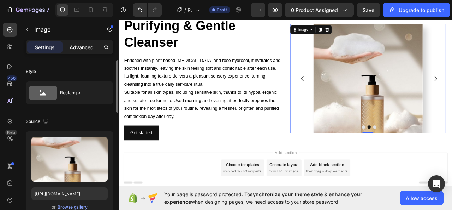
click at [81, 44] on p "Advanced" at bounding box center [82, 46] width 24 height 7
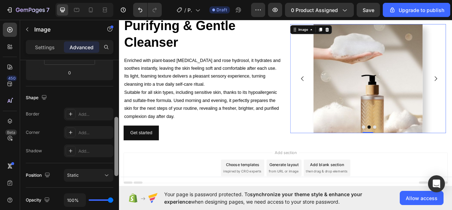
scroll to position [159, 0]
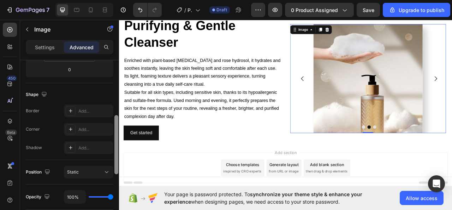
drag, startPoint x: 115, startPoint y: 83, endPoint x: 111, endPoint y: 138, distance: 55.3
click at [111, 138] on div "Display on Desktop Yes No Tablet Yes No Mobile Yes No Spacing (px) 0 0 0 0 0 0 …" at bounding box center [69, 145] width 99 height 170
click at [103, 171] on div "Static" at bounding box center [85, 172] width 36 height 6
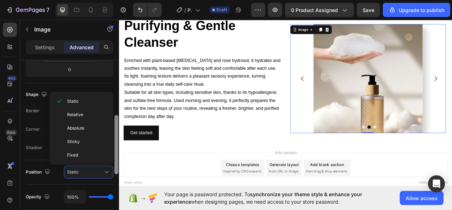
click at [117, 160] on div at bounding box center [117, 144] width 4 height 59
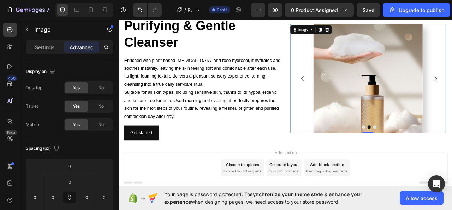
click at [452, 117] on img at bounding box center [436, 94] width 139 height 139
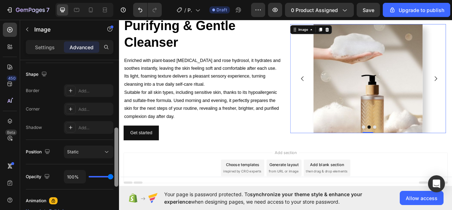
scroll to position [185, 0]
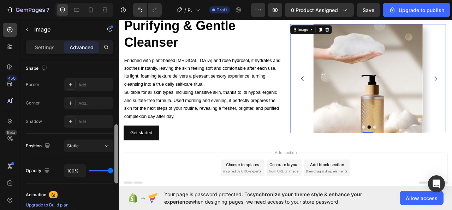
drag, startPoint x: 117, startPoint y: 86, endPoint x: 116, endPoint y: 150, distance: 64.3
click at [116, 150] on div at bounding box center [117, 153] width 4 height 59
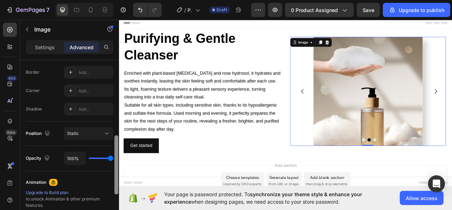
scroll to position [202, 0]
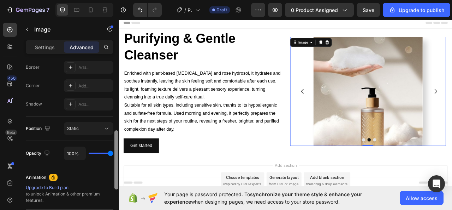
drag, startPoint x: 117, startPoint y: 95, endPoint x: 113, endPoint y: 166, distance: 70.4
click at [113, 166] on div "Display on Desktop Yes No Tablet Yes No Mobile Yes No Spacing (px) 0 0 0 0 0 0 …" at bounding box center [69, 145] width 99 height 170
type input "88%"
type input "88"
type input "83%"
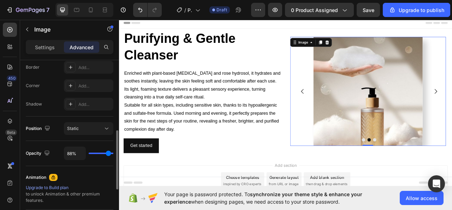
type input "83"
type input "77%"
type input "77"
type input "76%"
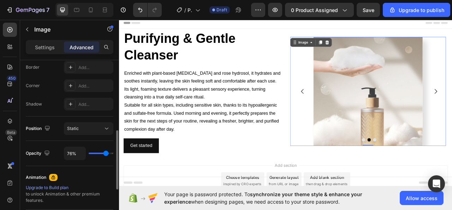
type input "76"
click at [106, 153] on input "range" at bounding box center [101, 152] width 25 height 1
type input "100%"
type input "100"
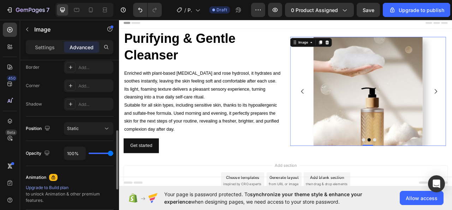
type input "99%"
type input "99"
type input "96%"
type input "96"
type input "93%"
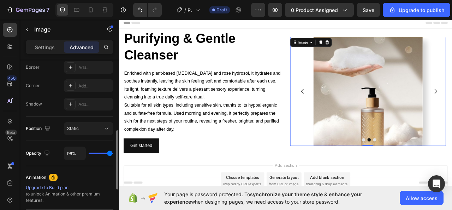
type input "93"
type input "91%"
type input "91"
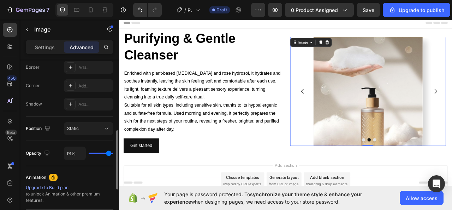
type input "88%"
type input "88"
type input "85%"
type input "85"
type input "82%"
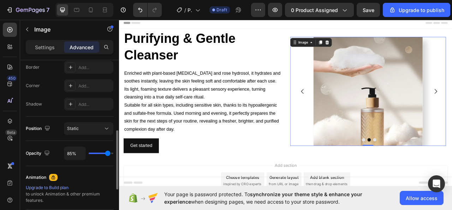
type input "82"
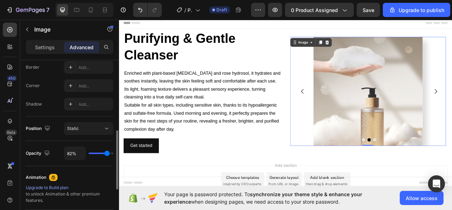
type input "83%"
type input "83"
type input "86%"
type input "86"
type input "91%"
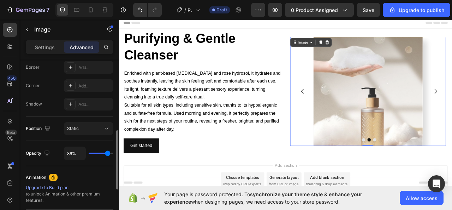
type input "91"
type input "100%"
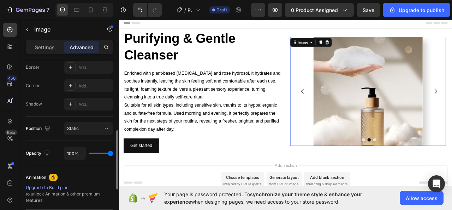
drag, startPoint x: 106, startPoint y: 153, endPoint x: 121, endPoint y: 154, distance: 15.3
type input "100"
click at [113, 154] on input "range" at bounding box center [101, 152] width 25 height 1
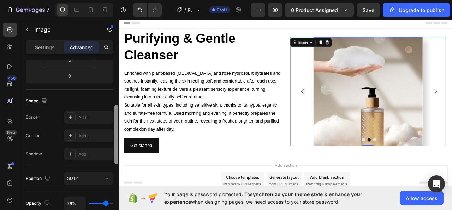
scroll to position [158, 0]
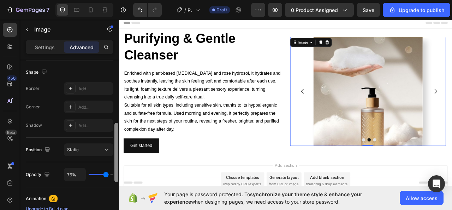
drag, startPoint x: 116, startPoint y: 97, endPoint x: 112, endPoint y: 159, distance: 62.4
click at [112, 159] on div "Display on Desktop Yes No Tablet Yes No Mobile Yes No Spacing (px) 0 0 0 0 0 0 …" at bounding box center [69, 145] width 99 height 170
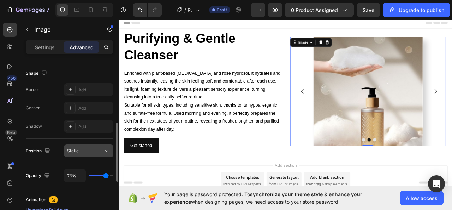
click at [107, 148] on icon at bounding box center [106, 150] width 7 height 7
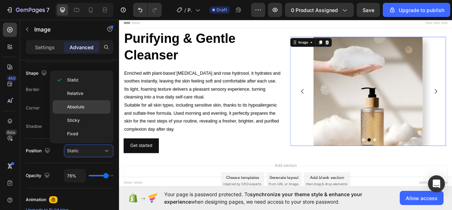
click at [95, 108] on p "Absolute" at bounding box center [87, 107] width 40 height 6
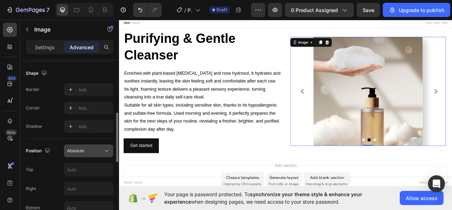
click at [102, 150] on div "Absolute" at bounding box center [85, 150] width 36 height 6
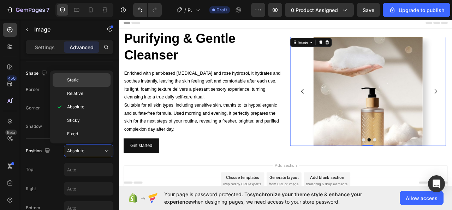
click at [102, 77] on p "Static" at bounding box center [87, 80] width 40 height 6
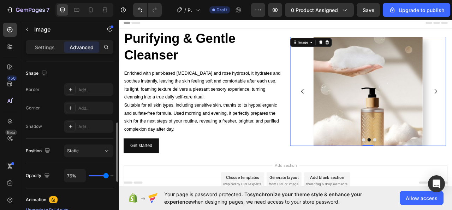
type input "90%"
type input "90"
type input "100%"
drag, startPoint x: 107, startPoint y: 174, endPoint x: 118, endPoint y: 178, distance: 12.1
type input "100"
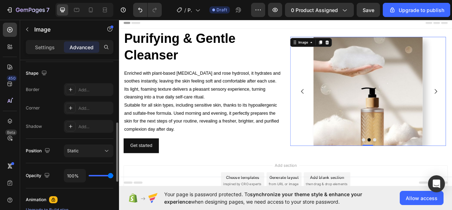
click at [113, 176] on input "range" at bounding box center [101, 175] width 25 height 1
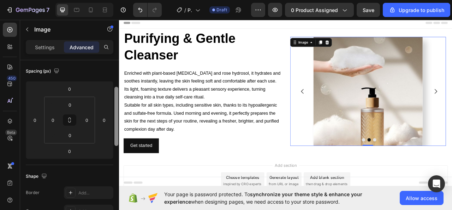
scroll to position [76, 0]
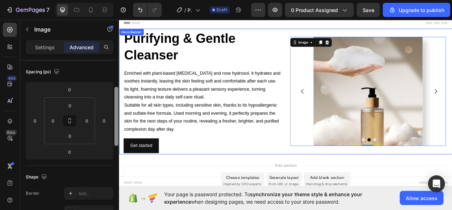
drag, startPoint x: 234, startPoint y: 176, endPoint x: 120, endPoint y: 118, distance: 128.4
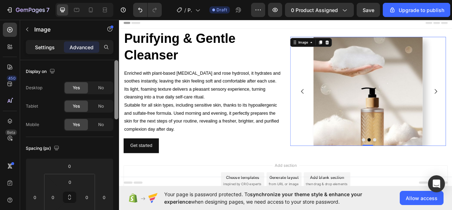
click at [49, 44] on p "Settings" at bounding box center [45, 46] width 20 height 7
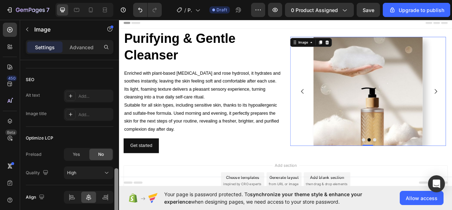
scroll to position [357, 0]
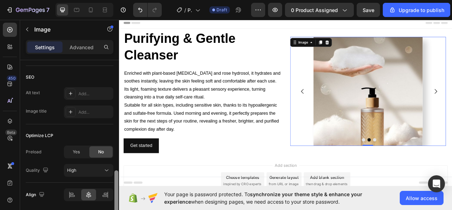
drag, startPoint x: 116, startPoint y: 97, endPoint x: 116, endPoint y: 207, distance: 110.3
click at [116, 207] on div at bounding box center [117, 196] width 4 height 52
click at [84, 152] on div "Yes" at bounding box center [76, 151] width 23 height 11
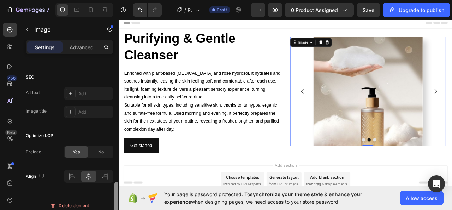
scroll to position [362, 0]
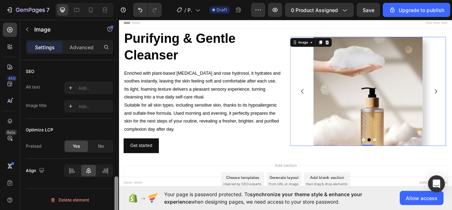
drag, startPoint x: 116, startPoint y: 176, endPoint x: 116, endPoint y: 193, distance: 16.6
click at [116, 193] on div at bounding box center [117, 203] width 4 height 54
click at [104, 149] on div "No" at bounding box center [100, 145] width 23 height 11
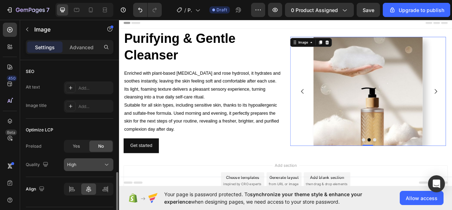
click at [103, 162] on div "High" at bounding box center [85, 164] width 36 height 6
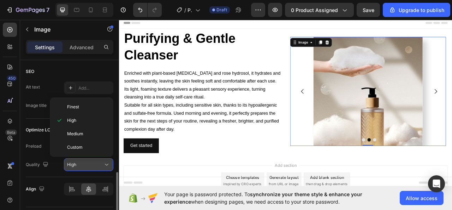
click at [103, 162] on div "High" at bounding box center [85, 164] width 36 height 6
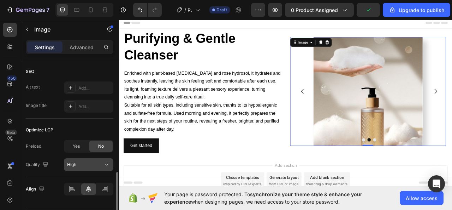
click at [103, 162] on div "High" at bounding box center [85, 164] width 36 height 6
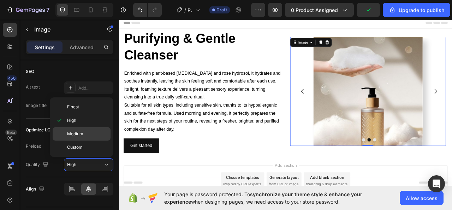
click at [103, 134] on p "Medium" at bounding box center [87, 133] width 40 height 6
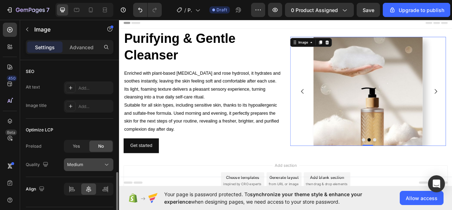
click at [104, 163] on icon at bounding box center [106, 164] width 7 height 7
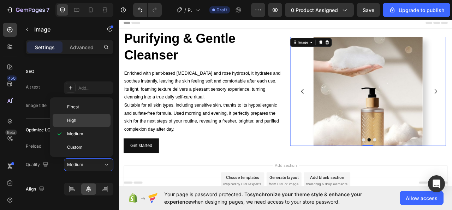
click at [105, 118] on p "High" at bounding box center [87, 120] width 40 height 6
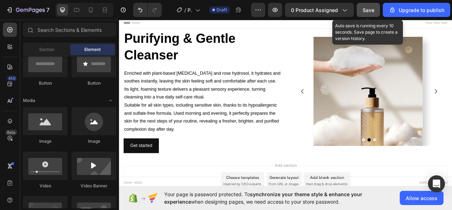
click at [366, 13] on div "Save" at bounding box center [369, 9] width 12 height 7
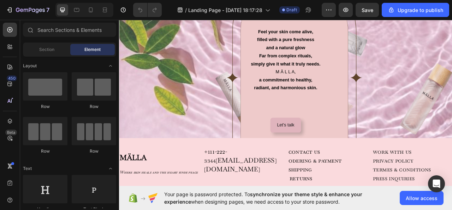
scroll to position [1033, 0]
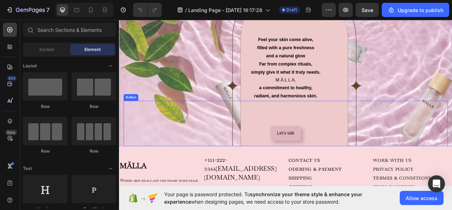
click at [391, 163] on div "Let's talk Button" at bounding box center [331, 152] width 413 height 58
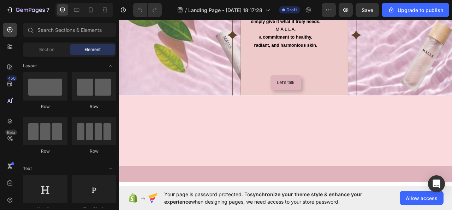
scroll to position [916, 0]
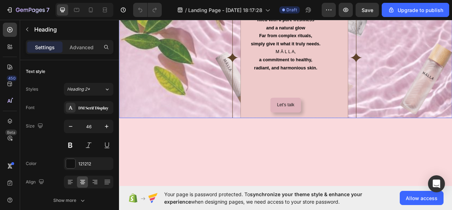
click at [122, 88] on div "About us Heading 0 Feel your skin come alive, filled with a pure freshness and …" at bounding box center [331, 39] width 424 height 214
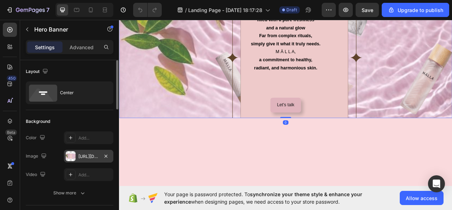
click at [76, 159] on div "https://cdn.shopify.com/s/files/1/0699/1373/9455/files/gempages_578628554720281…" at bounding box center [88, 156] width 49 height 13
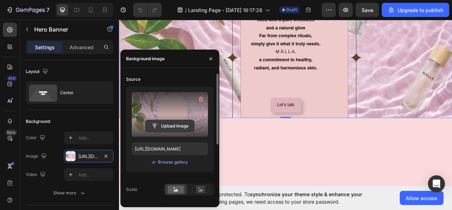
click at [169, 120] on input "file" at bounding box center [170, 126] width 49 height 12
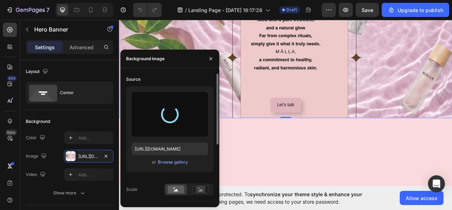
type input "https://cdn.shopify.com/s/files/1/0699/1373/9455/files/gempages_578628554720281…"
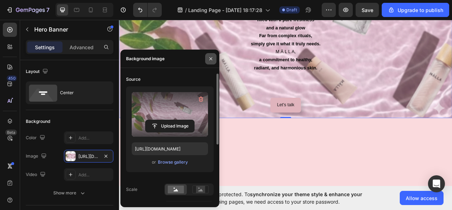
click at [208, 60] on button "button" at bounding box center [210, 58] width 11 height 11
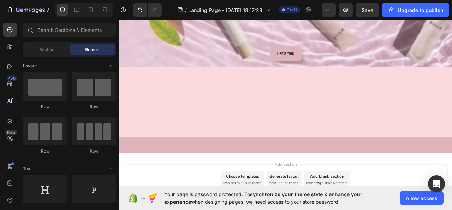
scroll to position [911, 0]
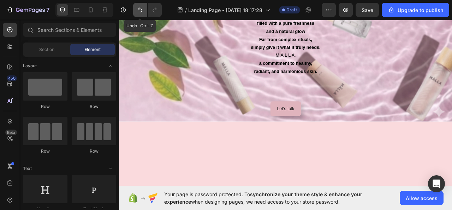
click at [143, 13] on icon "Undo/Redo" at bounding box center [140, 9] width 7 height 7
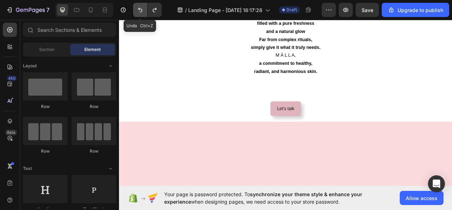
click at [141, 9] on icon "Undo/Redo" at bounding box center [140, 9] width 7 height 7
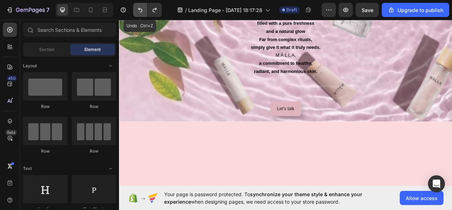
click at [141, 9] on icon "Undo/Redo" at bounding box center [140, 9] width 7 height 7
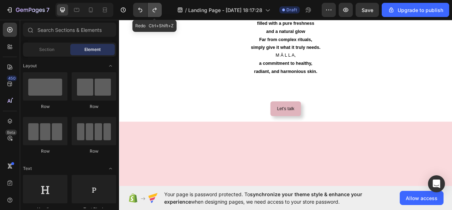
click at [155, 12] on icon "Undo/Redo" at bounding box center [154, 9] width 7 height 7
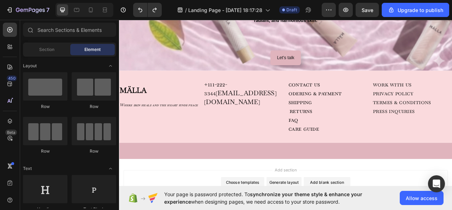
scroll to position [980, 0]
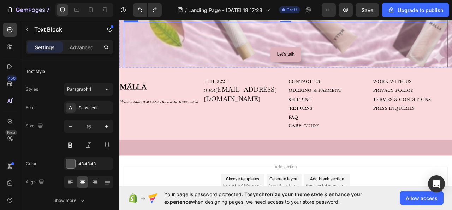
click at [264, 81] on div "Let's talk Button" at bounding box center [331, 52] width 413 height 58
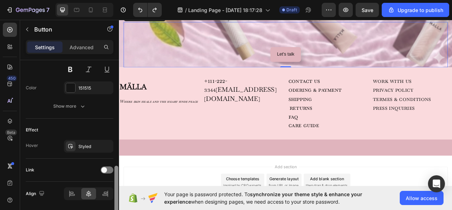
scroll to position [315, 0]
drag, startPoint x: 116, startPoint y: 108, endPoint x: 118, endPoint y: 214, distance: 106.1
click at [118, 0] on html "7 / Landing Page - Aug 8, 18:17:28 Draft Preview Save Upgrade to publish 450 Be…" at bounding box center [226, 0] width 452 height 0
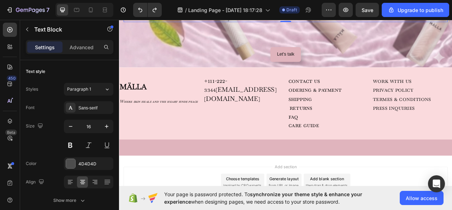
click at [110, 125] on icon "button" at bounding box center [106, 126] width 7 height 7
click at [110, 124] on icon "button" at bounding box center [106, 126] width 7 height 7
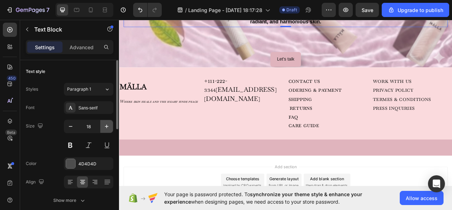
click at [106, 123] on icon "button" at bounding box center [106, 126] width 7 height 7
type input "20"
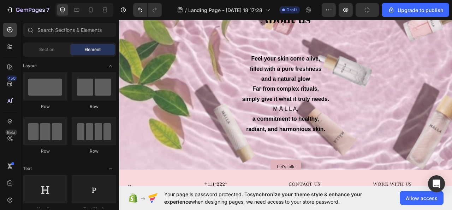
scroll to position [1011, 0]
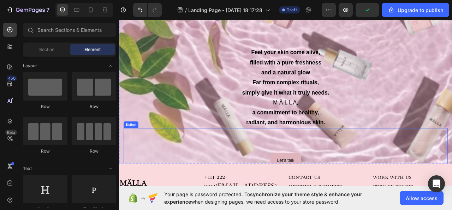
click at [369, 193] on div "Let's talk Button" at bounding box center [331, 187] width 413 height 58
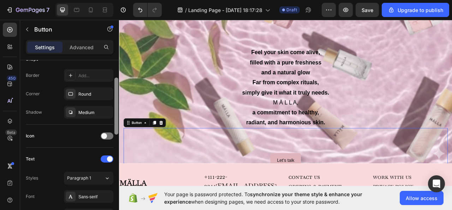
drag, startPoint x: 115, startPoint y: 101, endPoint x: 101, endPoint y: 101, distance: 13.8
click at [111, 123] on div "Size Width Auto Height Auto Padding 12, 24, 12, 24 Background Color E0B4BD Imag…" at bounding box center [69, 145] width 99 height 170
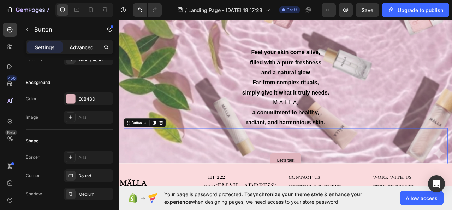
click at [90, 43] on p "Advanced" at bounding box center [82, 46] width 24 height 7
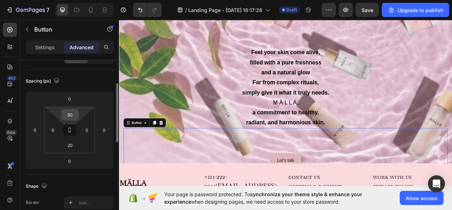
click at [74, 114] on input "90" at bounding box center [70, 114] width 14 height 11
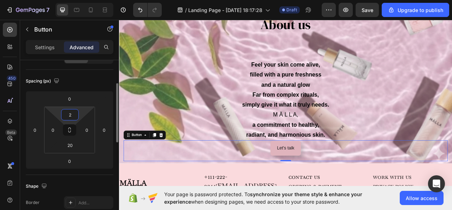
type input "20"
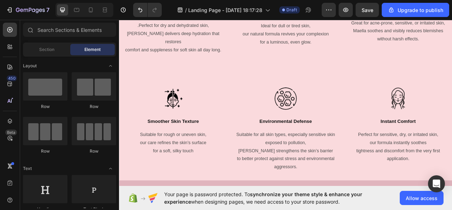
scroll to position [566, 0]
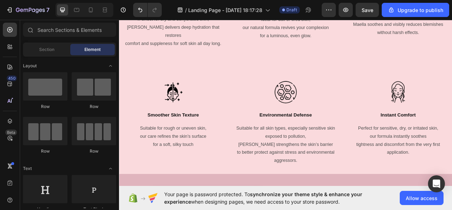
click at [450, 186] on div "Your page is password protected. To synchronize your theme style & enhance your…" at bounding box center [285, 198] width 333 height 24
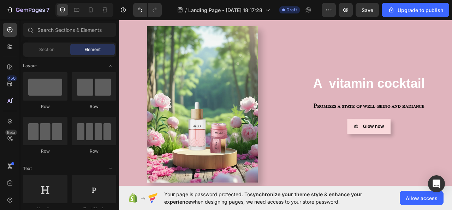
scroll to position [720, 0]
